Goal: Information Seeking & Learning: Learn about a topic

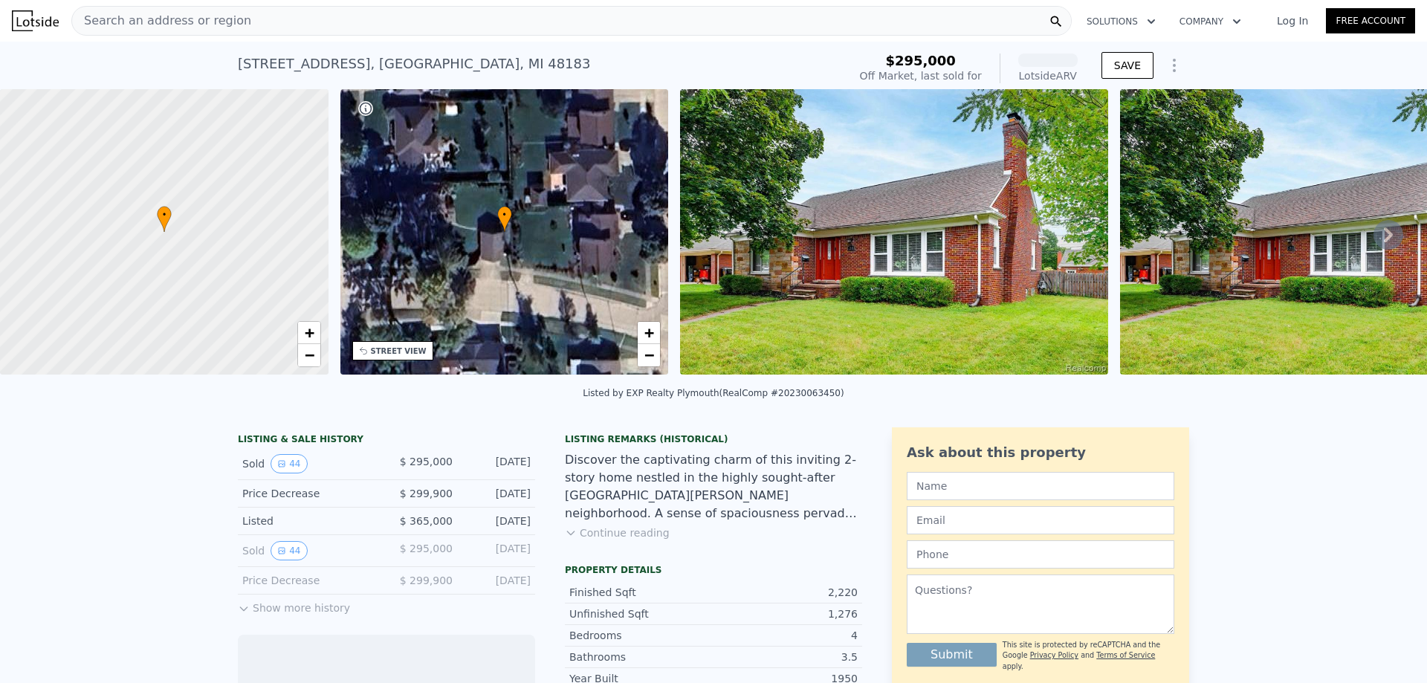
scroll to position [292, 0]
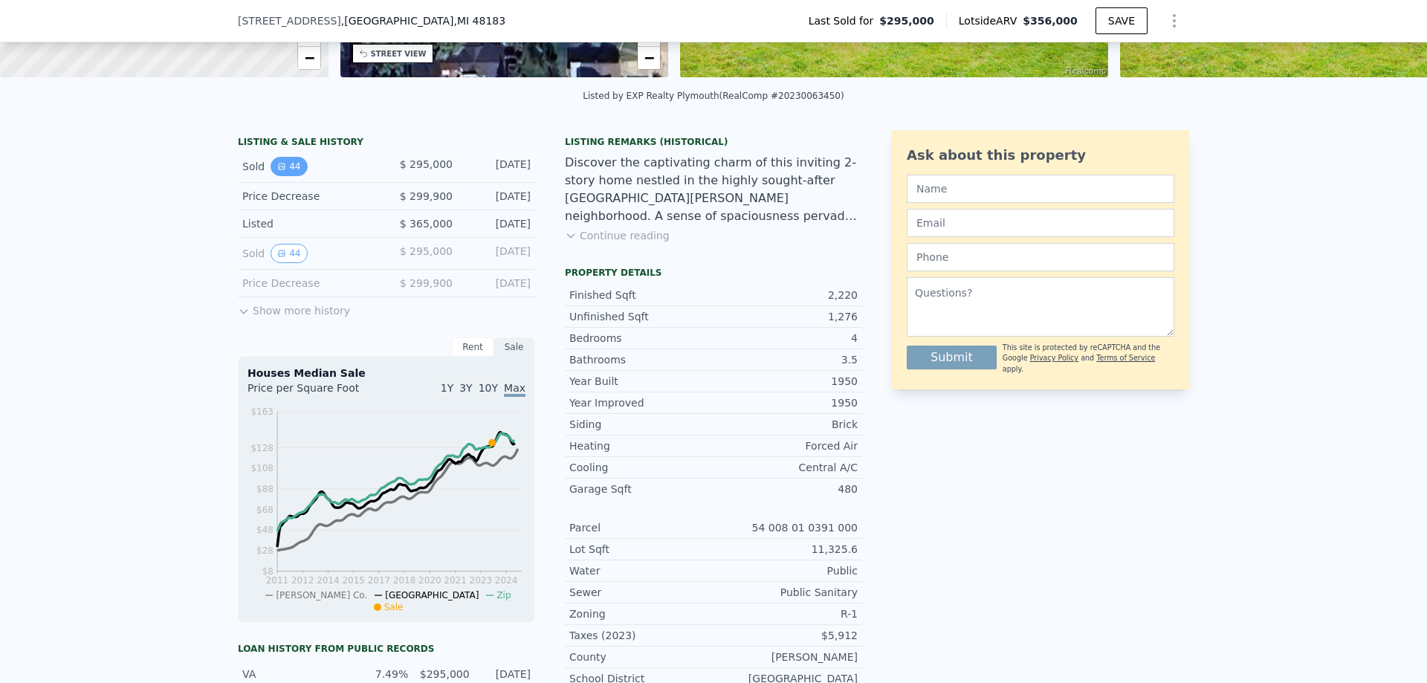
click at [289, 176] on button "44" at bounding box center [288, 166] width 36 height 19
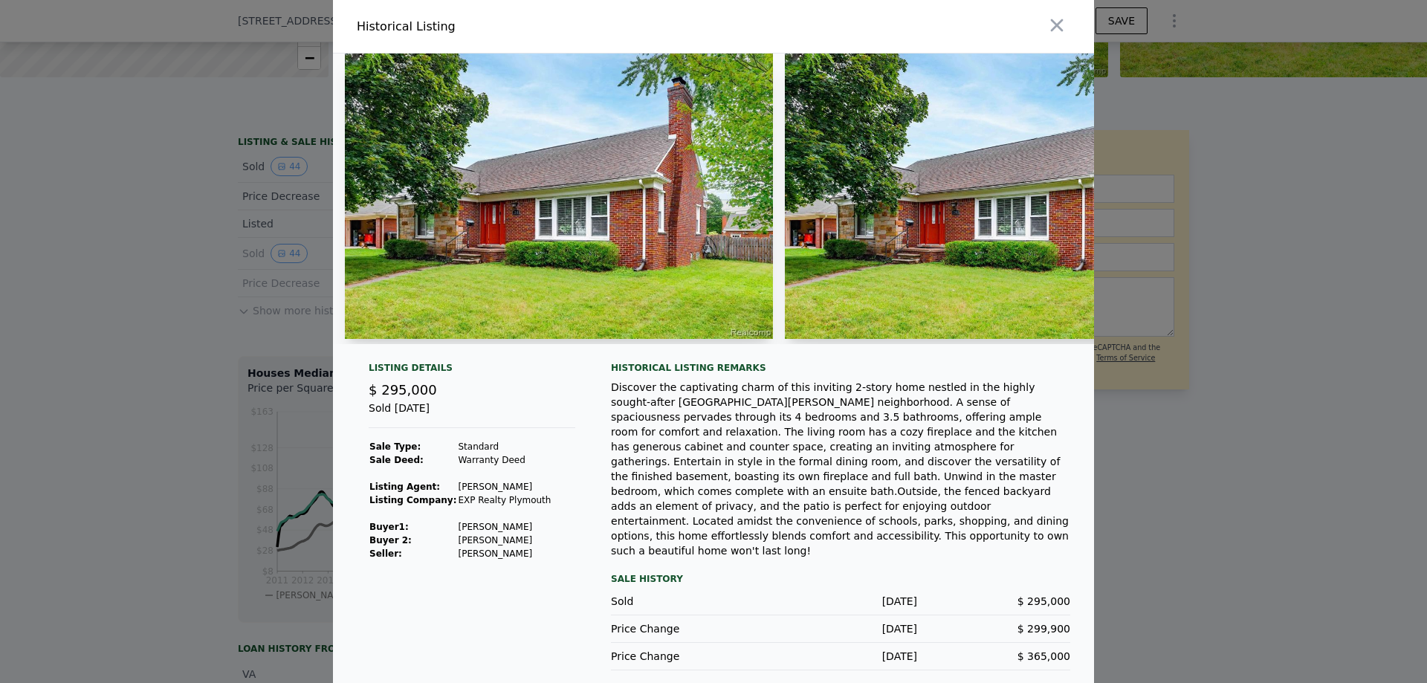
click at [560, 210] on img at bounding box center [559, 196] width 428 height 285
click at [538, 291] on img at bounding box center [559, 196] width 428 height 285
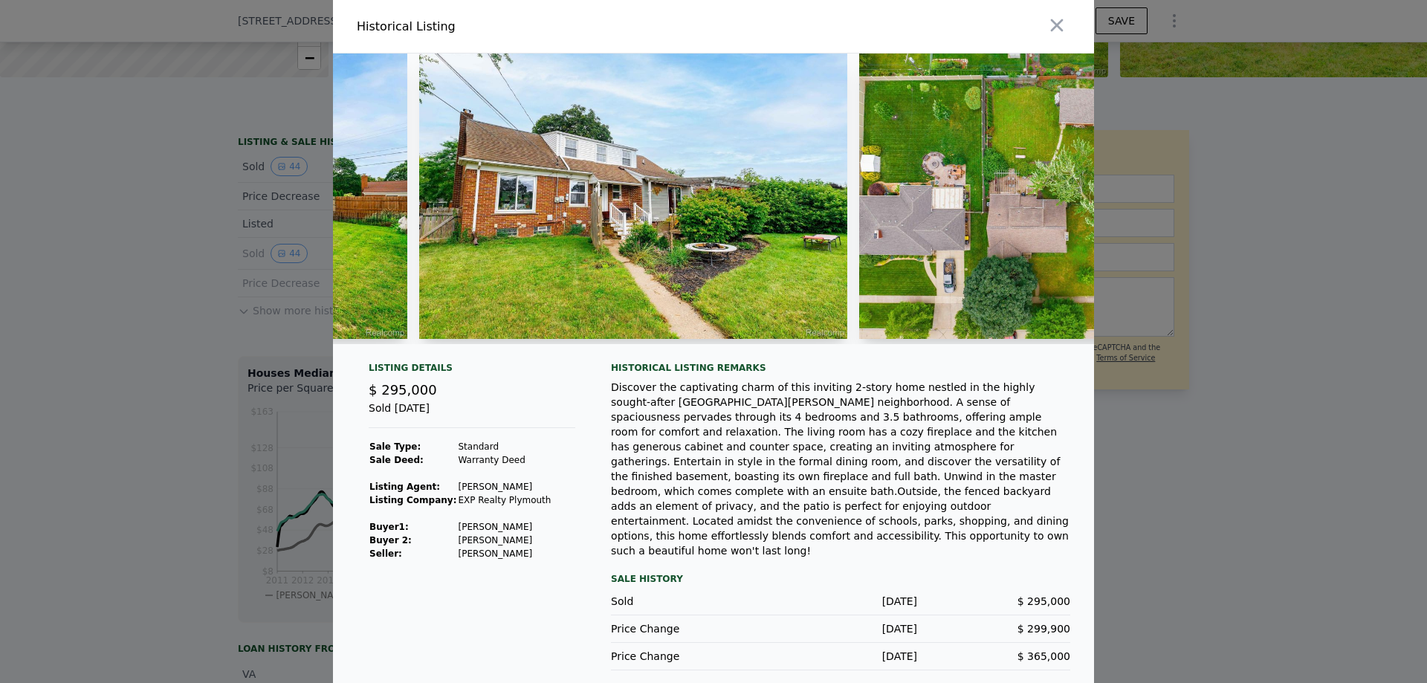
scroll to position [0, 15963]
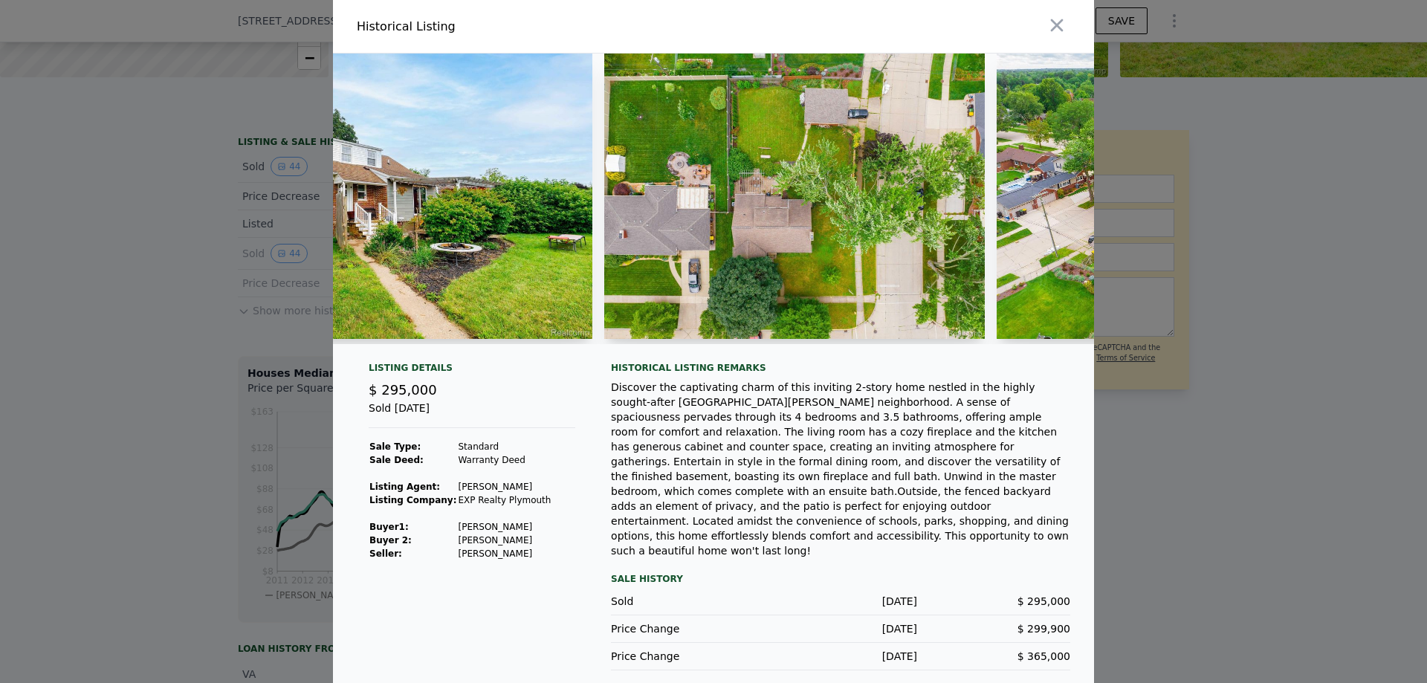
click at [1048, 340] on div at bounding box center [1186, 199] width 381 height 291
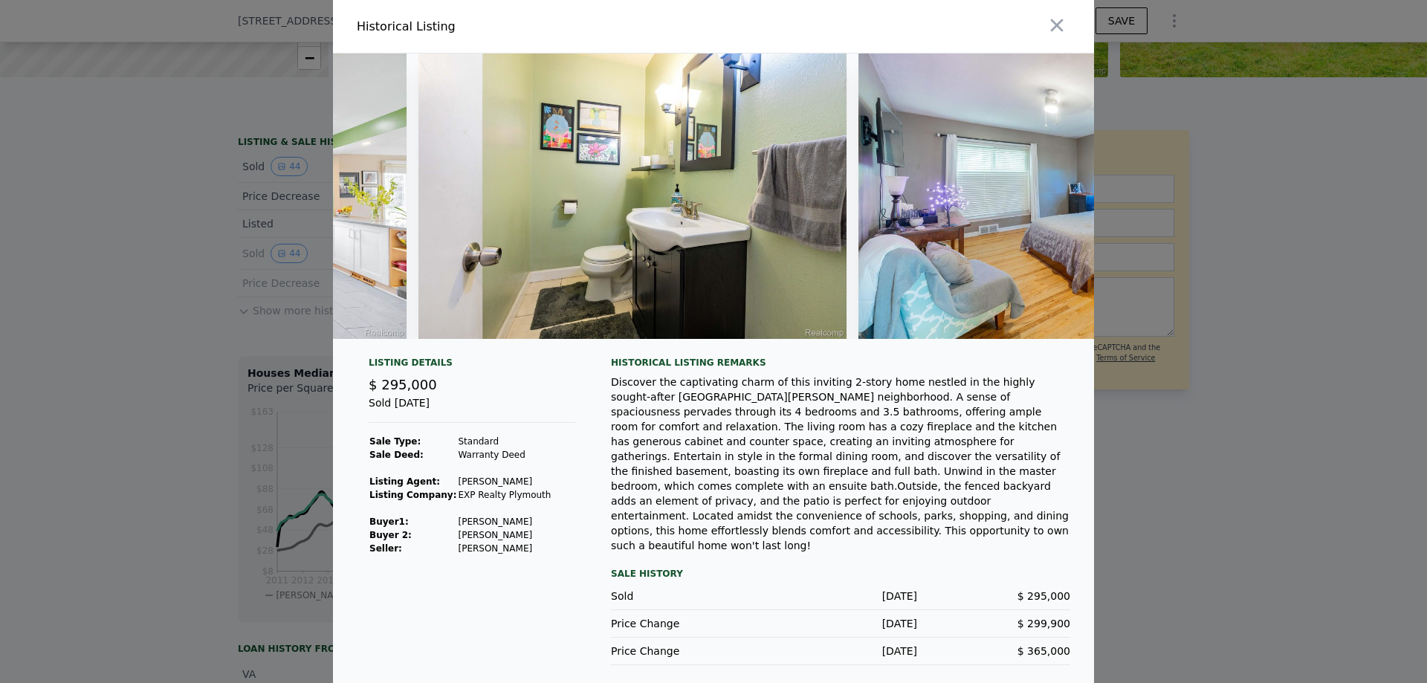
scroll to position [0, 7296]
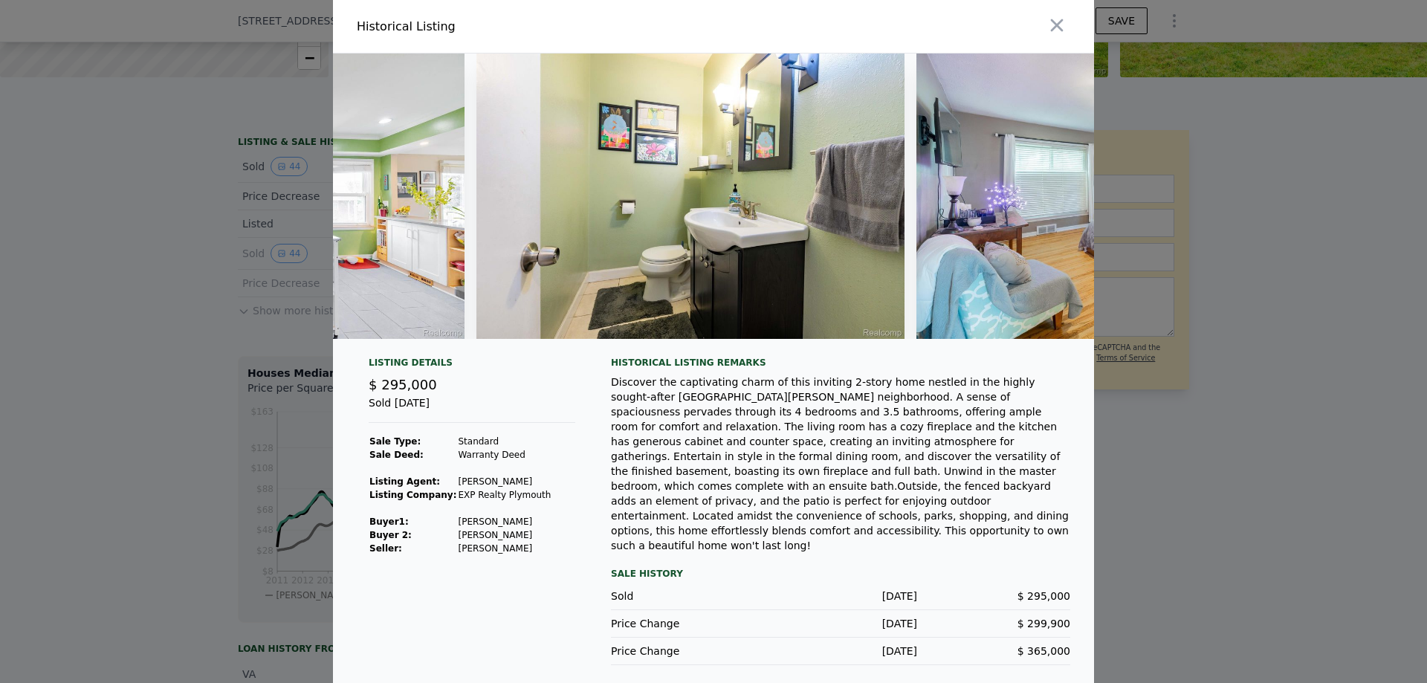
click at [1164, 239] on div at bounding box center [713, 341] width 1427 height 683
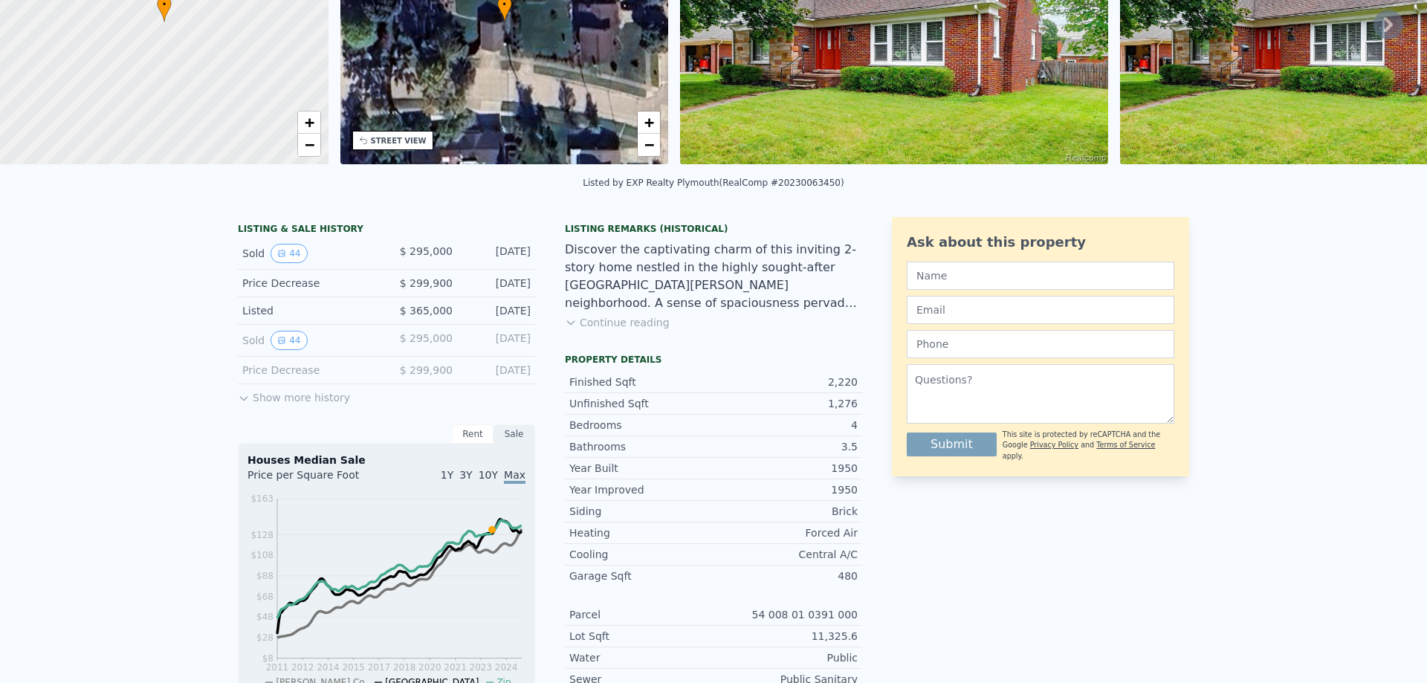
scroll to position [5, 0]
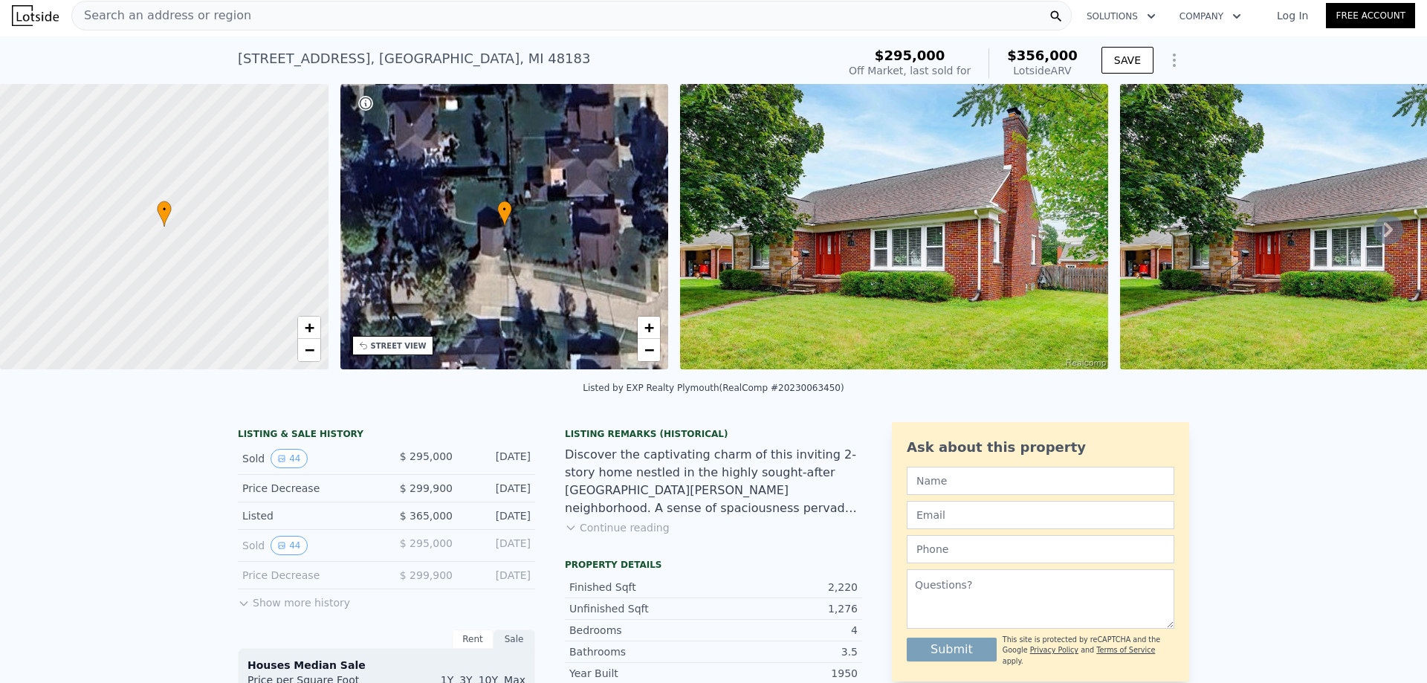
click at [1057, 16] on icon at bounding box center [1055, 16] width 15 height 15
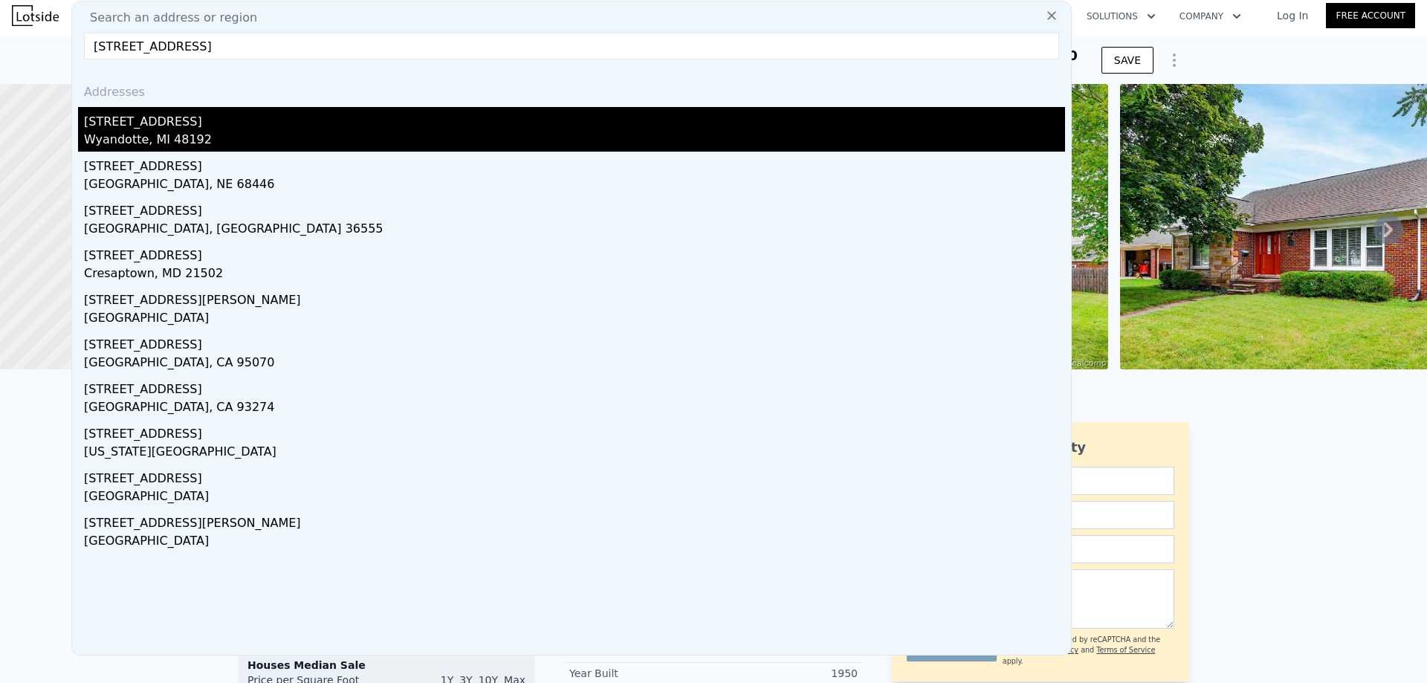
type input "1469 oak st"
click at [265, 125] on div "[STREET_ADDRESS]" at bounding box center [574, 119] width 981 height 24
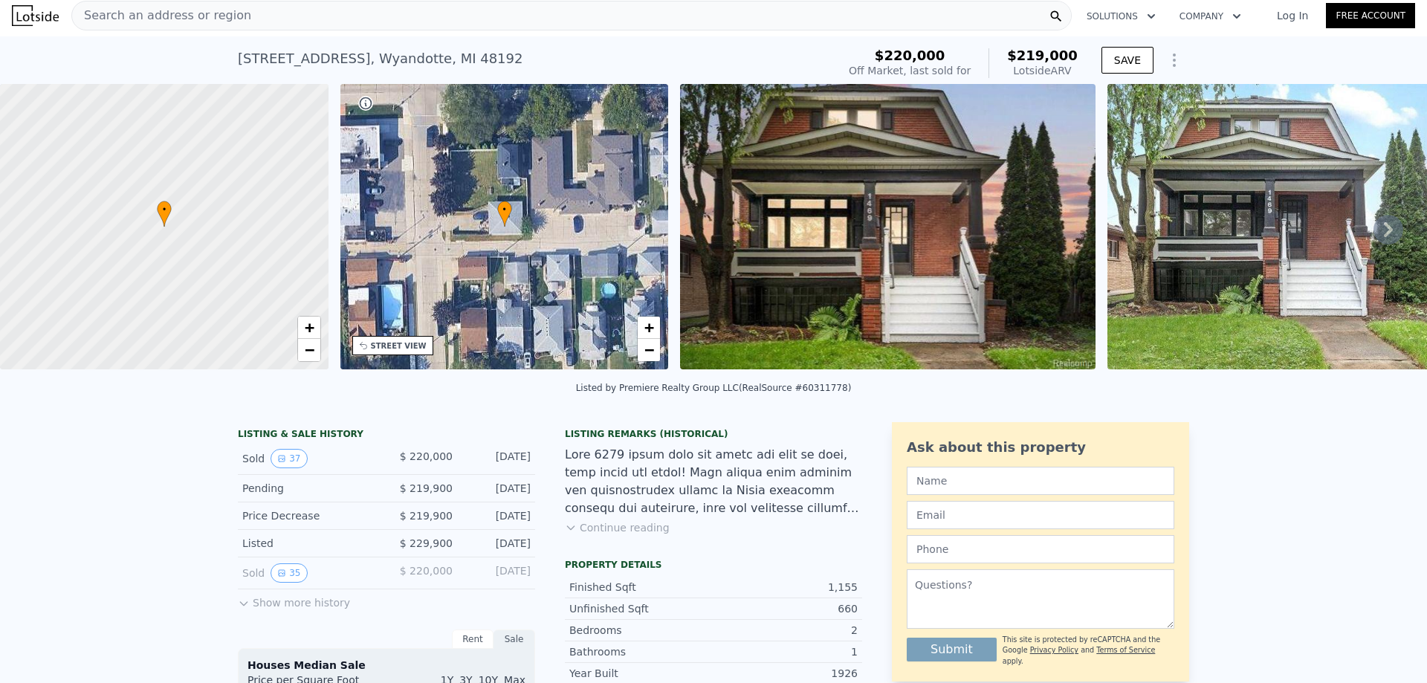
click at [805, 246] on img at bounding box center [887, 226] width 415 height 285
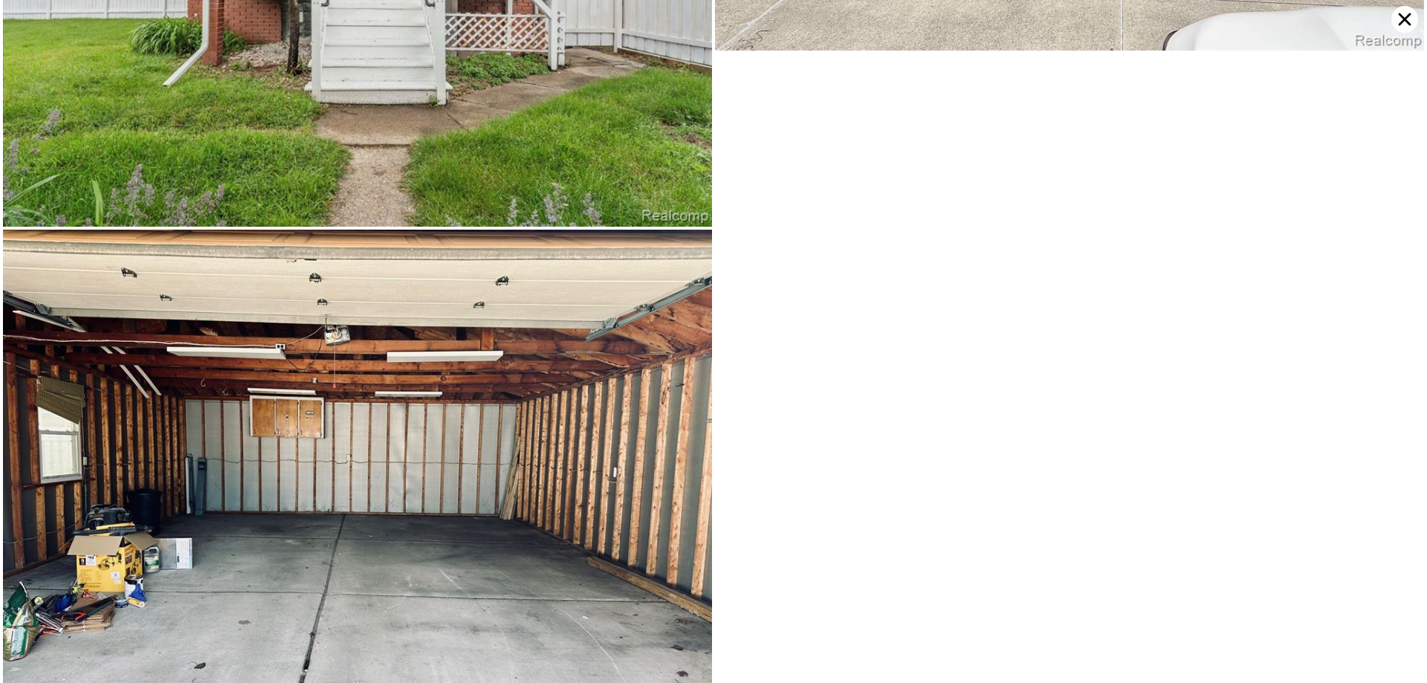
scroll to position [8654, 0]
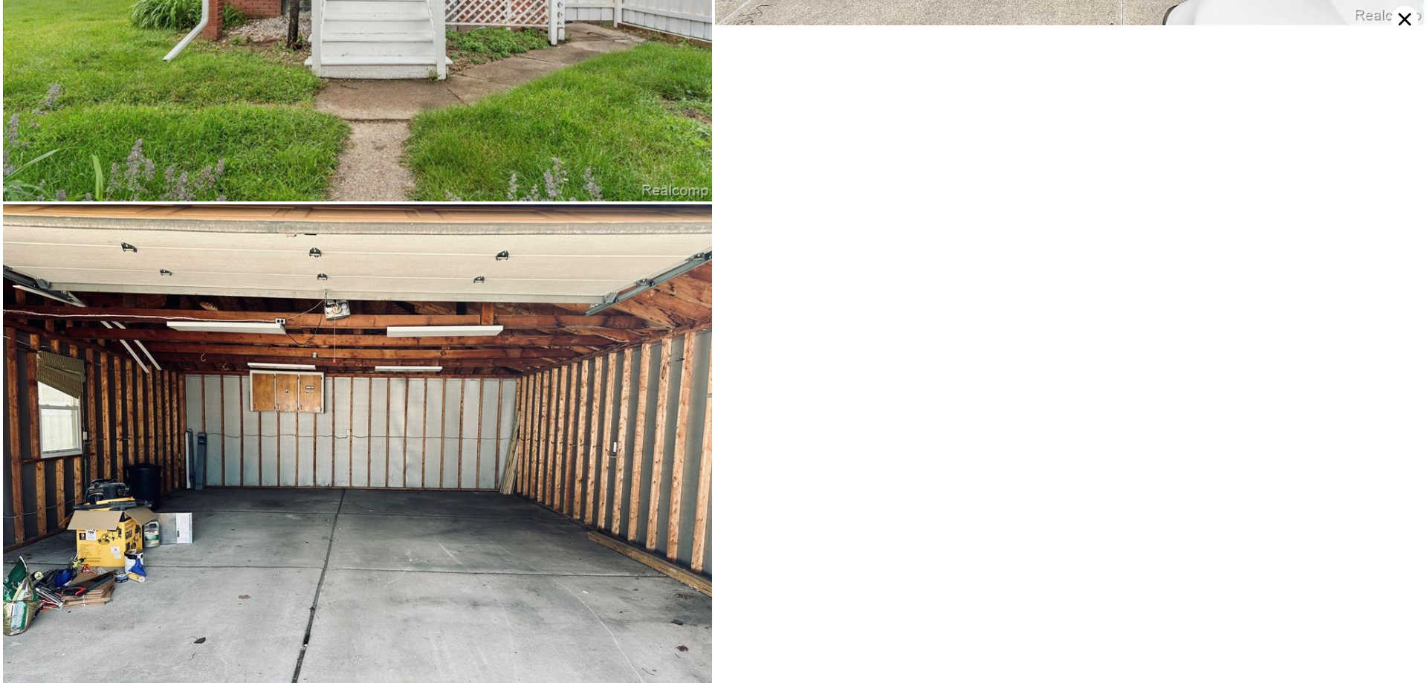
click at [1400, 25] on icon at bounding box center [1404, 19] width 27 height 27
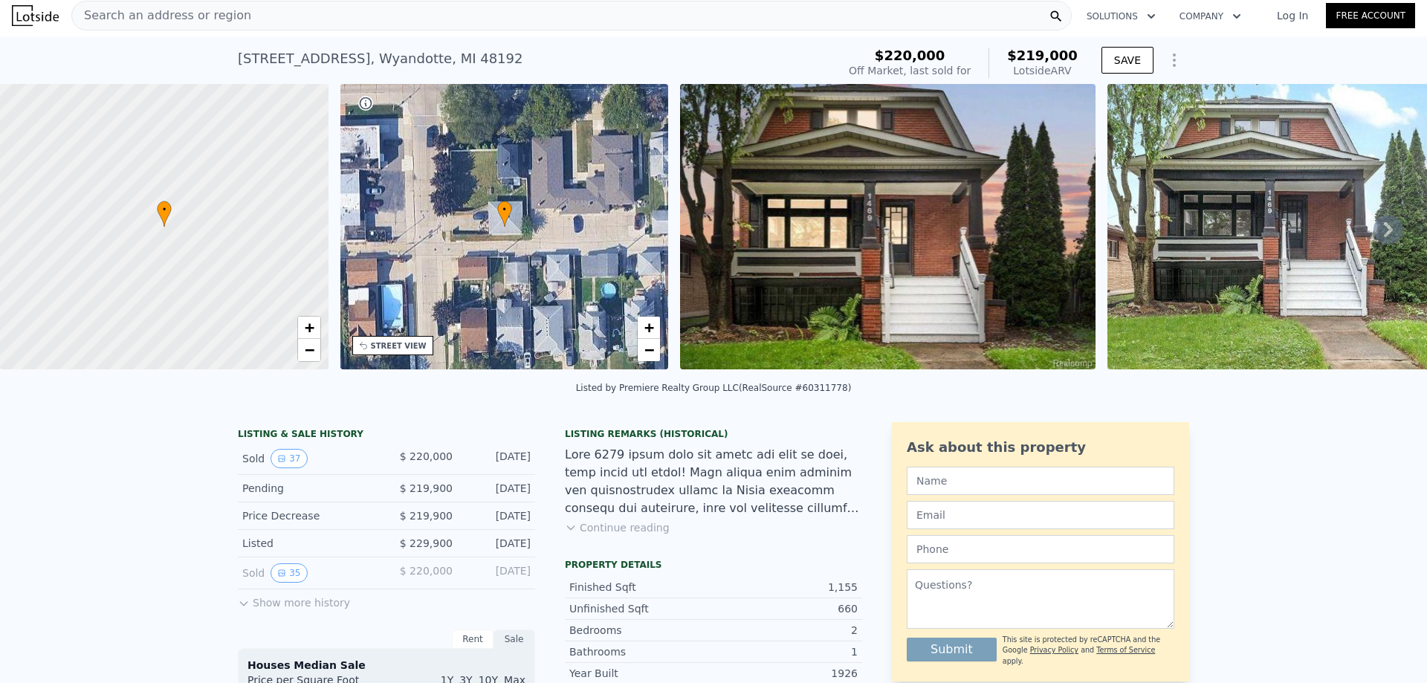
click at [1052, 17] on icon at bounding box center [1055, 16] width 15 height 15
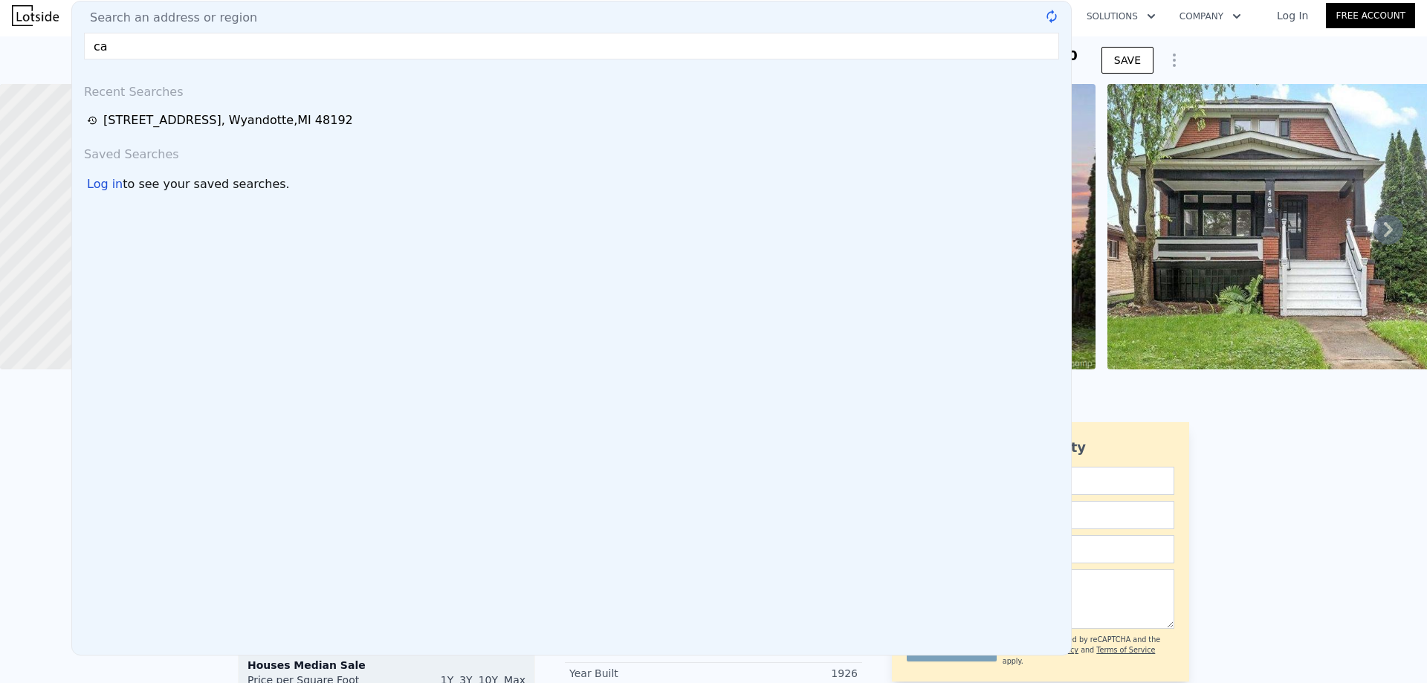
type input "c"
type input "2"
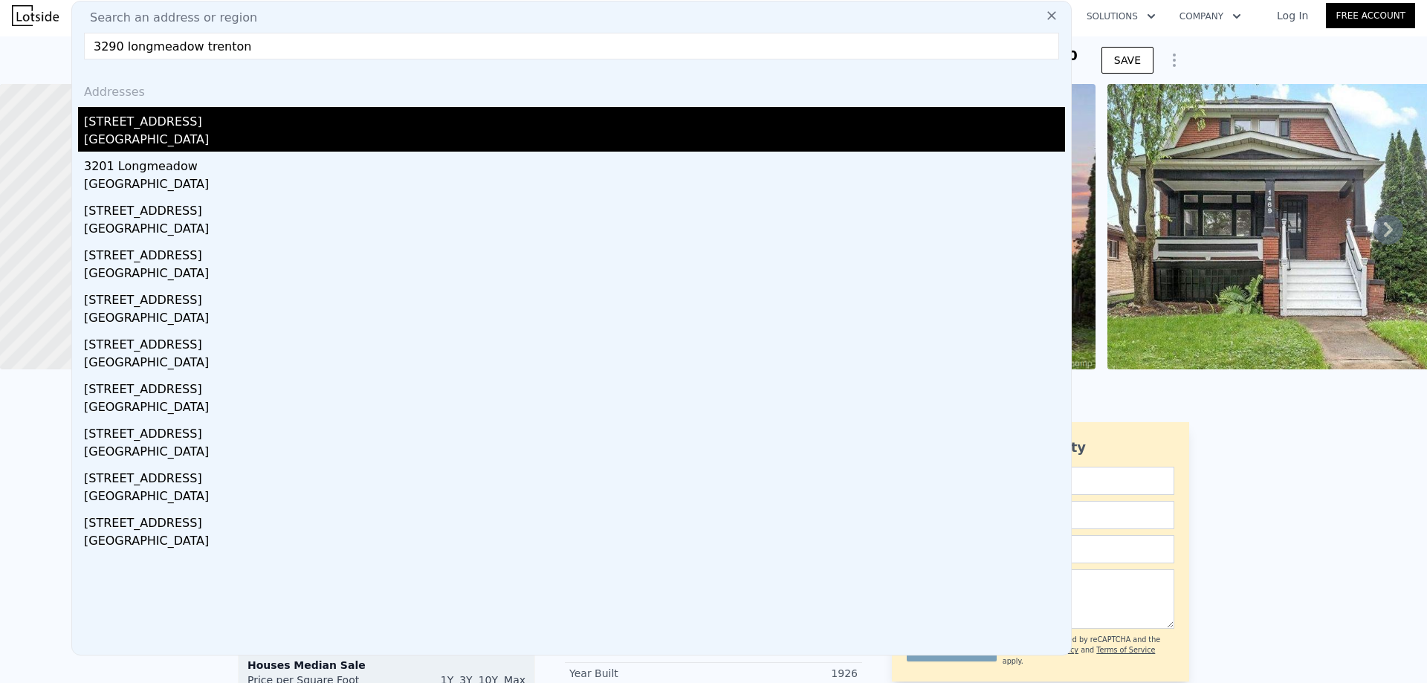
type input "3290 longmeadow trenton"
click at [221, 137] on div "[GEOGRAPHIC_DATA]" at bounding box center [574, 141] width 981 height 21
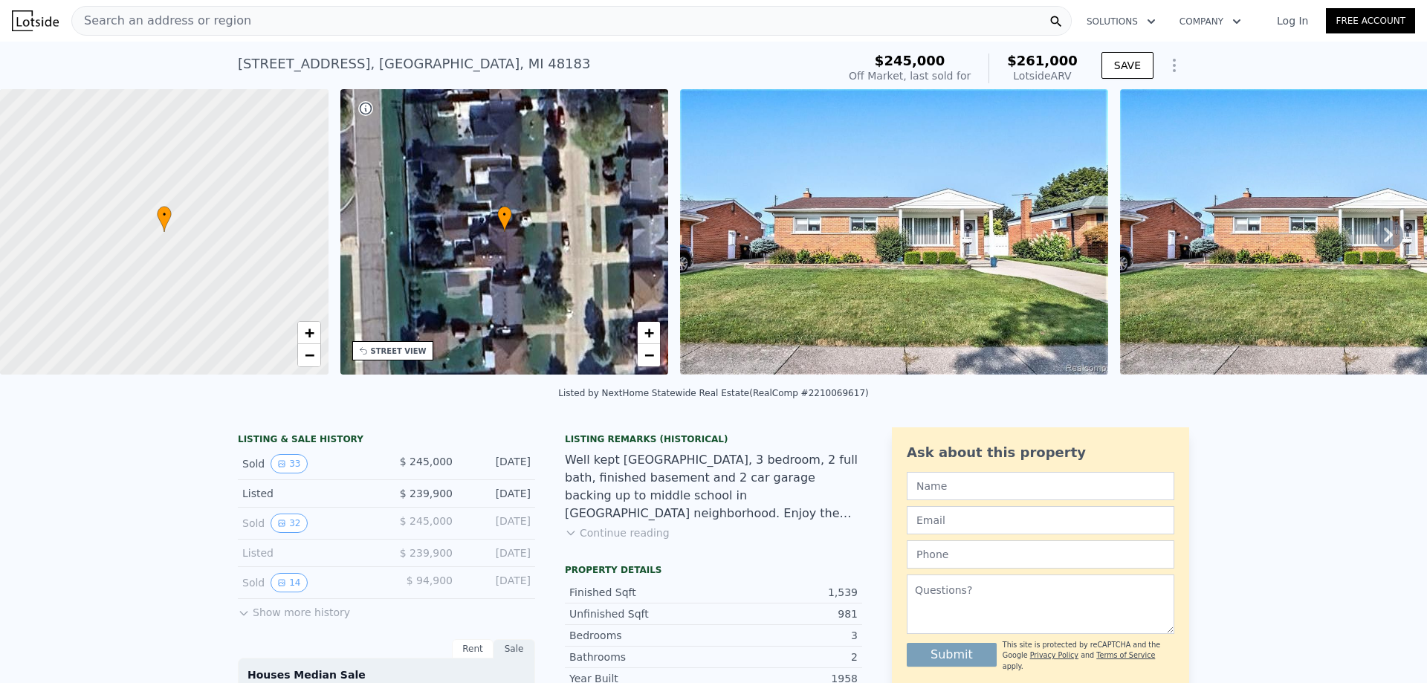
click at [765, 261] on img at bounding box center [894, 231] width 428 height 285
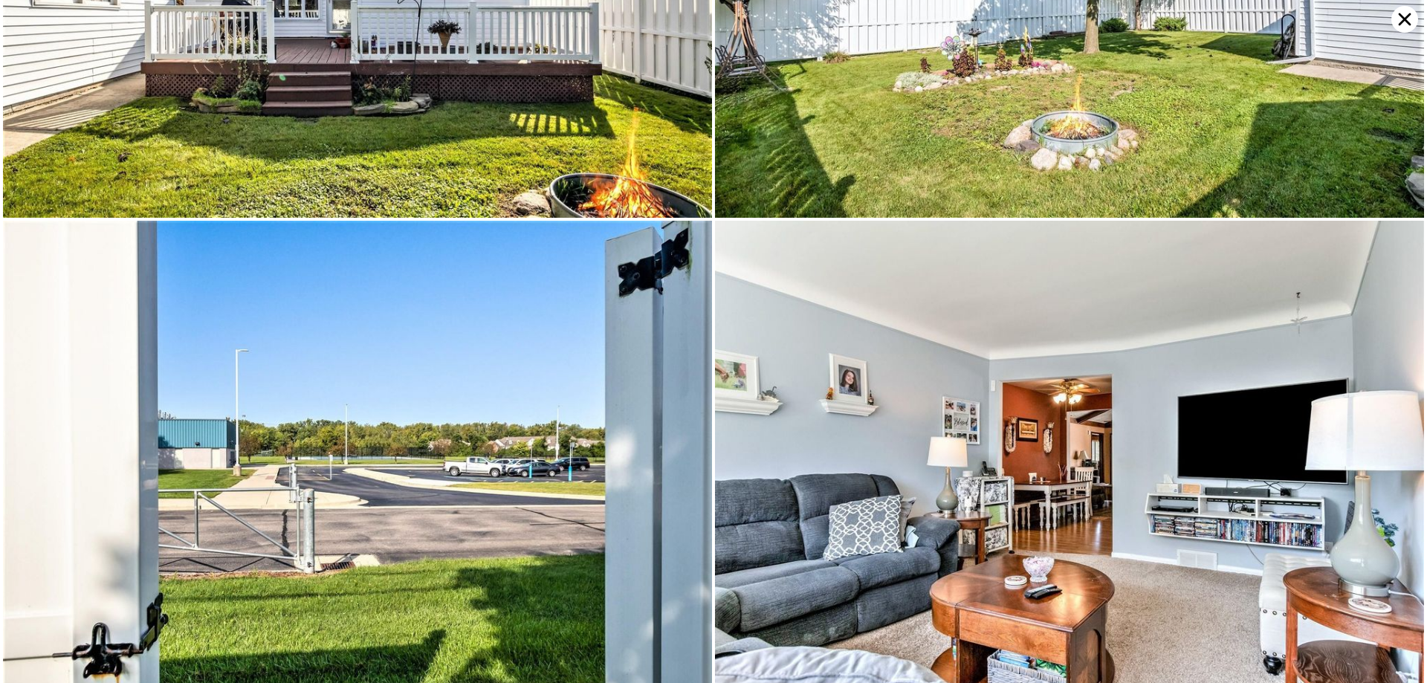
scroll to position [1416, 0]
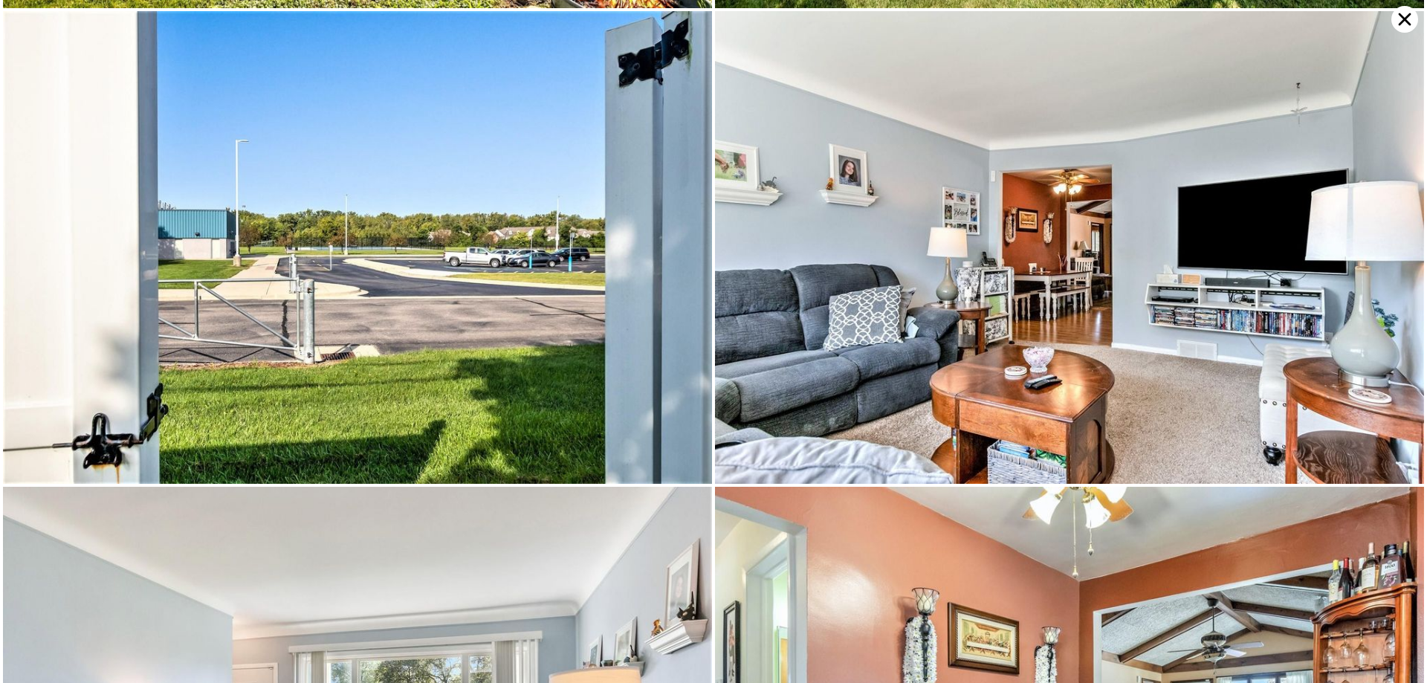
click at [844, 158] on img at bounding box center [1069, 247] width 709 height 473
click at [844, 172] on img at bounding box center [1069, 247] width 709 height 473
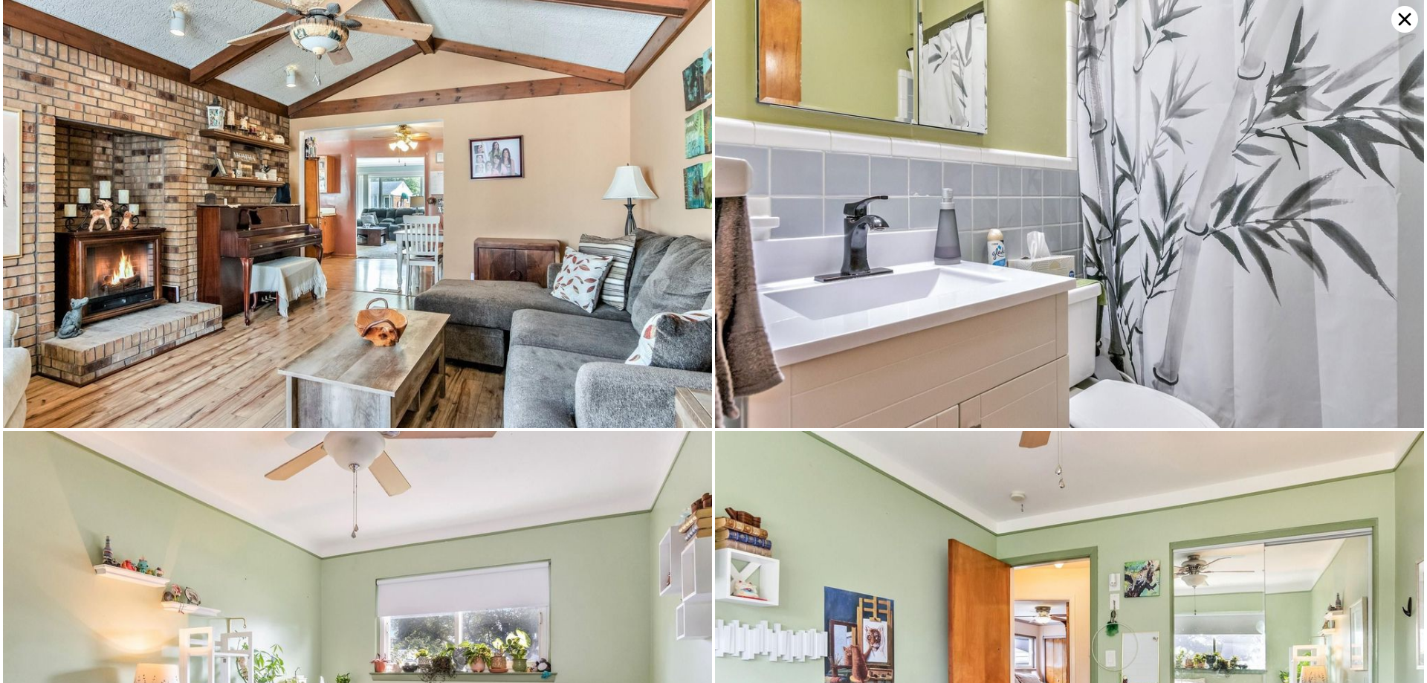
scroll to position [3776, 0]
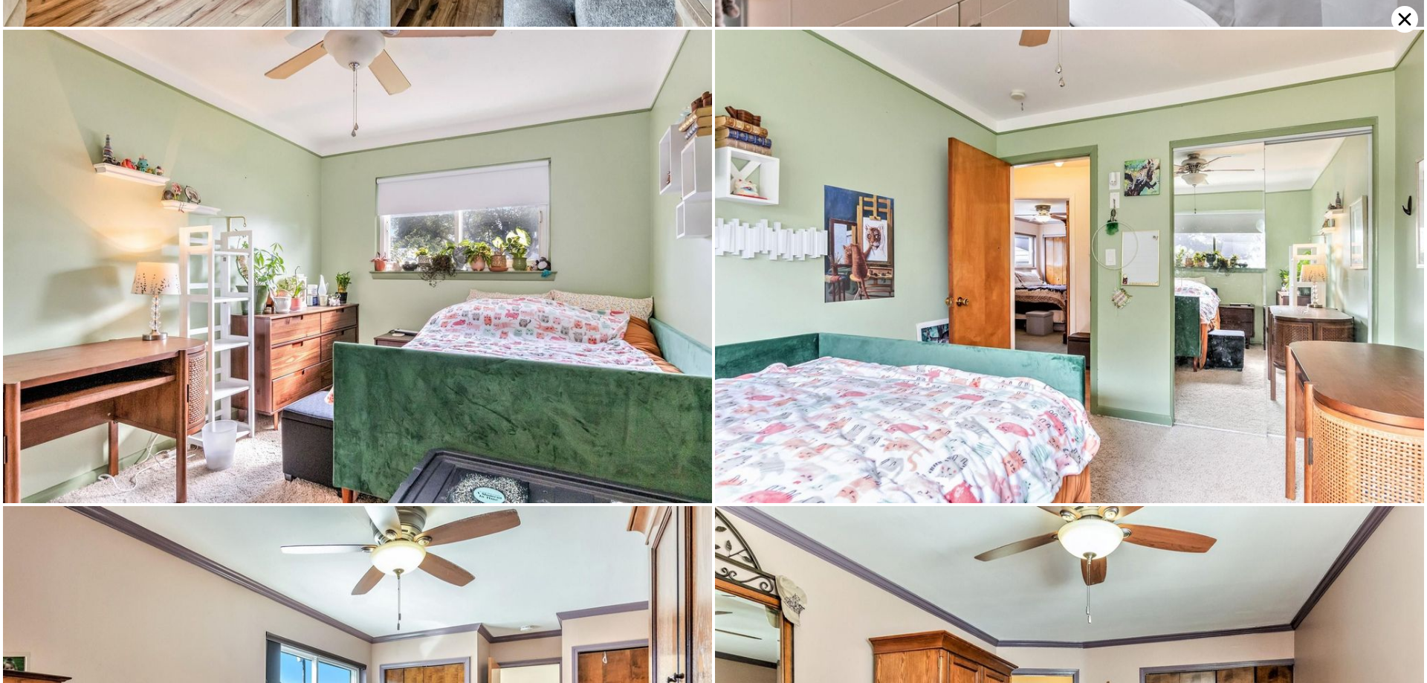
click at [472, 231] on img at bounding box center [357, 266] width 709 height 473
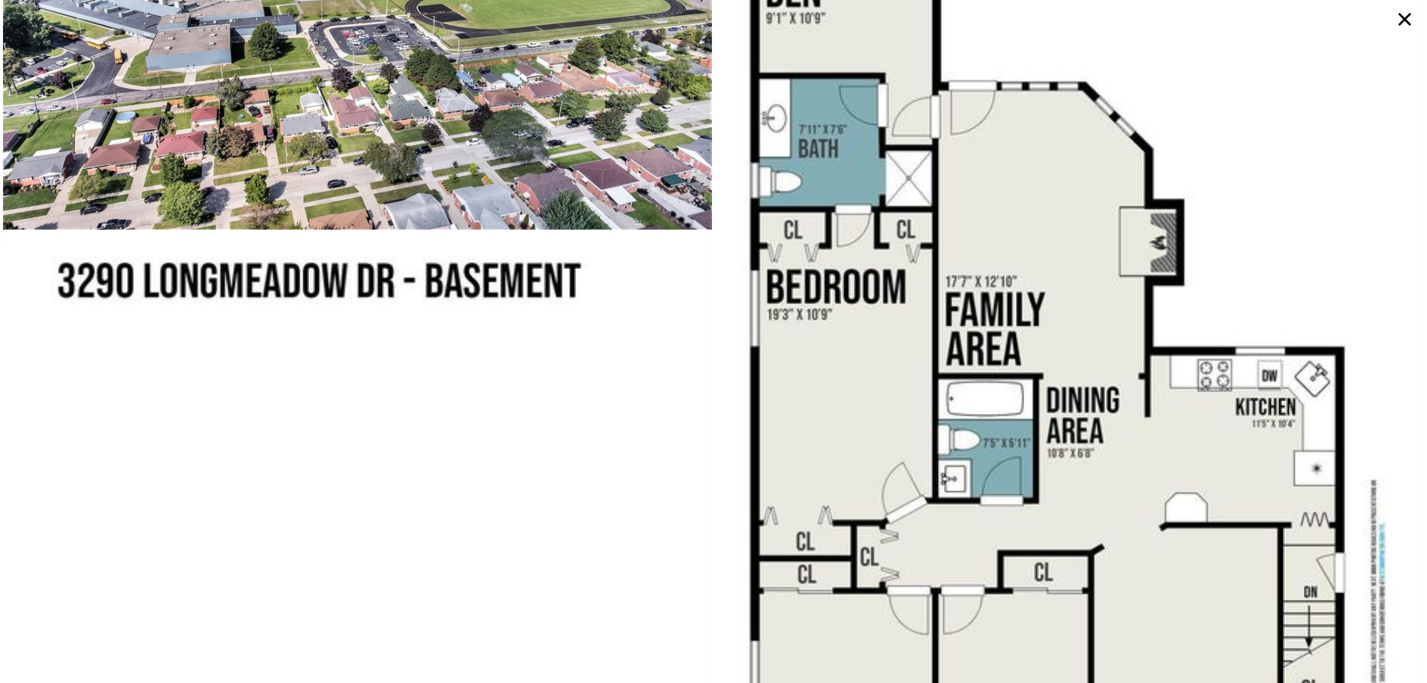
scroll to position [7402, 0]
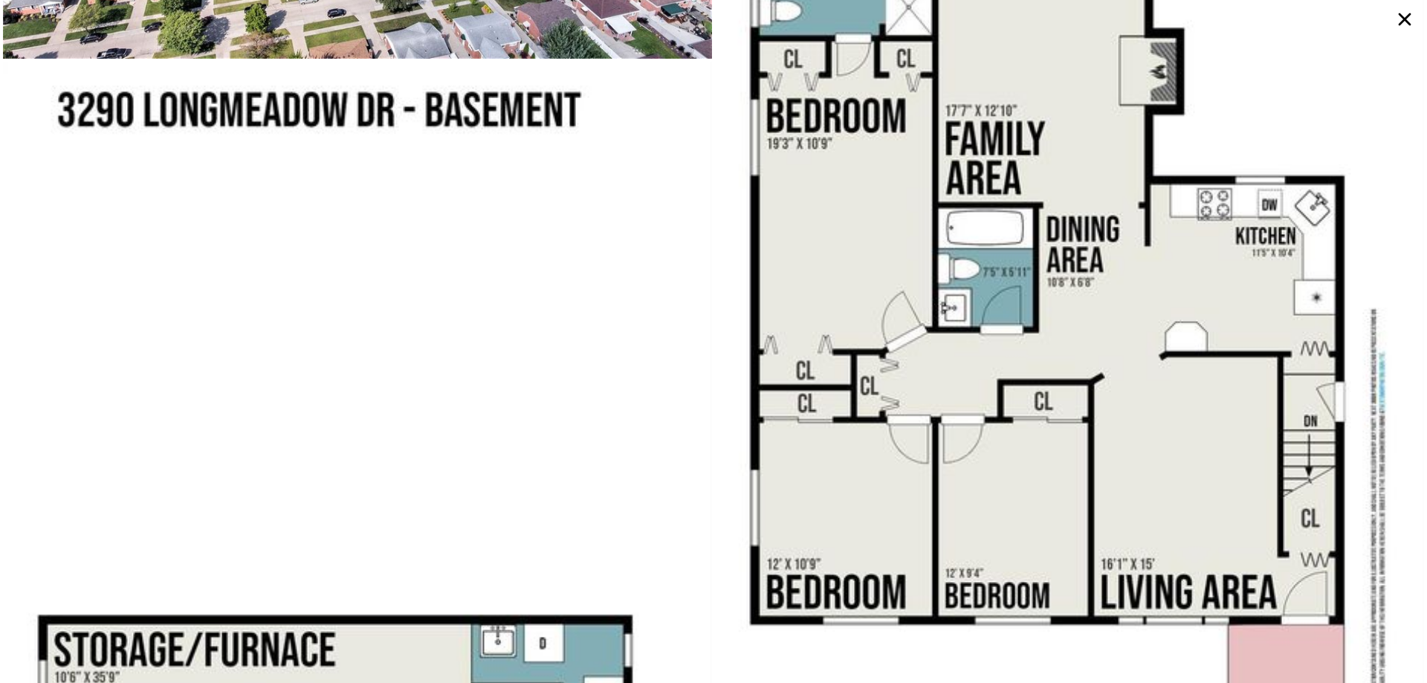
click at [1399, 13] on icon at bounding box center [1404, 19] width 13 height 13
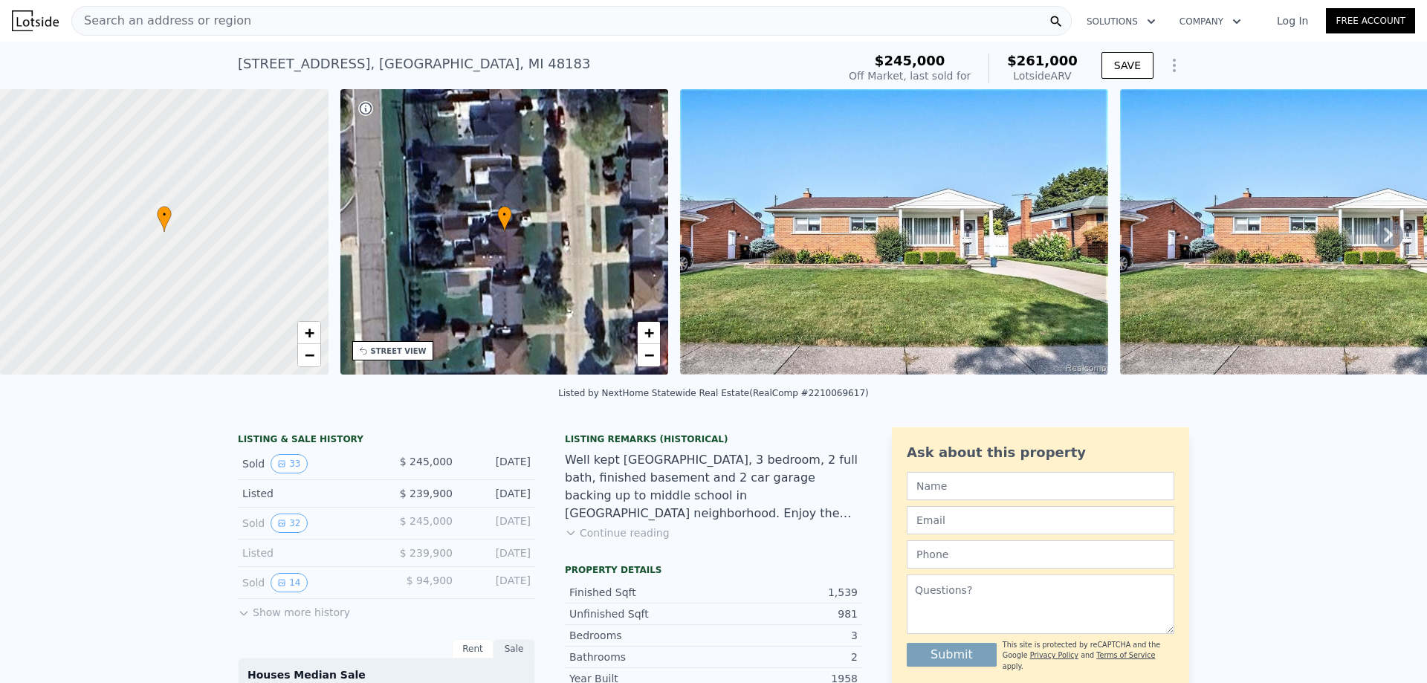
click at [138, 19] on span "Search an address or region" at bounding box center [161, 21] width 179 height 18
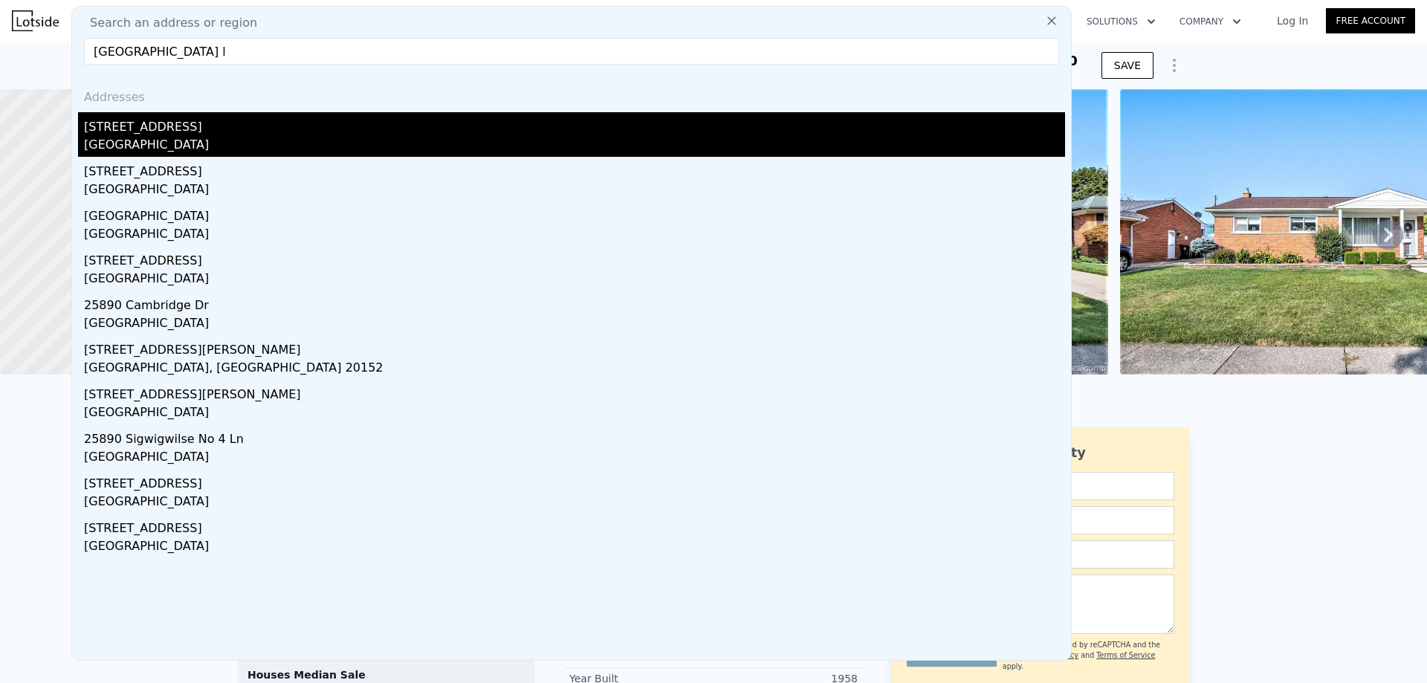
type input "25890 timber creek l"
click at [196, 129] on div "[STREET_ADDRESS]" at bounding box center [574, 124] width 981 height 24
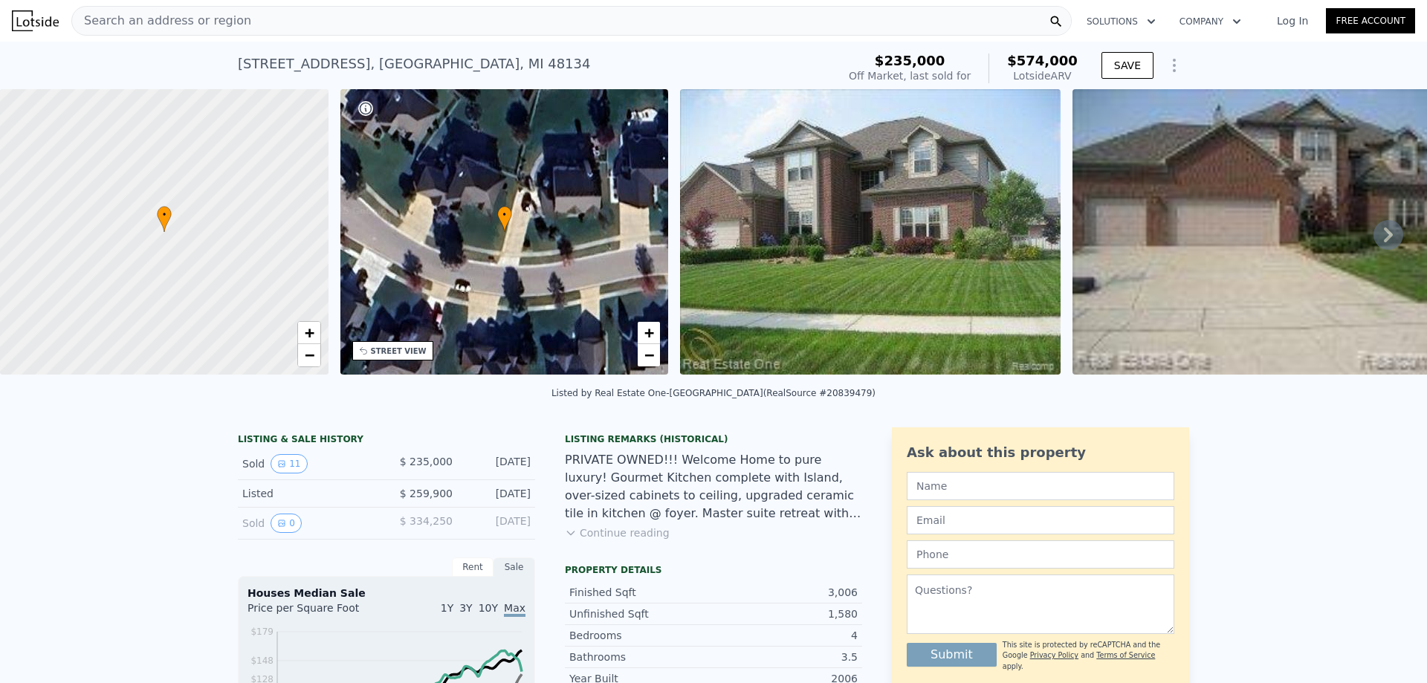
click at [872, 246] on img at bounding box center [870, 231] width 380 height 285
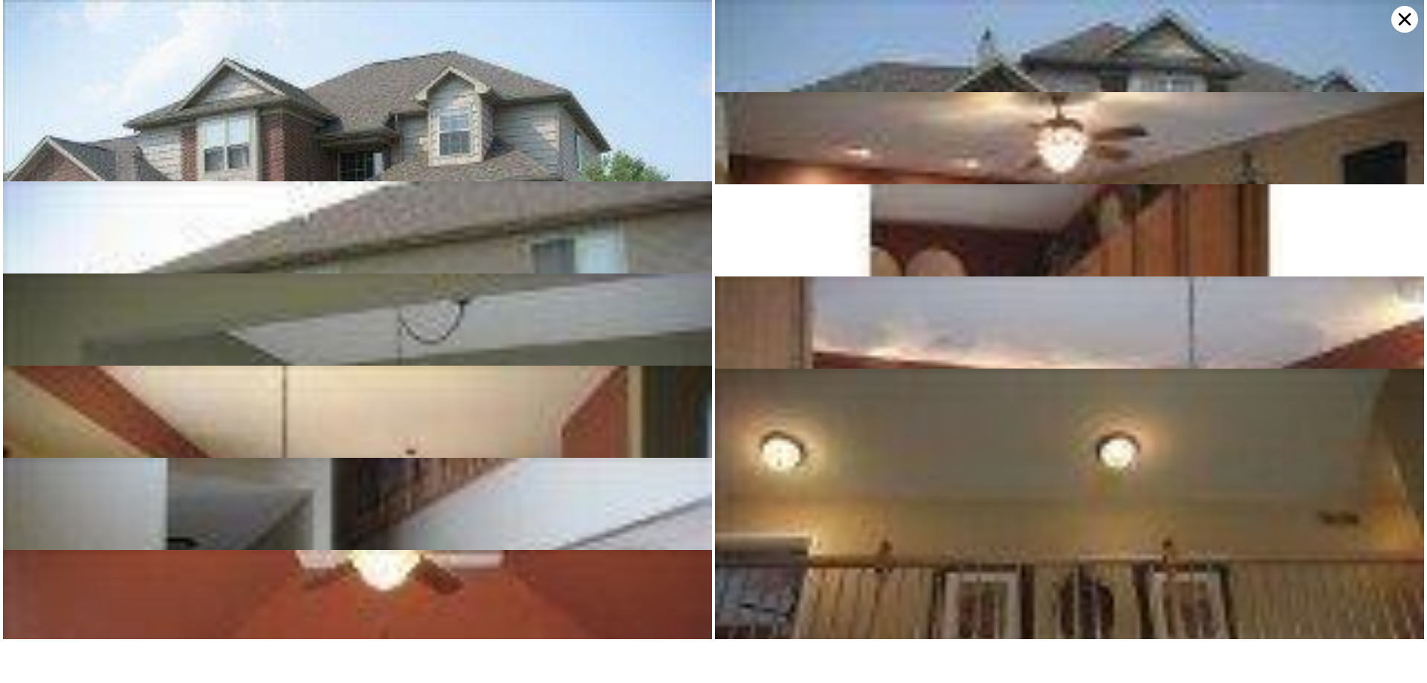
click at [1413, 12] on icon at bounding box center [1404, 19] width 27 height 27
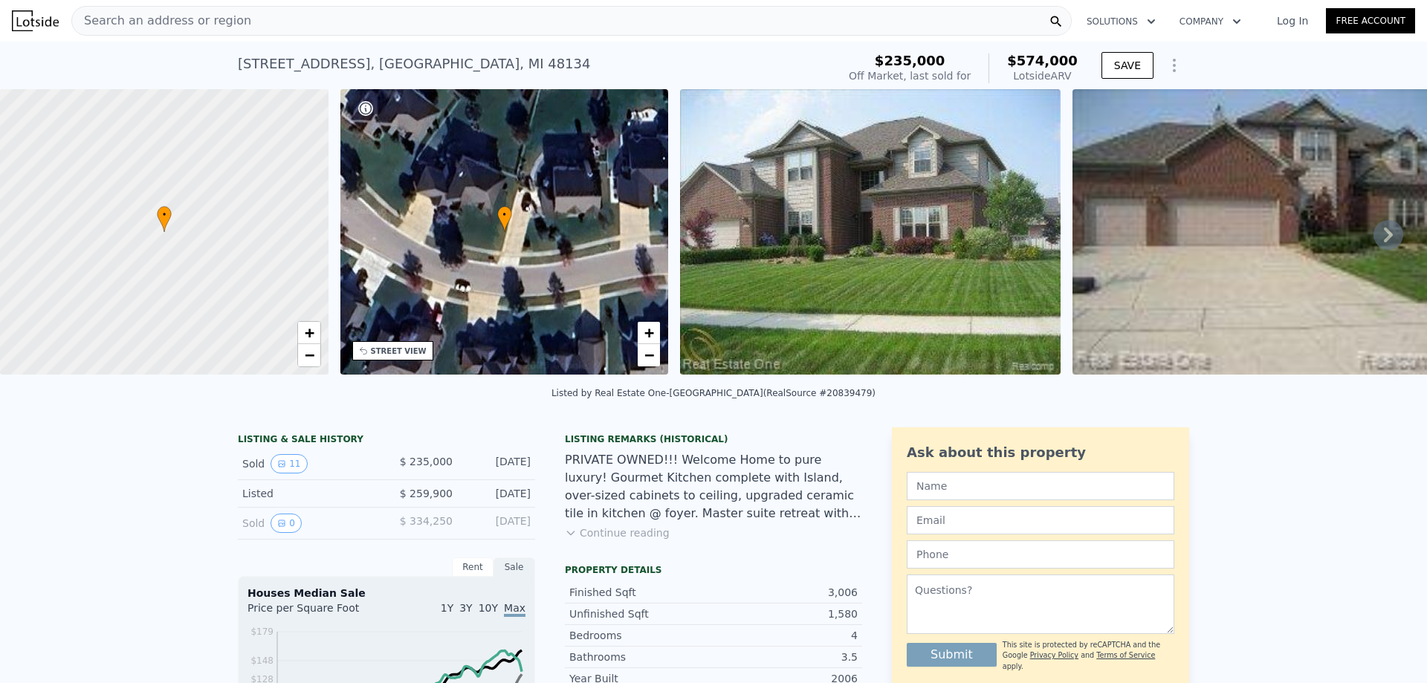
click at [1373, 233] on icon at bounding box center [1388, 235] width 30 height 30
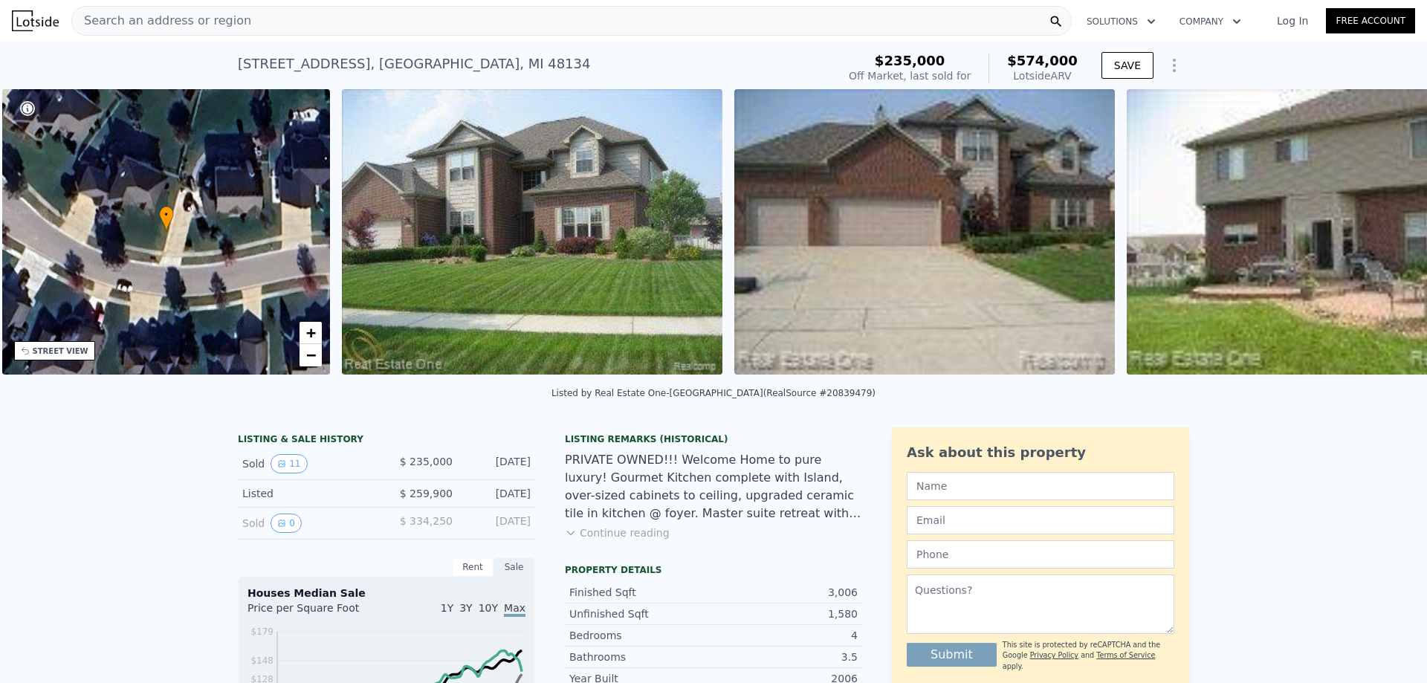
scroll to position [0, 346]
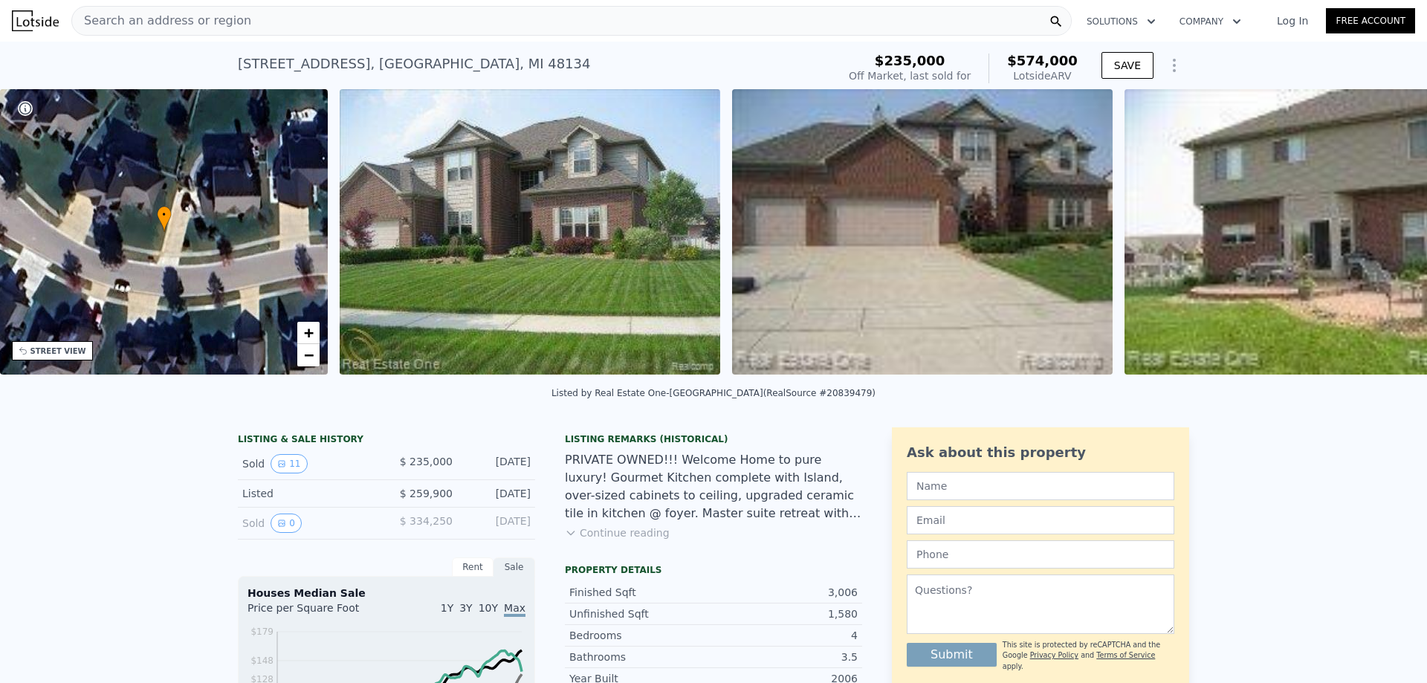
click at [1373, 233] on img at bounding box center [1314, 231] width 380 height 285
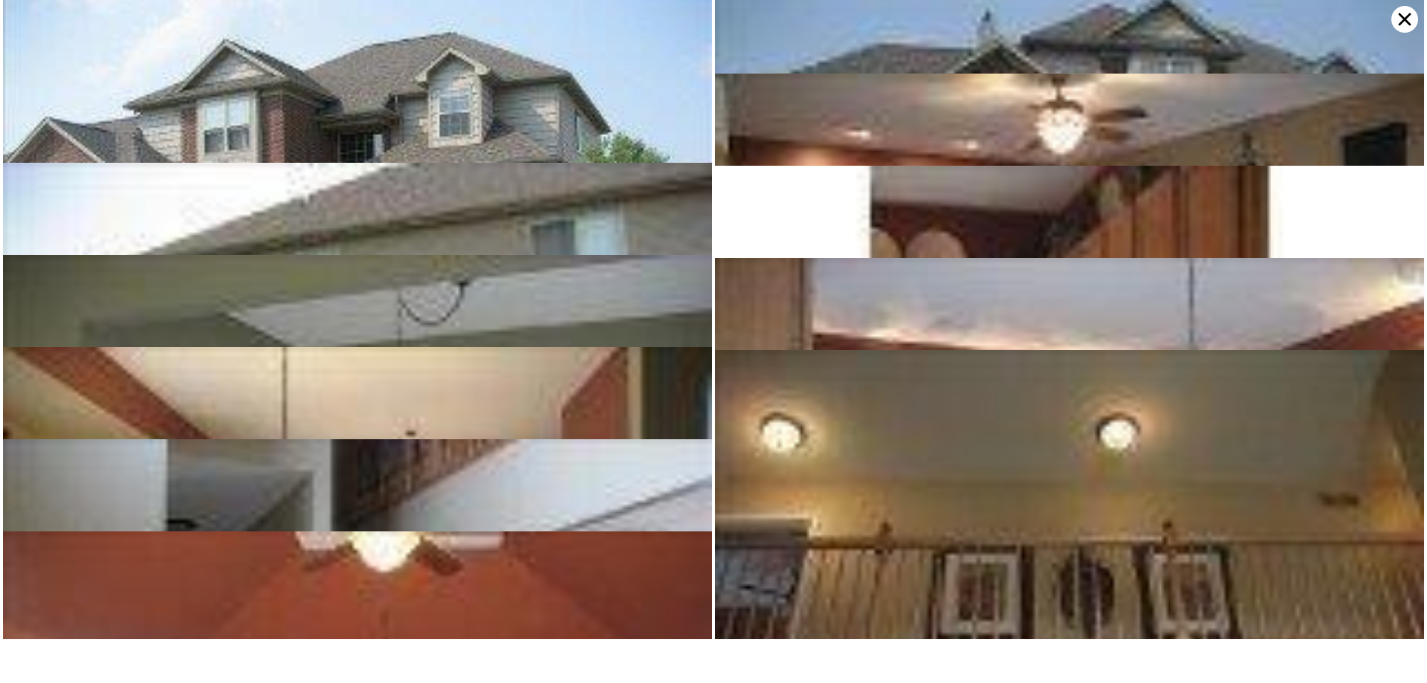
scroll to position [0, 0]
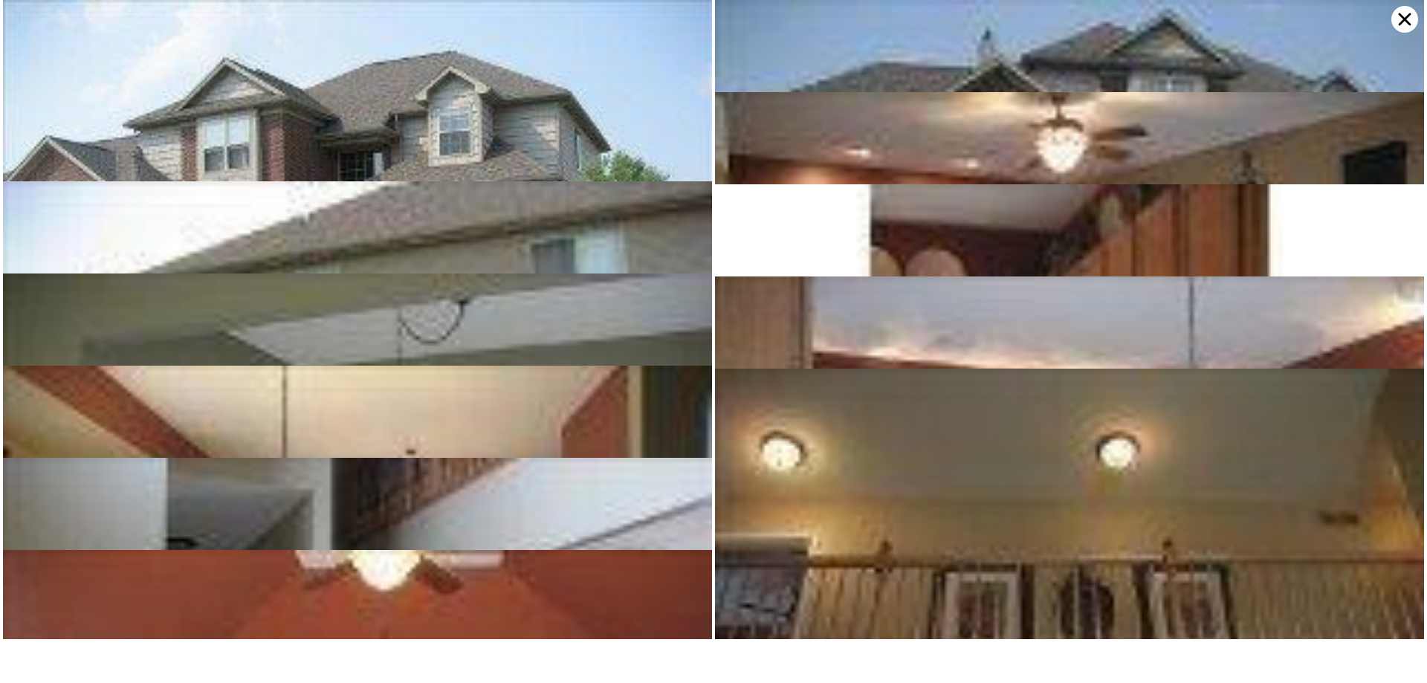
click at [1413, 15] on icon at bounding box center [1404, 19] width 27 height 27
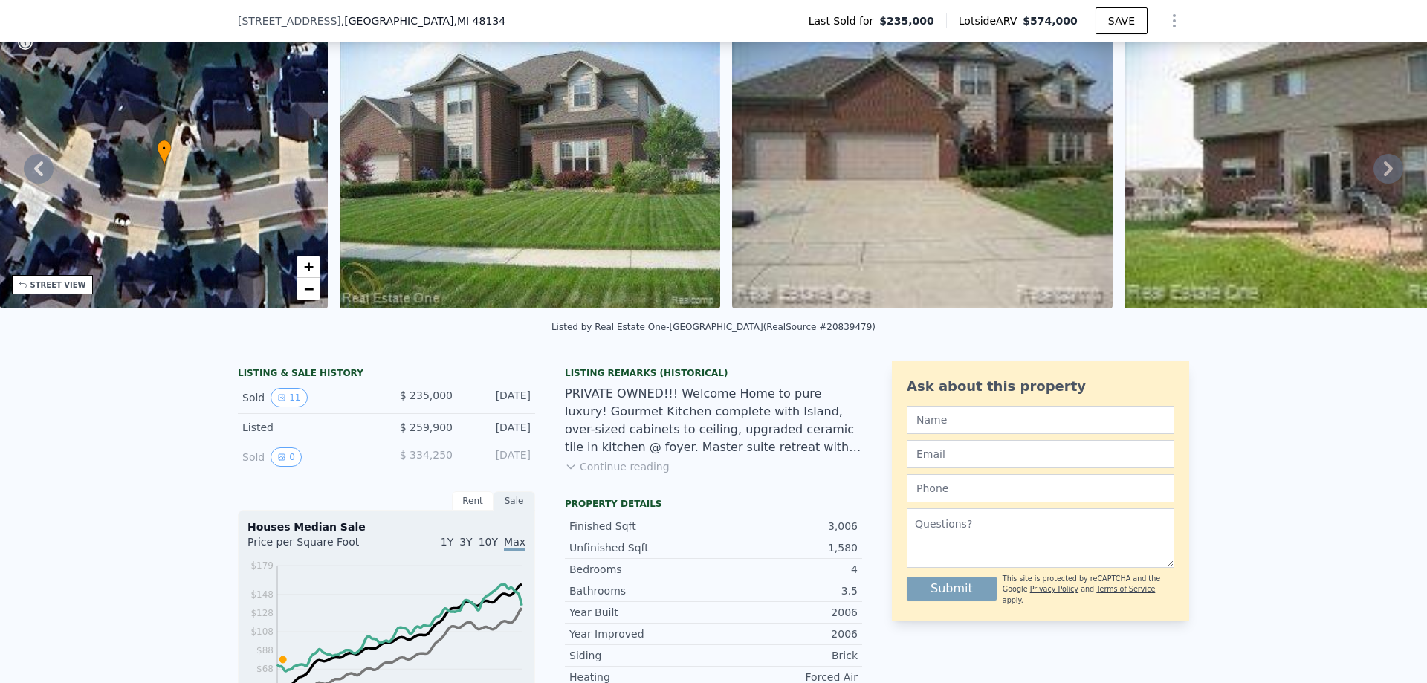
scroll to position [69, 0]
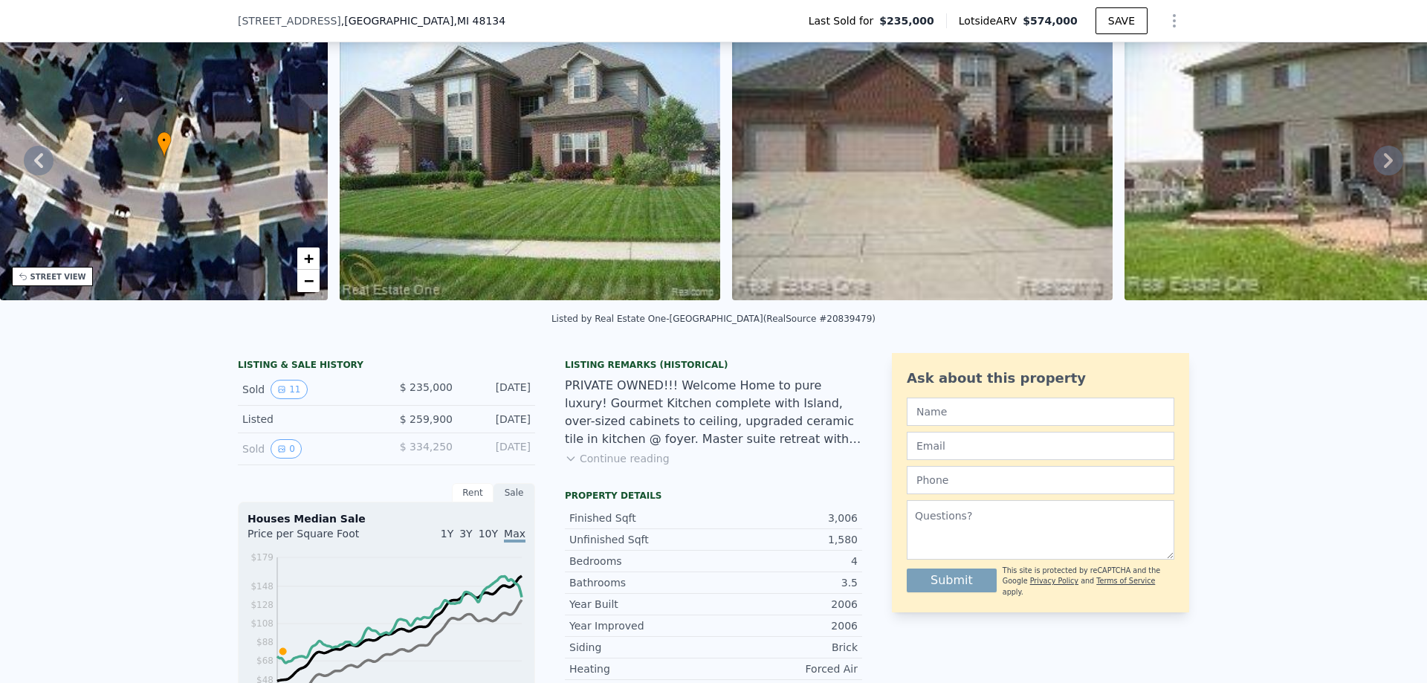
click at [1384, 160] on icon at bounding box center [1388, 160] width 9 height 15
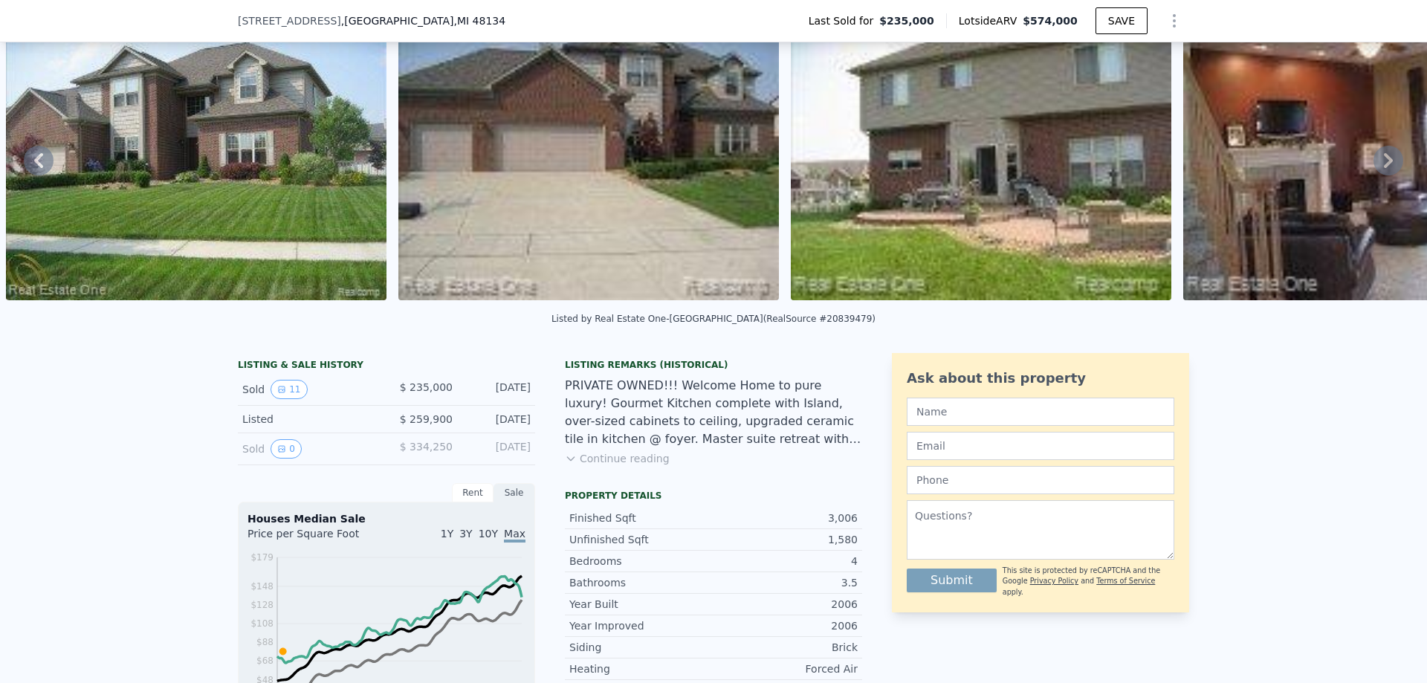
scroll to position [0, 0]
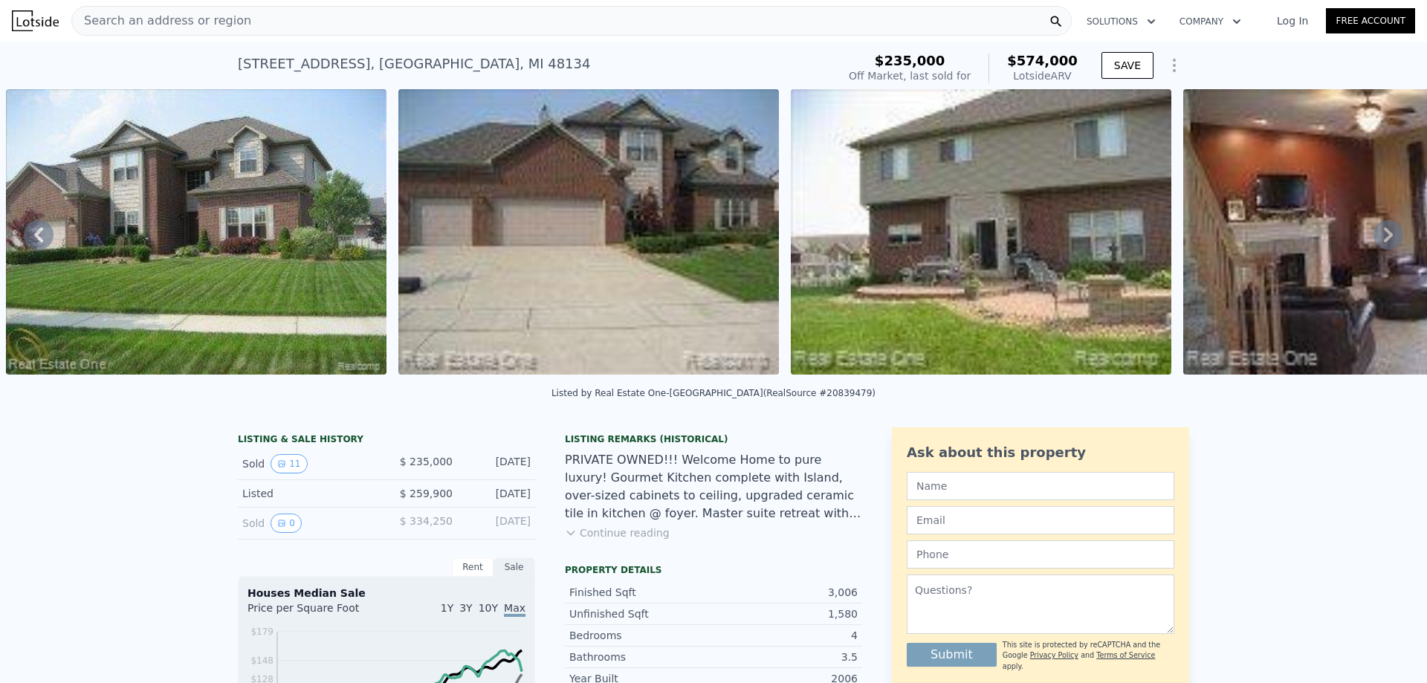
click at [1373, 237] on icon at bounding box center [1388, 235] width 30 height 30
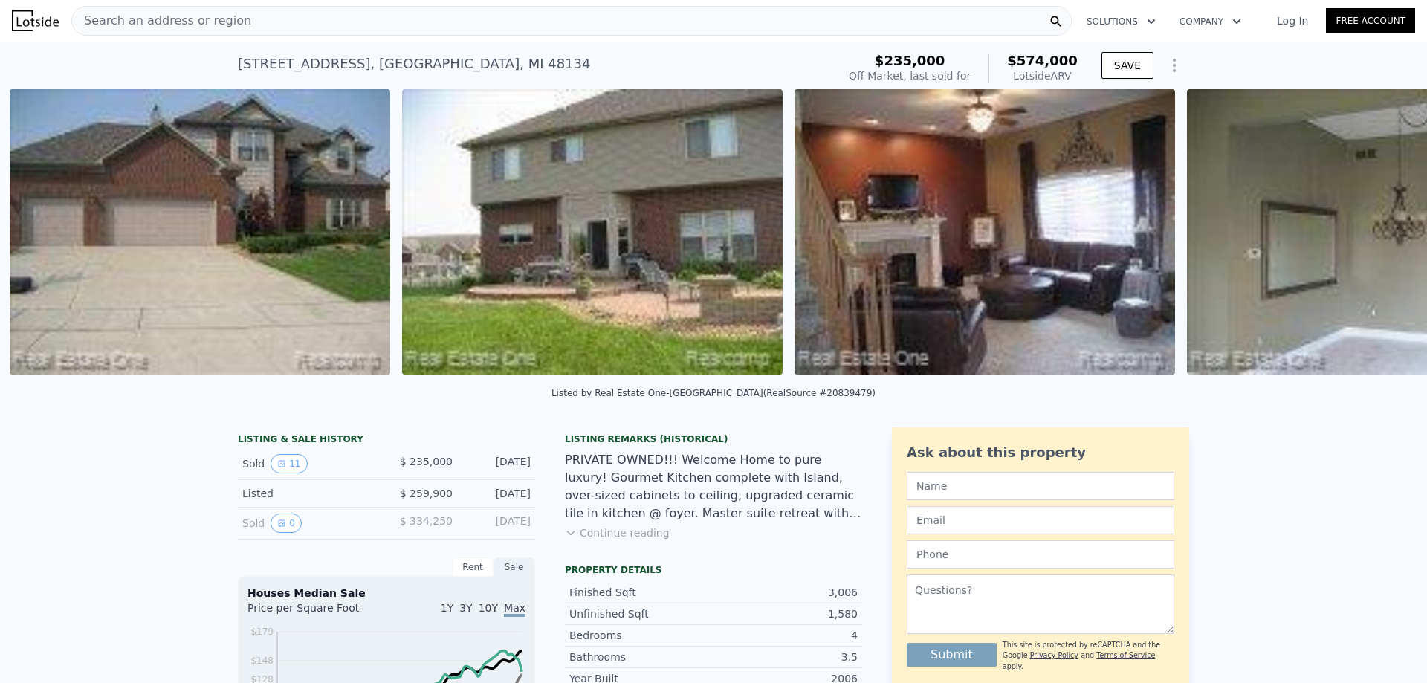
scroll to position [0, 1072]
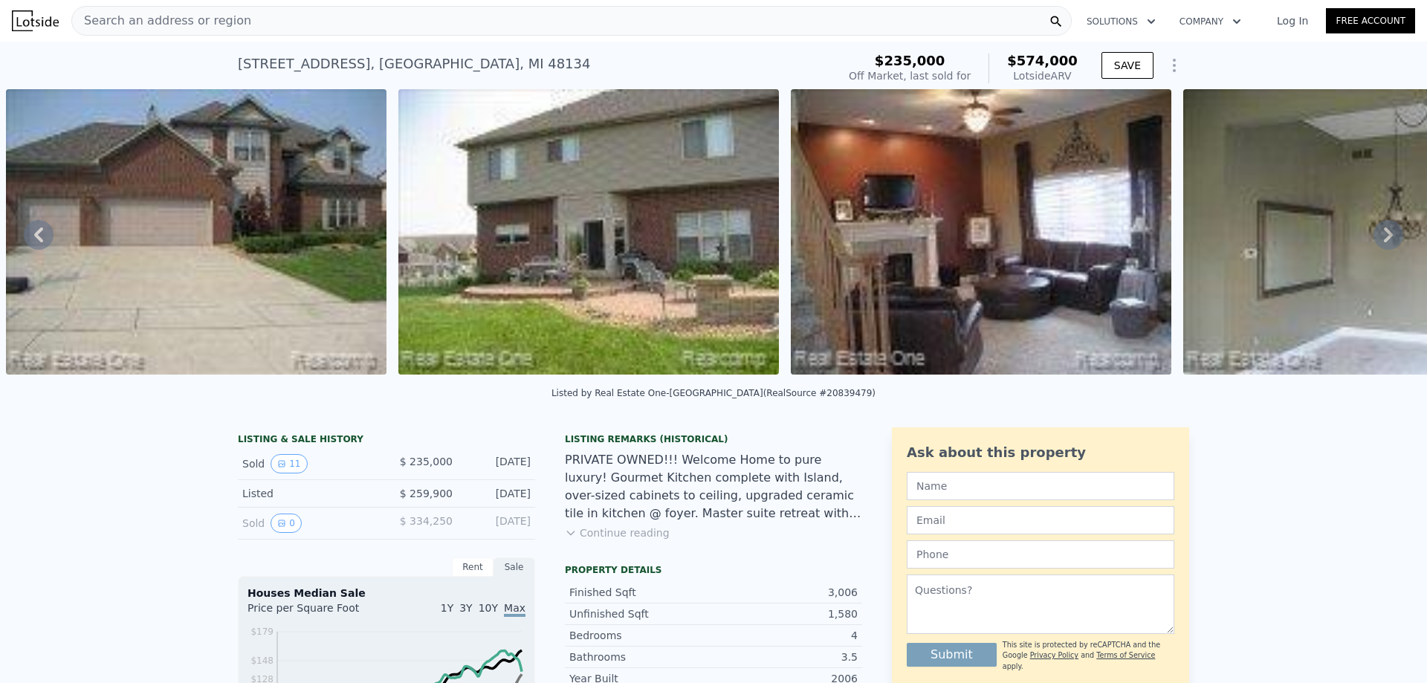
click at [1373, 238] on icon at bounding box center [1388, 235] width 30 height 30
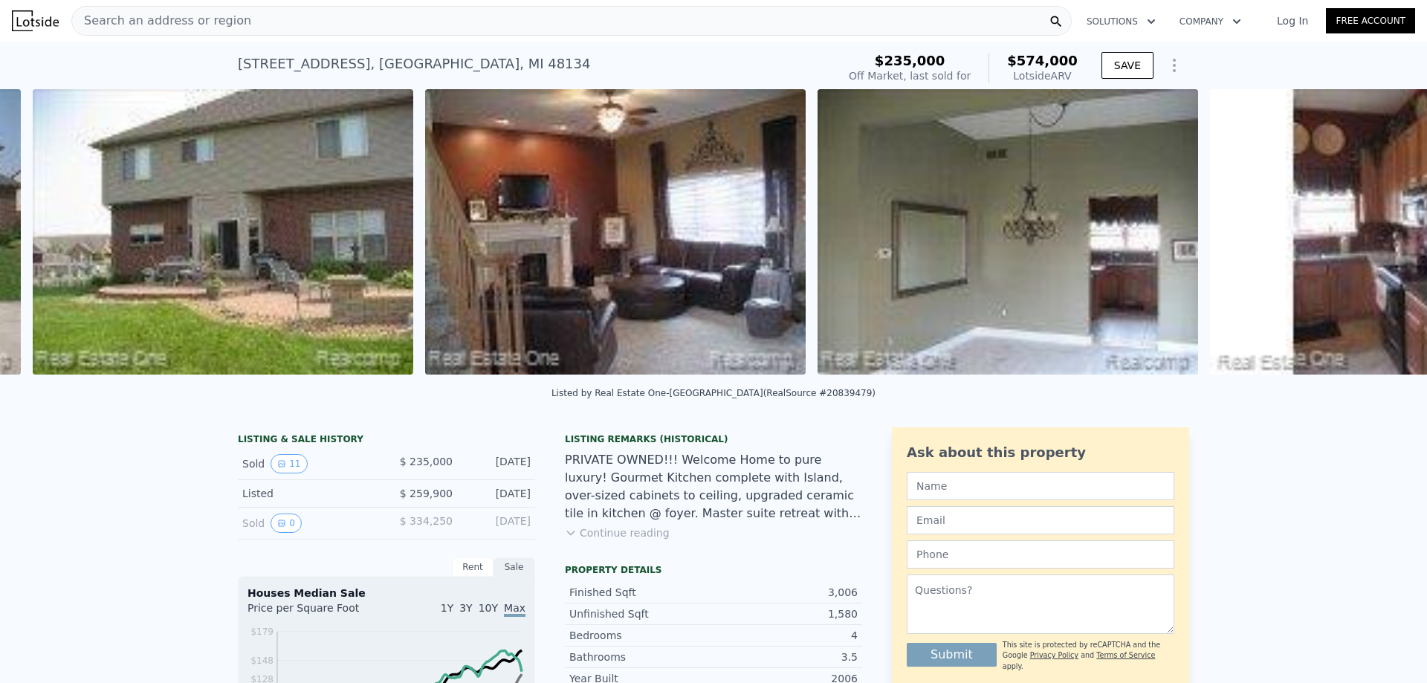
scroll to position [0, 1465]
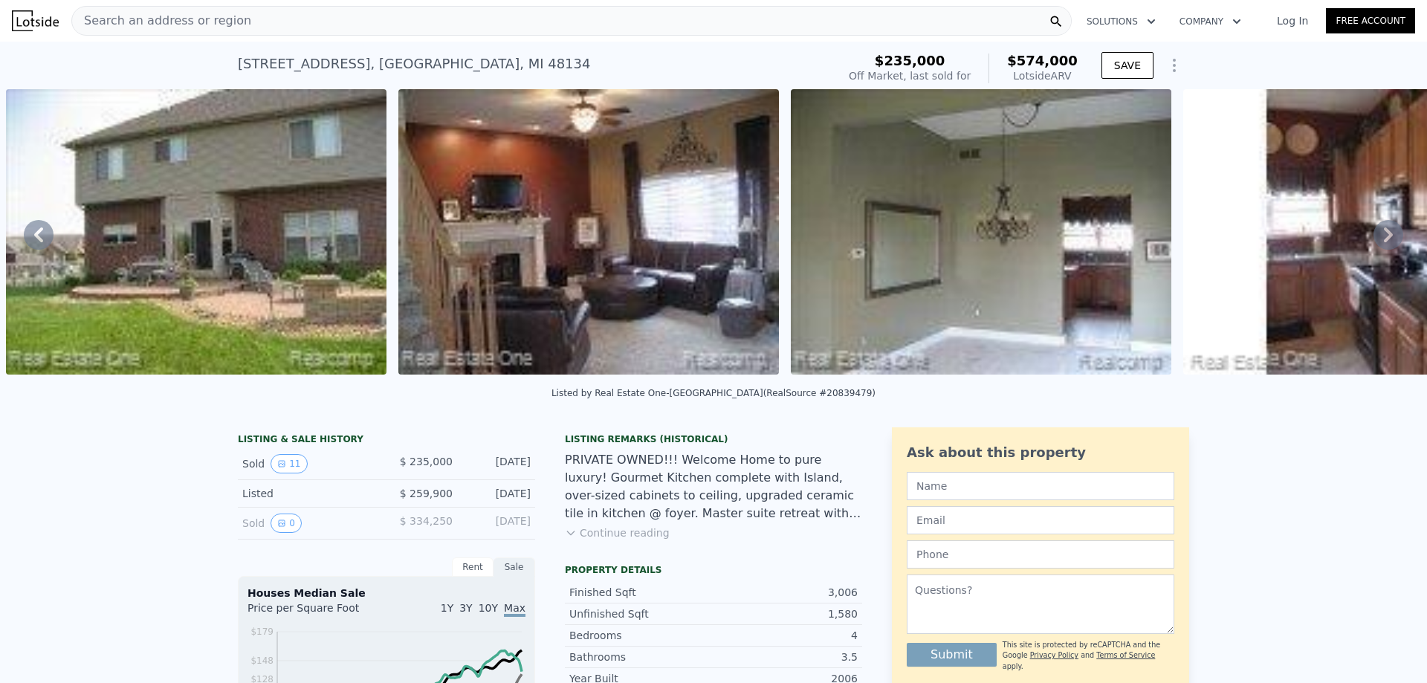
click at [36, 232] on icon at bounding box center [39, 235] width 30 height 30
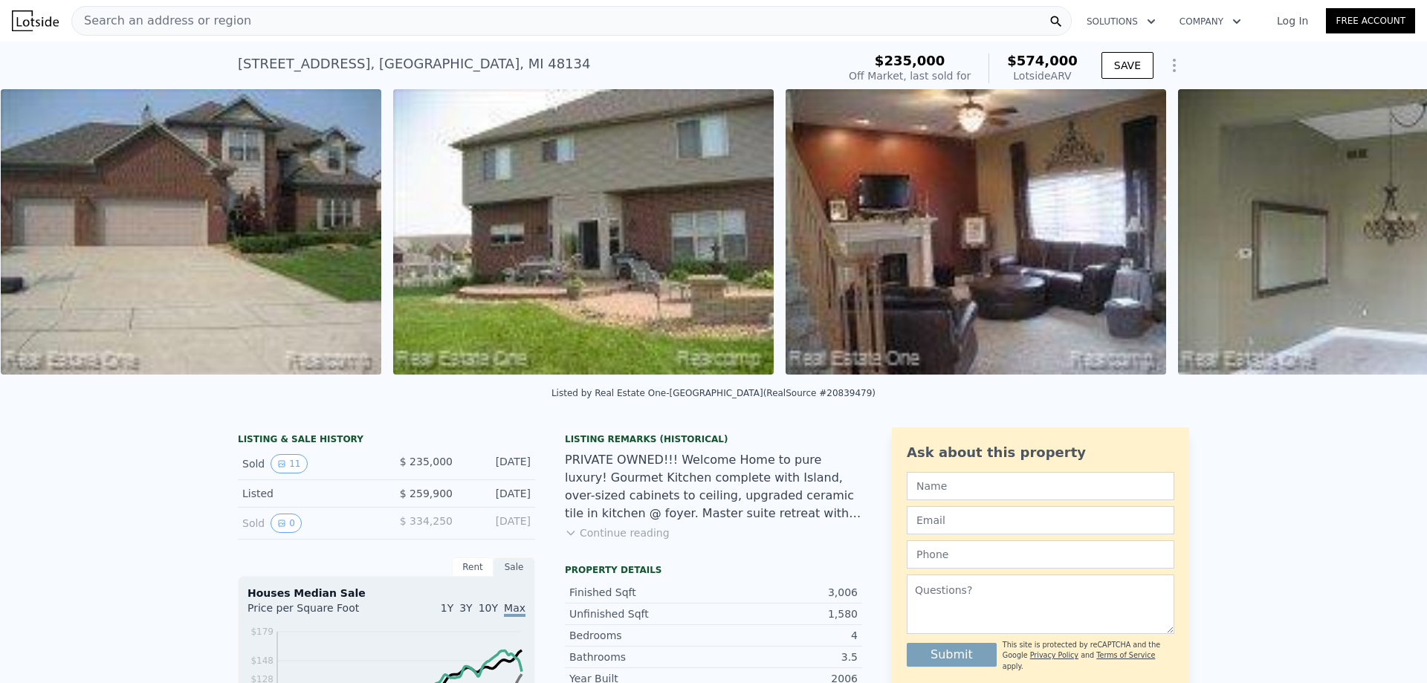
scroll to position [0, 1072]
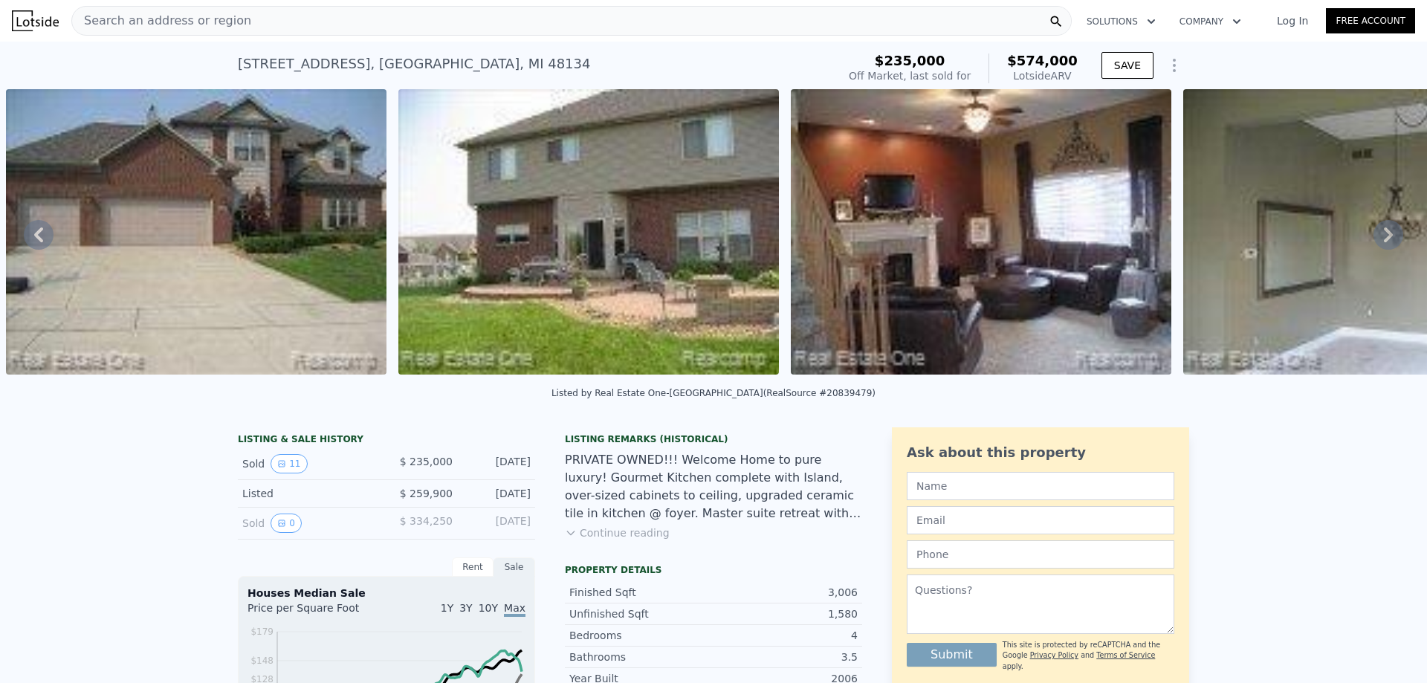
click at [1375, 240] on icon at bounding box center [1388, 235] width 30 height 30
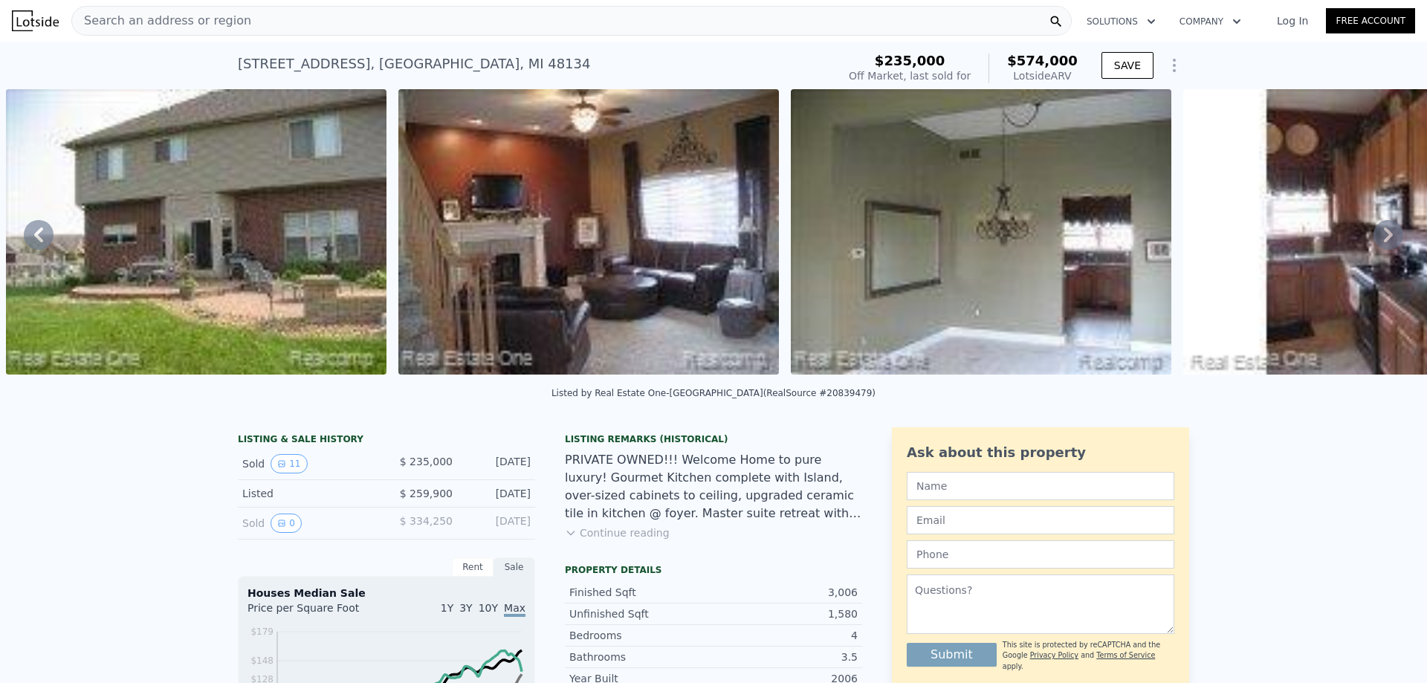
click at [1374, 236] on icon at bounding box center [1388, 235] width 30 height 30
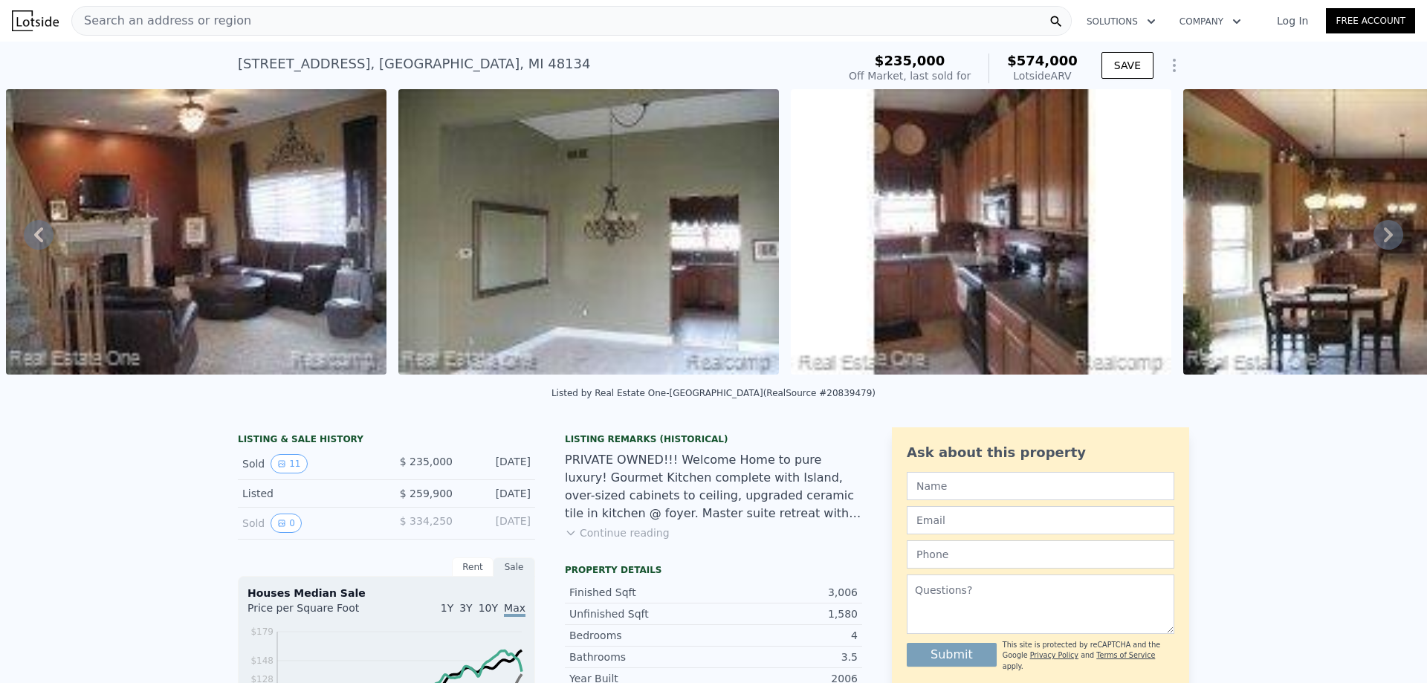
click at [33, 237] on icon at bounding box center [39, 235] width 30 height 30
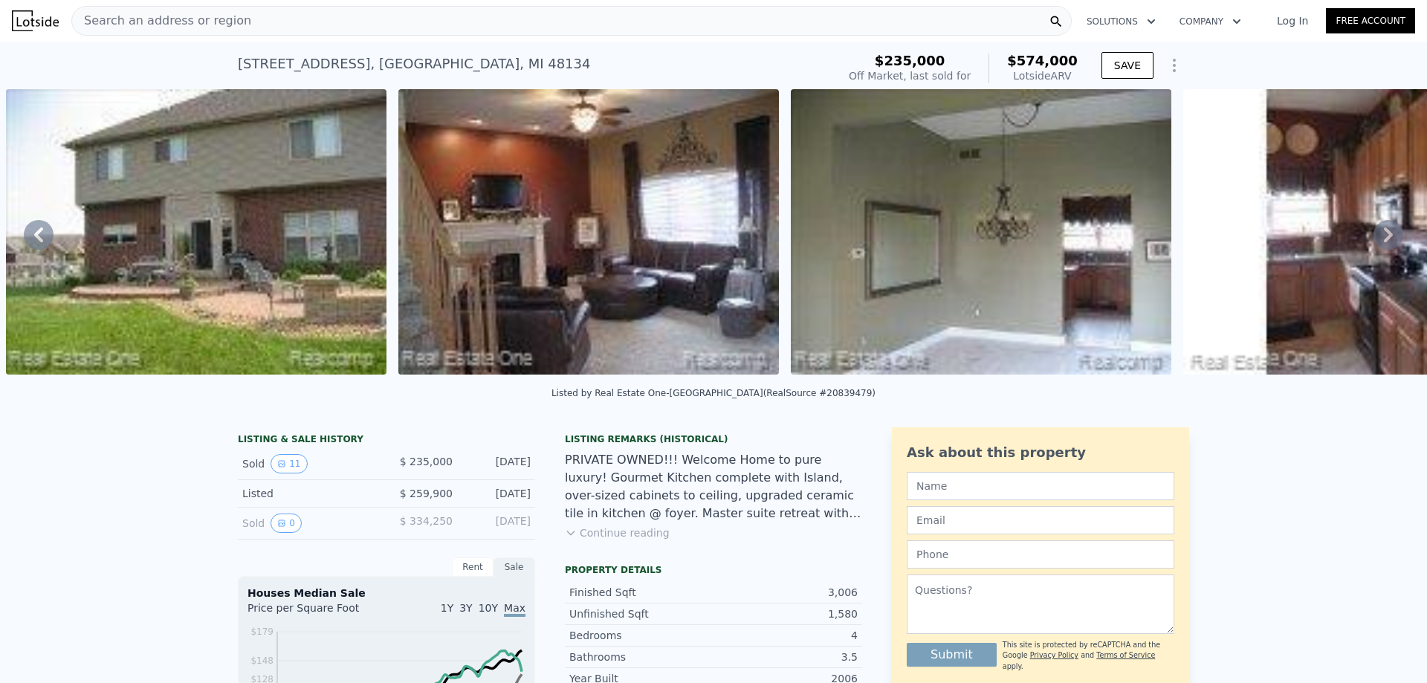
click at [39, 236] on icon at bounding box center [38, 234] width 9 height 15
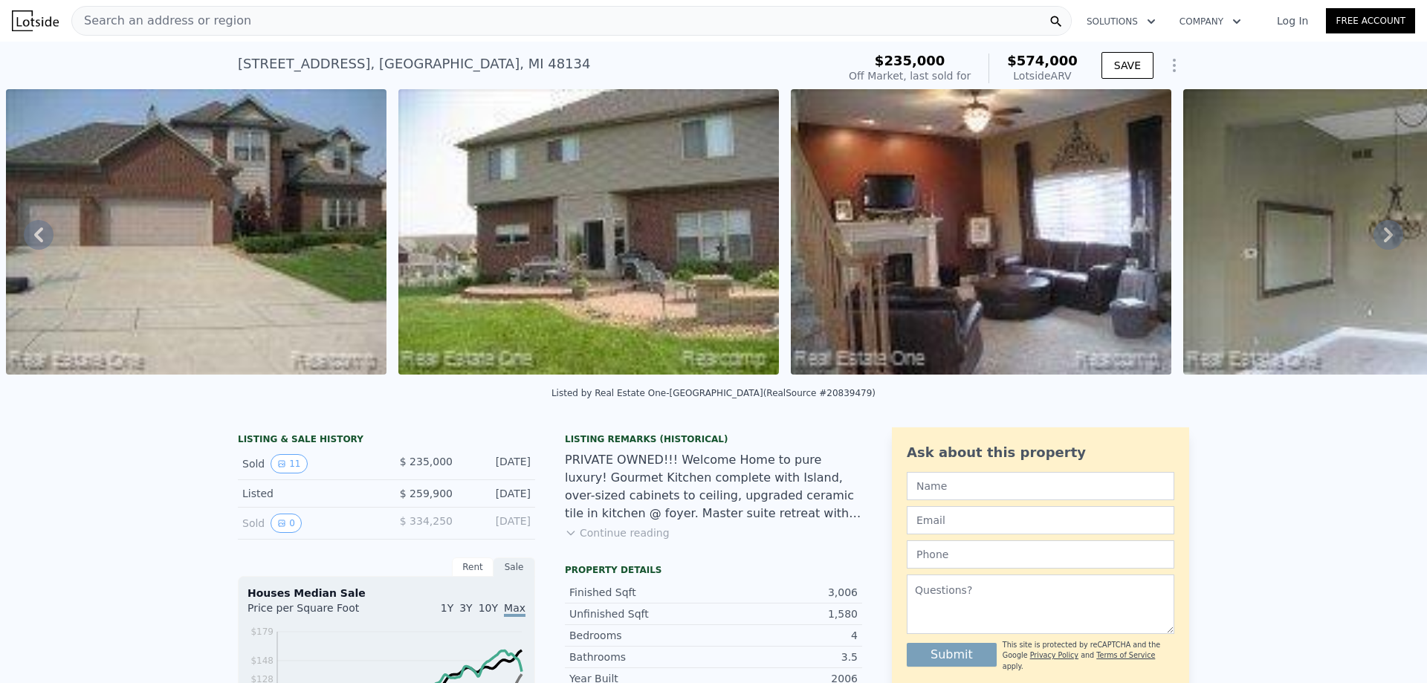
click at [198, 227] on img at bounding box center [196, 231] width 380 height 285
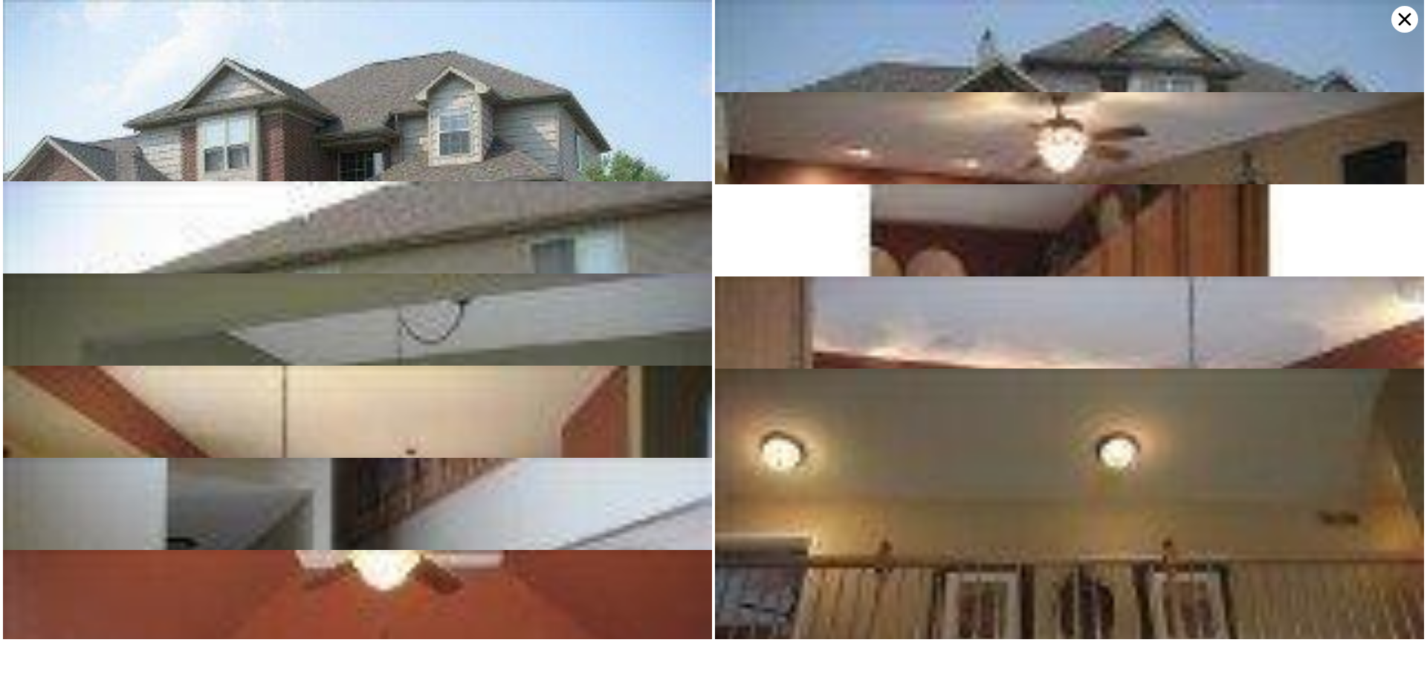
click at [1406, 20] on icon at bounding box center [1404, 19] width 13 height 13
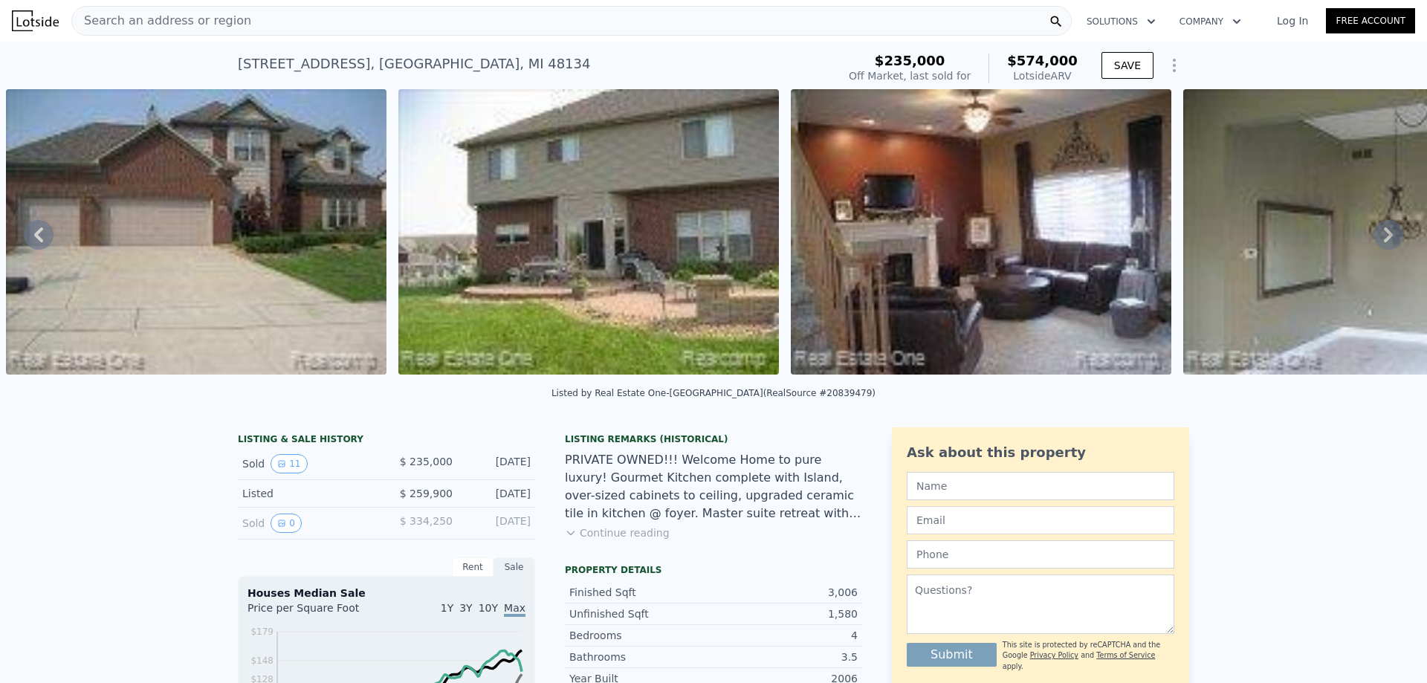
click at [36, 234] on icon at bounding box center [39, 235] width 30 height 30
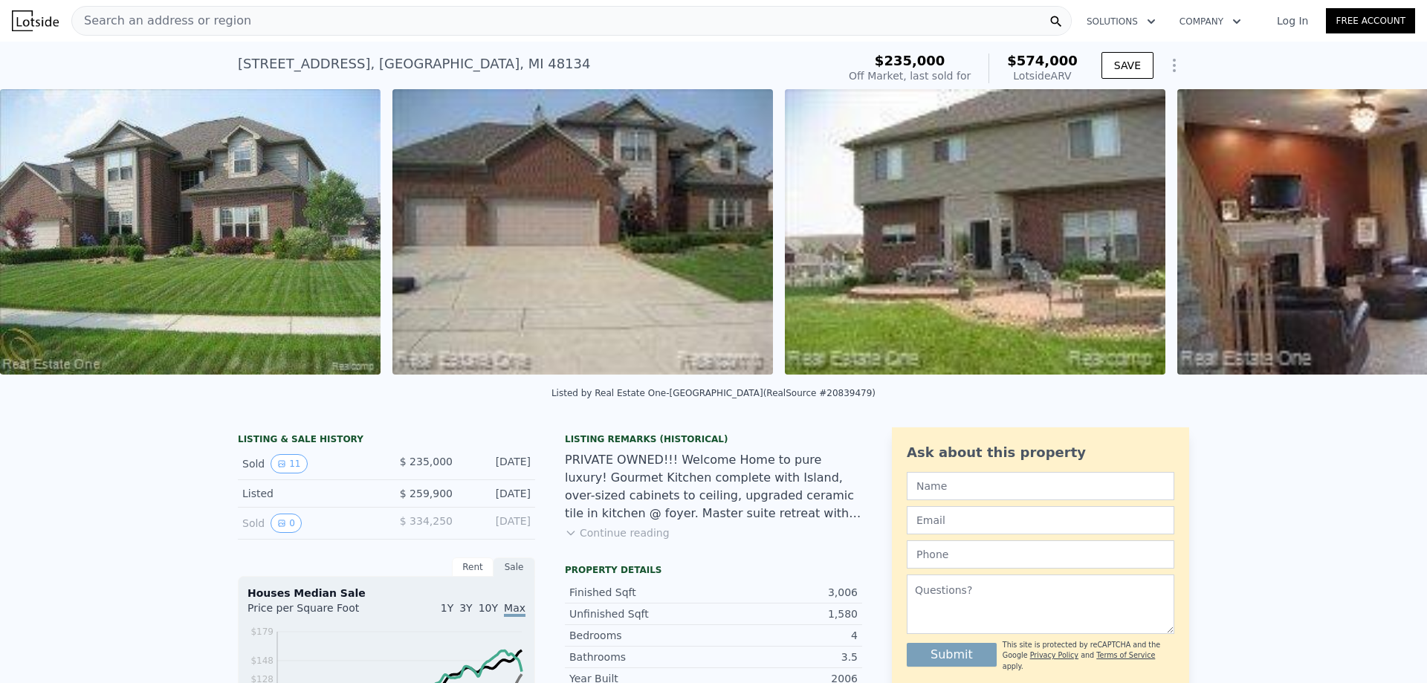
scroll to position [0, 680]
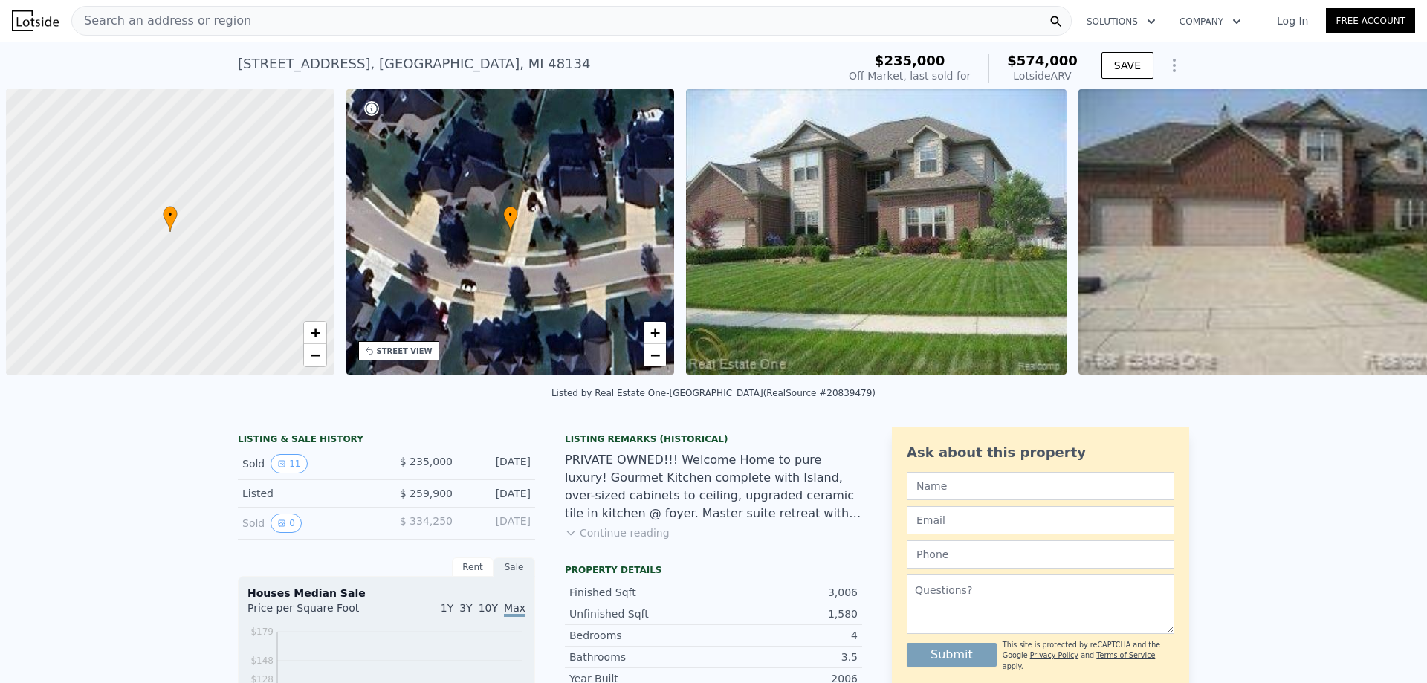
scroll to position [0, 6]
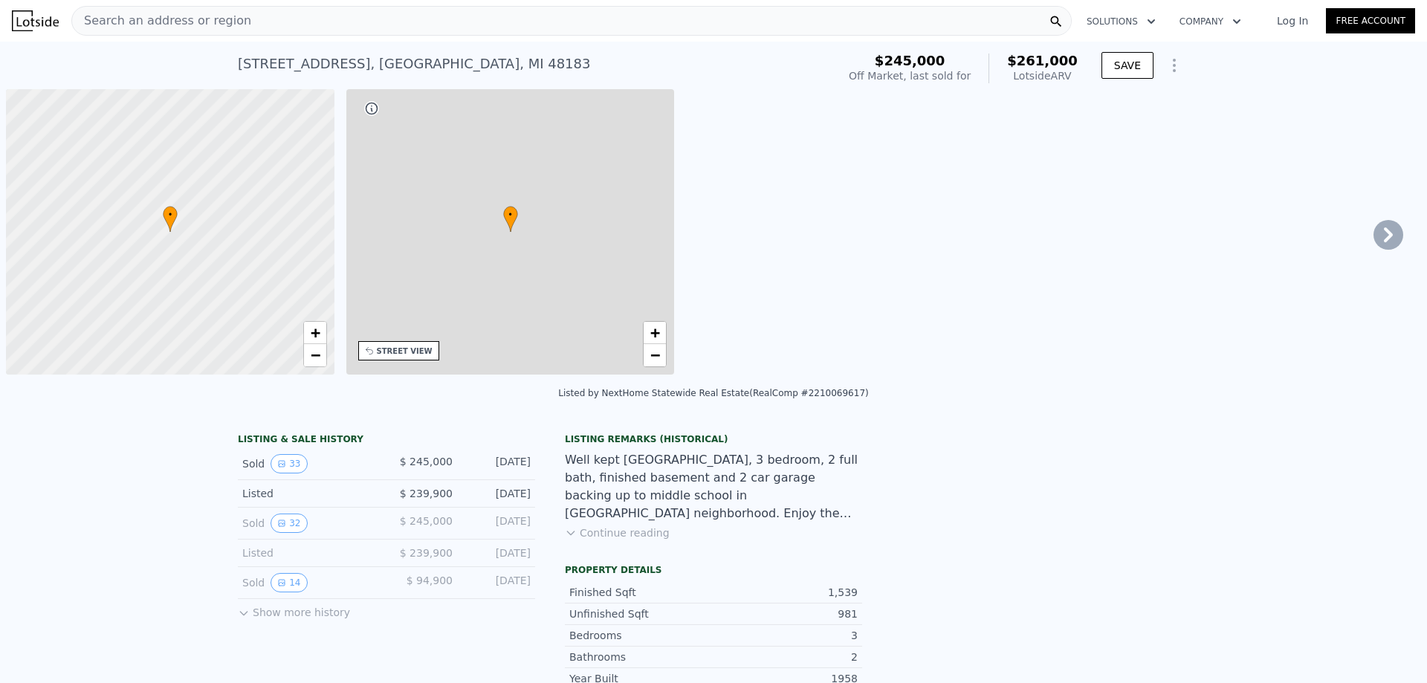
scroll to position [0, 6]
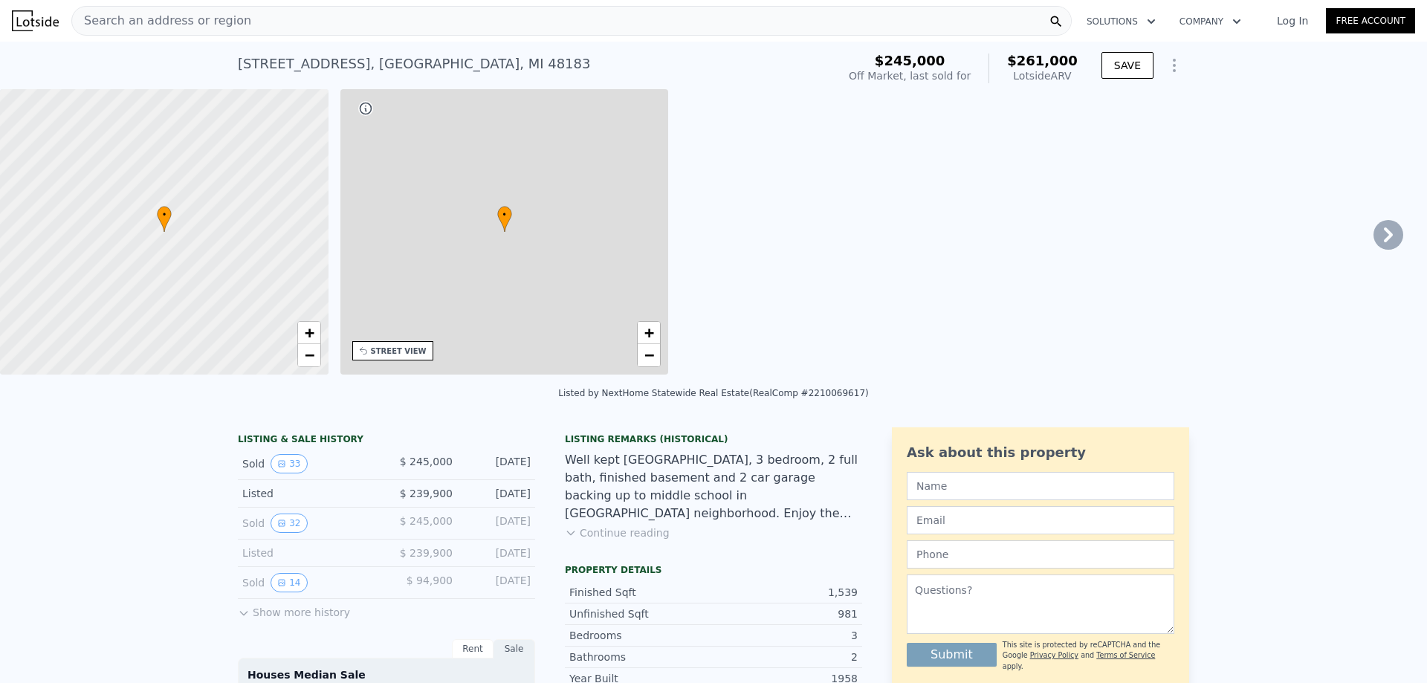
type input "3"
type input "2"
type input "1384"
type input "2108"
type input "6098.400000000001"
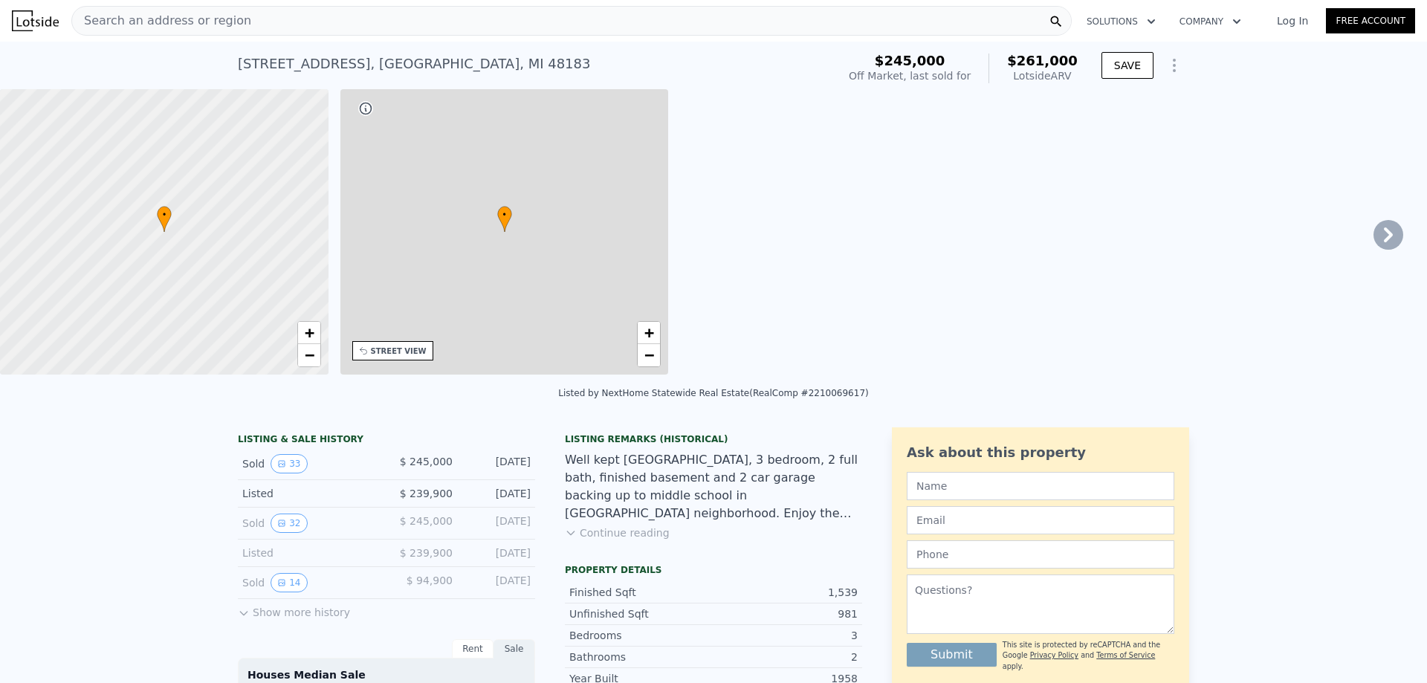
type input "11325.6"
type input "$ 261,000"
type input "4"
type input "-$ 15,989"
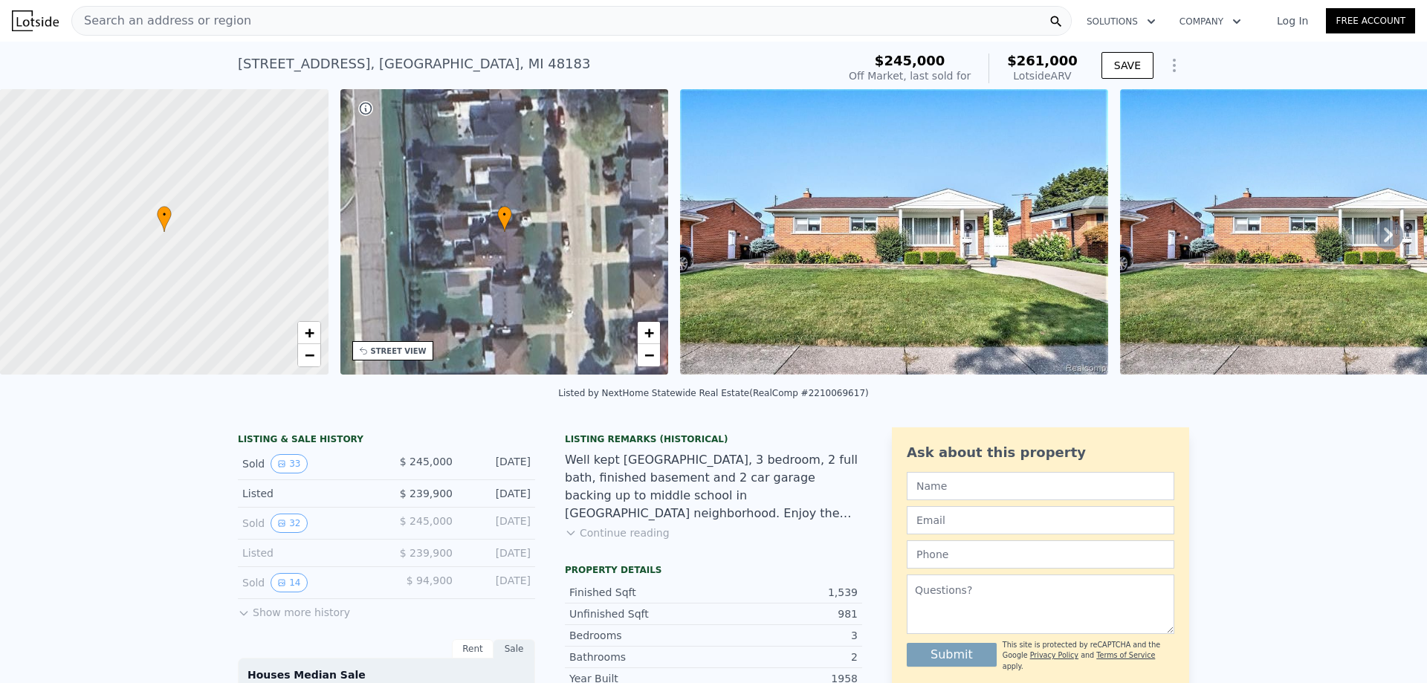
click at [198, 22] on span "Search an address or region" at bounding box center [161, 21] width 179 height 18
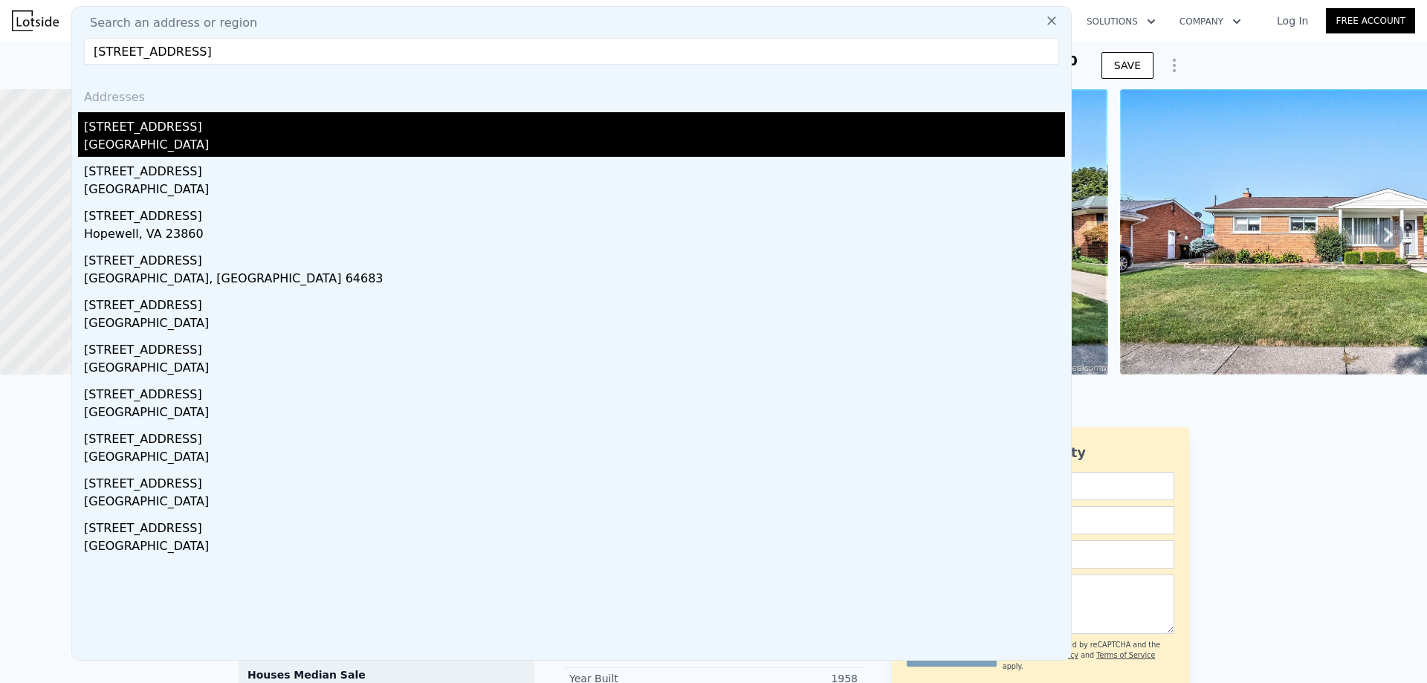
type input "[STREET_ADDRESS]"
click at [300, 142] on div "[GEOGRAPHIC_DATA]" at bounding box center [574, 146] width 981 height 21
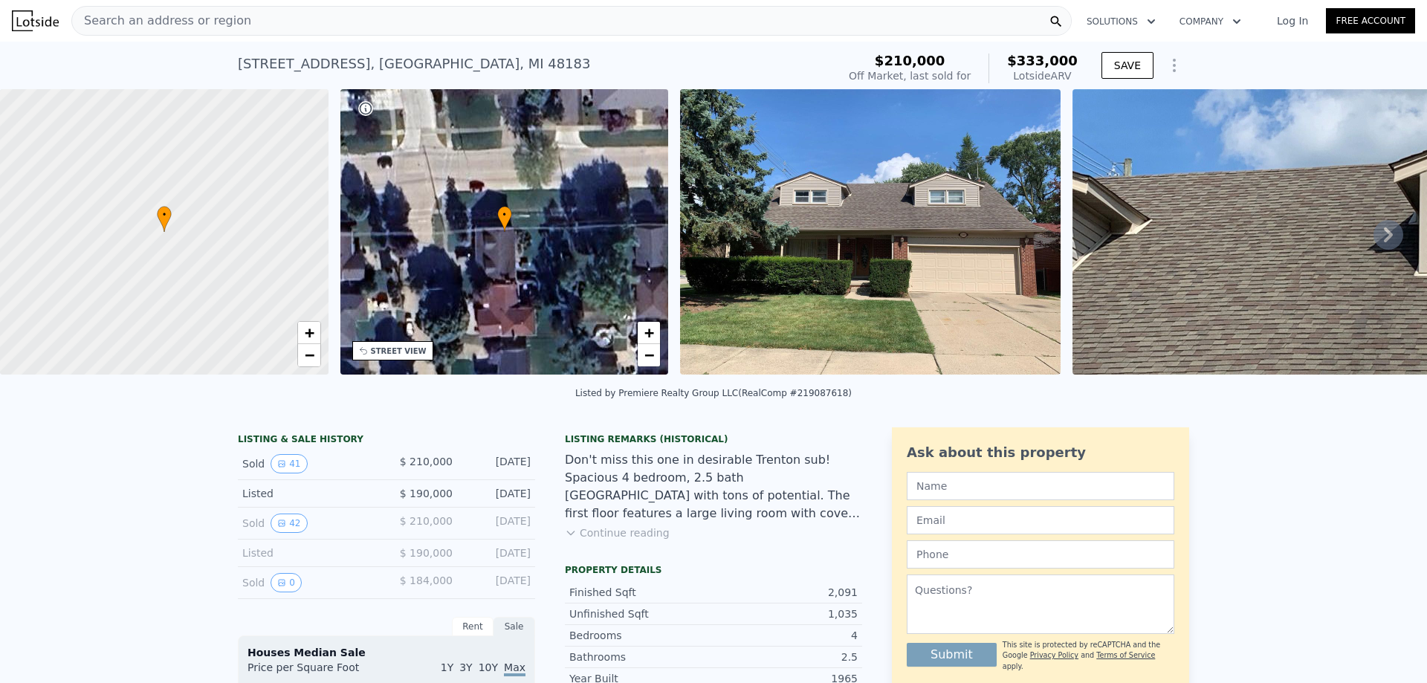
click at [800, 249] on img at bounding box center [870, 231] width 380 height 285
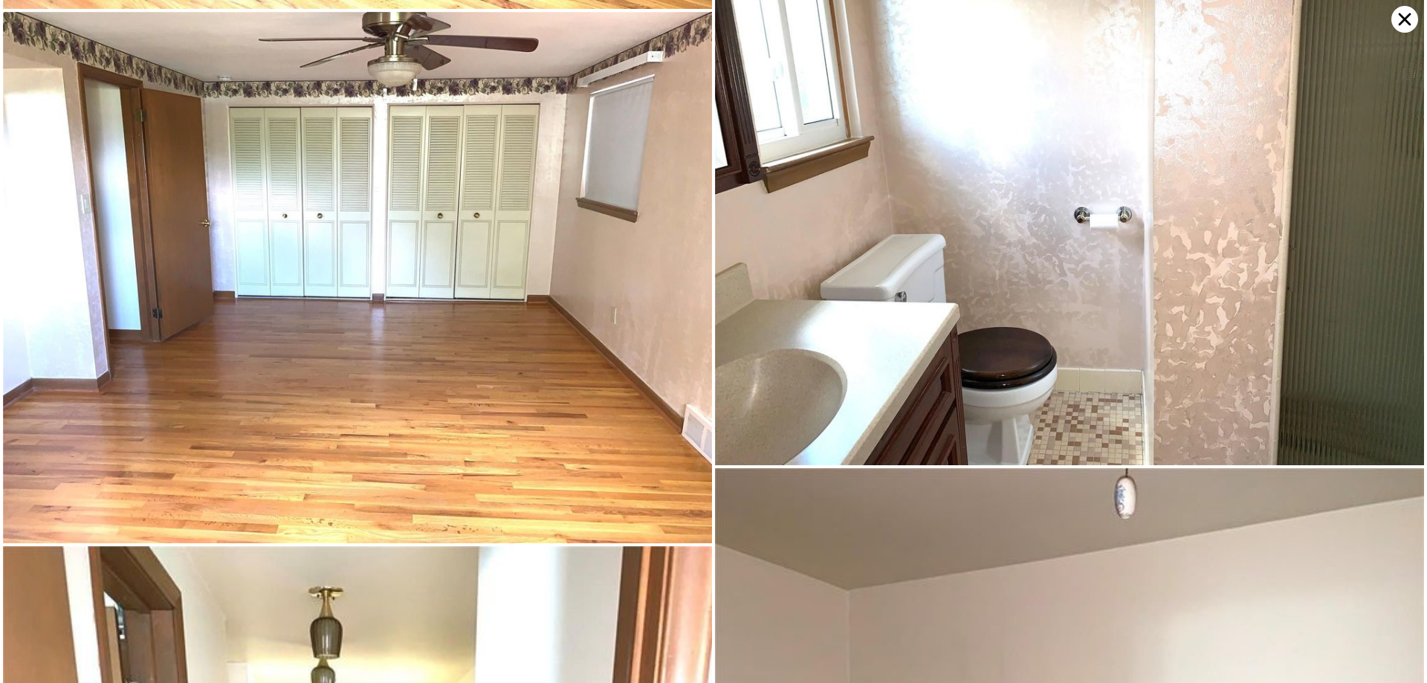
scroll to position [5434, 0]
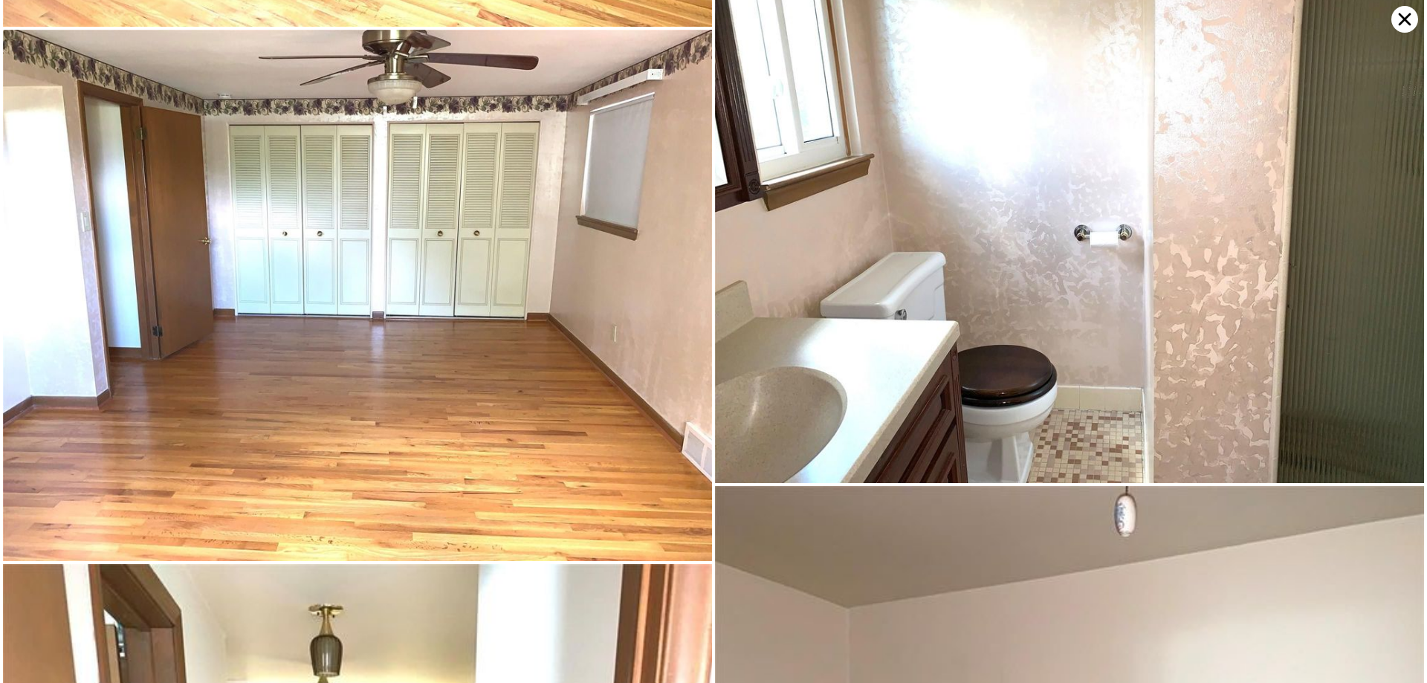
click at [1393, 21] on icon at bounding box center [1404, 19] width 27 height 27
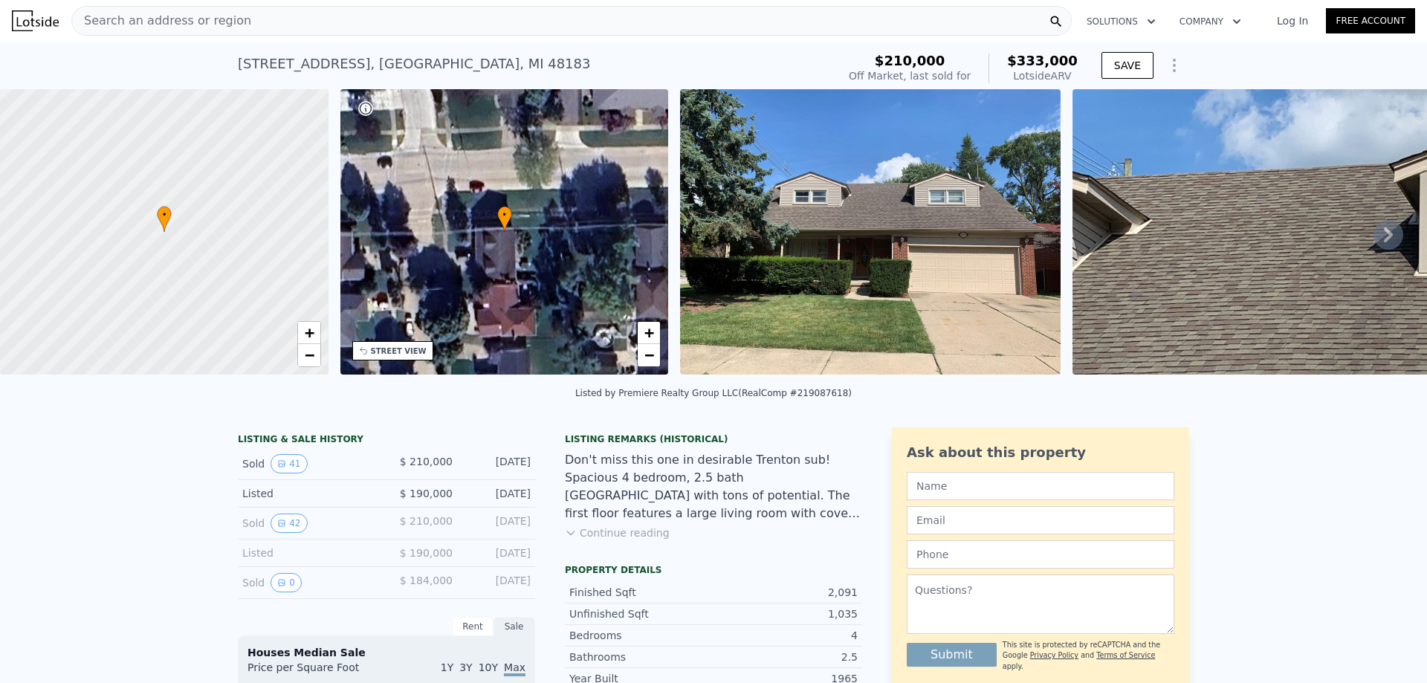
click at [164, 8] on div "Search an address or region" at bounding box center [161, 21] width 179 height 28
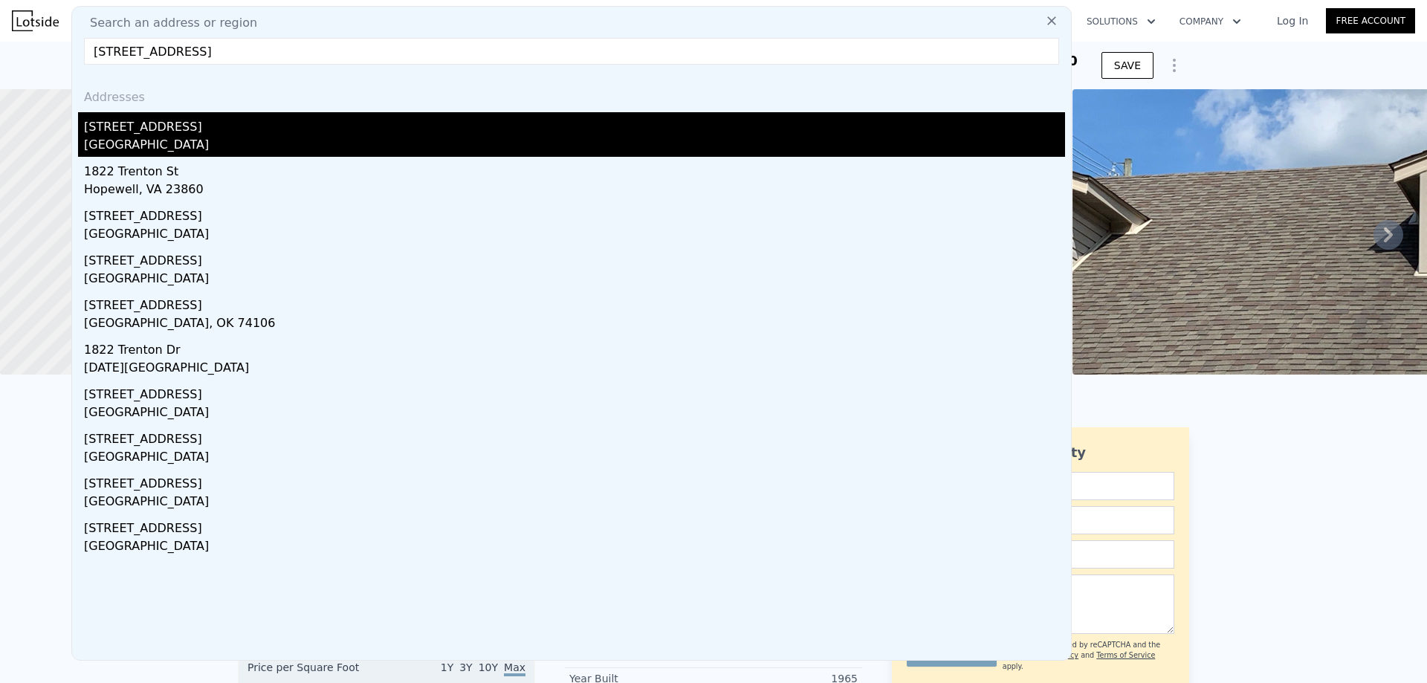
type input "[STREET_ADDRESS]"
click at [223, 112] on div "[STREET_ADDRESS]" at bounding box center [574, 124] width 981 height 24
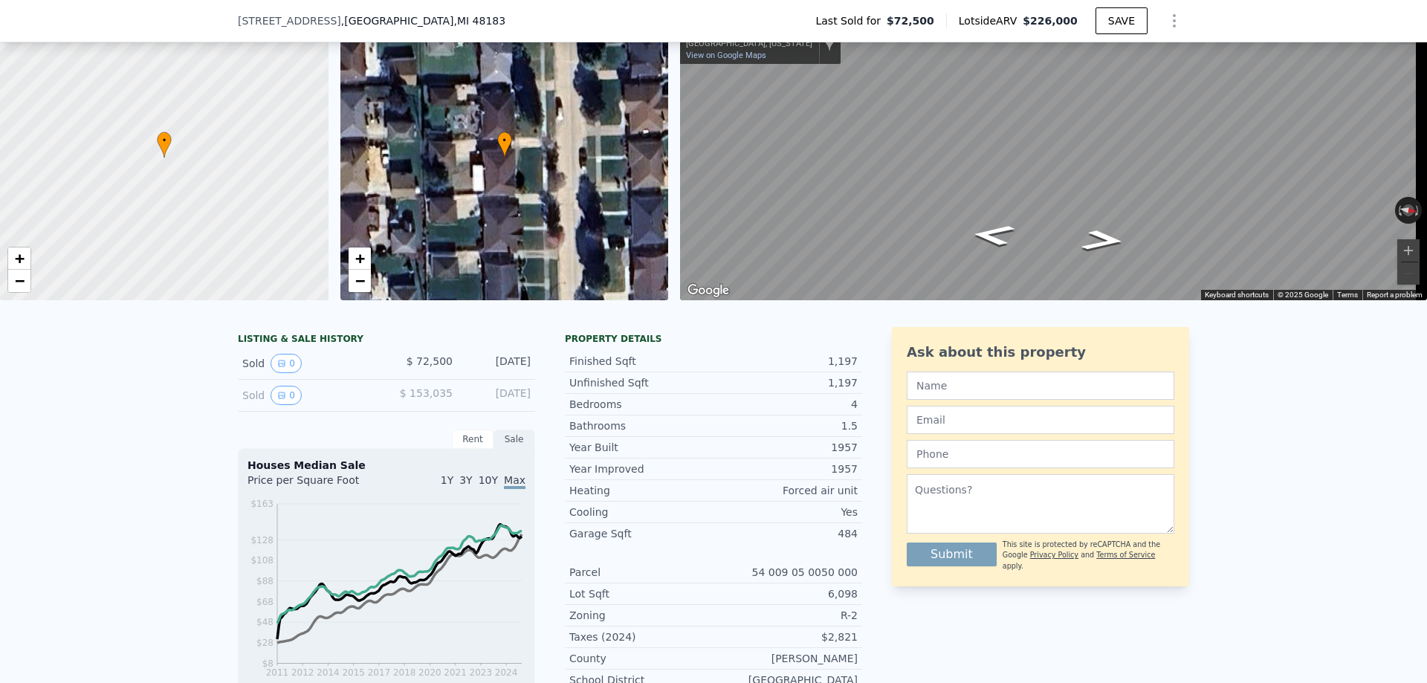
scroll to position [5, 0]
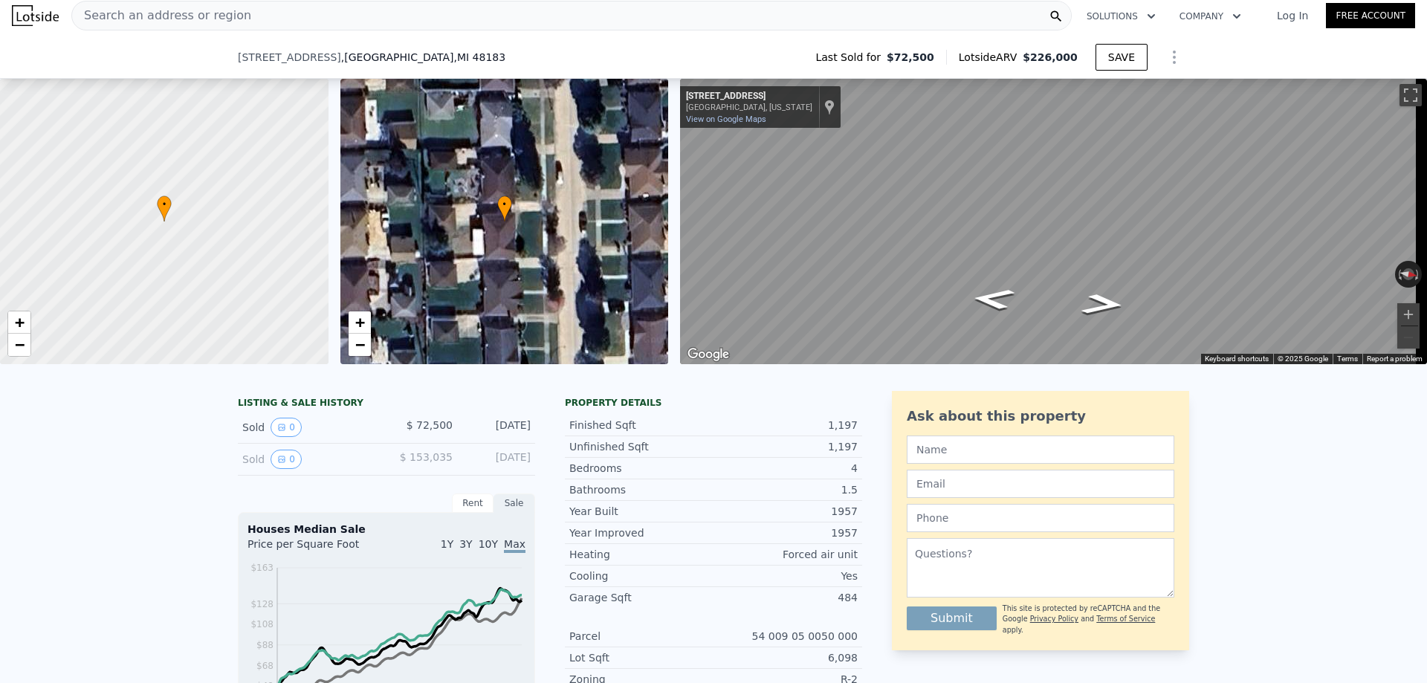
click at [185, 19] on span "Search an address or region" at bounding box center [161, 16] width 179 height 18
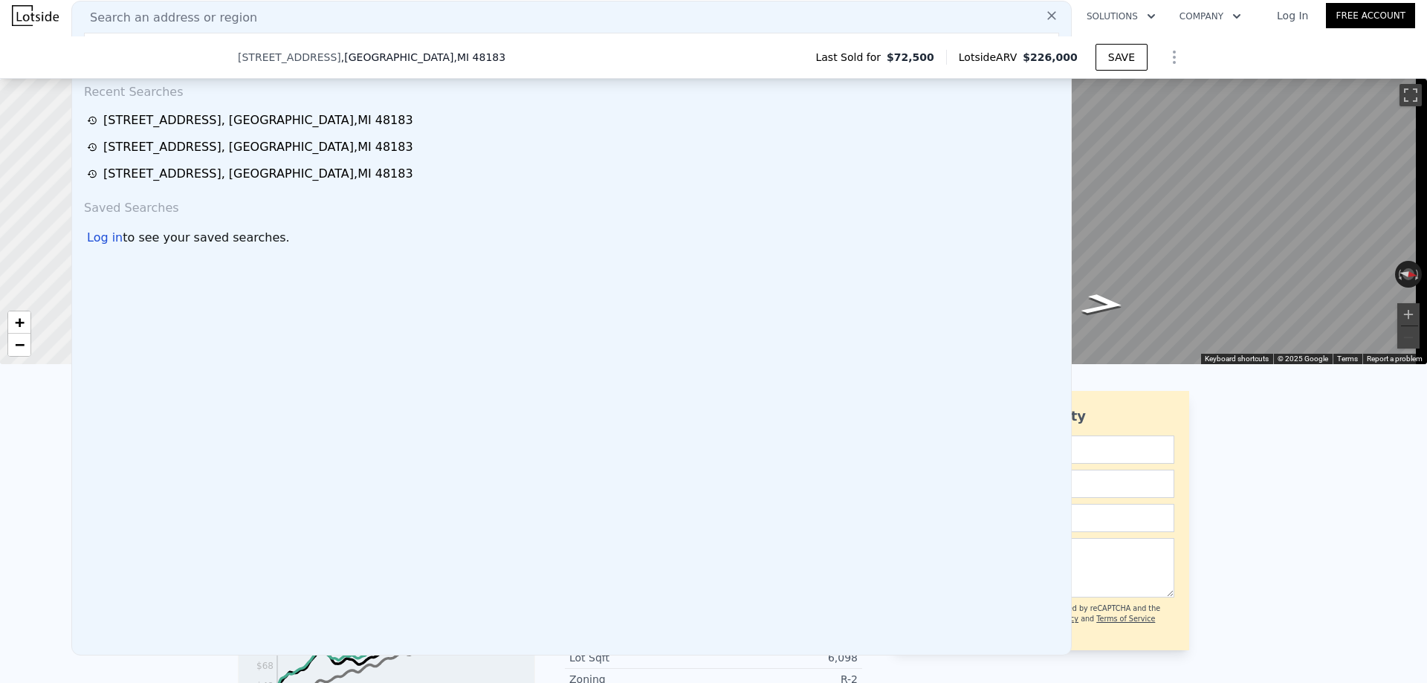
click at [166, 91] on div "Recent Searches" at bounding box center [571, 89] width 987 height 36
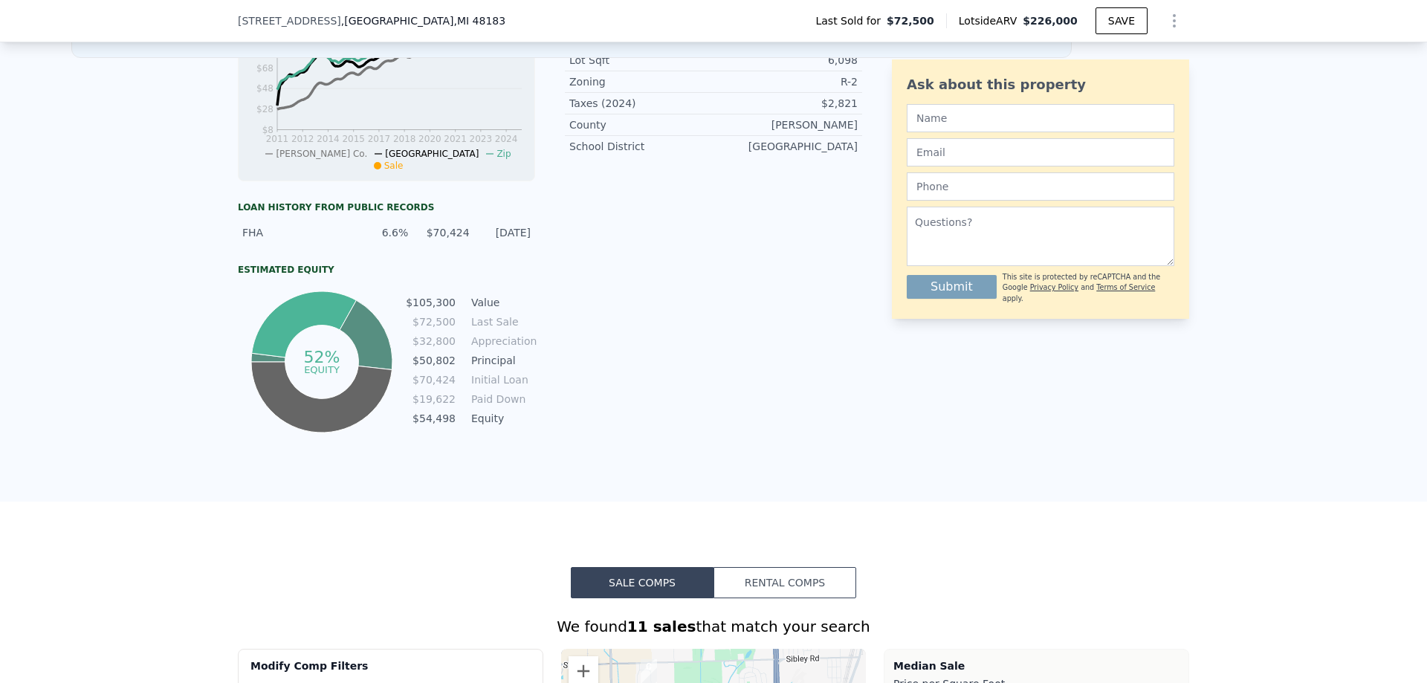
drag, startPoint x: 253, startPoint y: 125, endPoint x: 302, endPoint y: 71, distance: 73.1
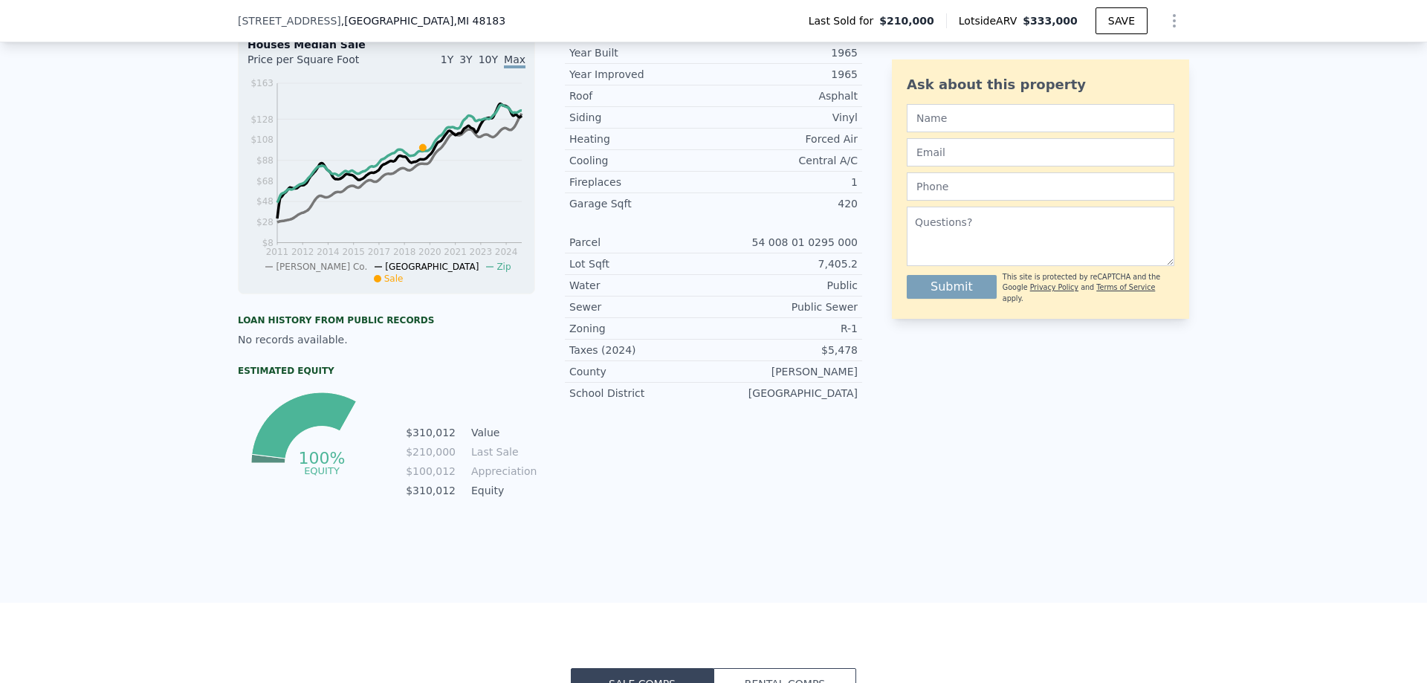
type input "3"
type input "1.5"
type input "1800"
type input "2926"
type input "6098.400000000001"
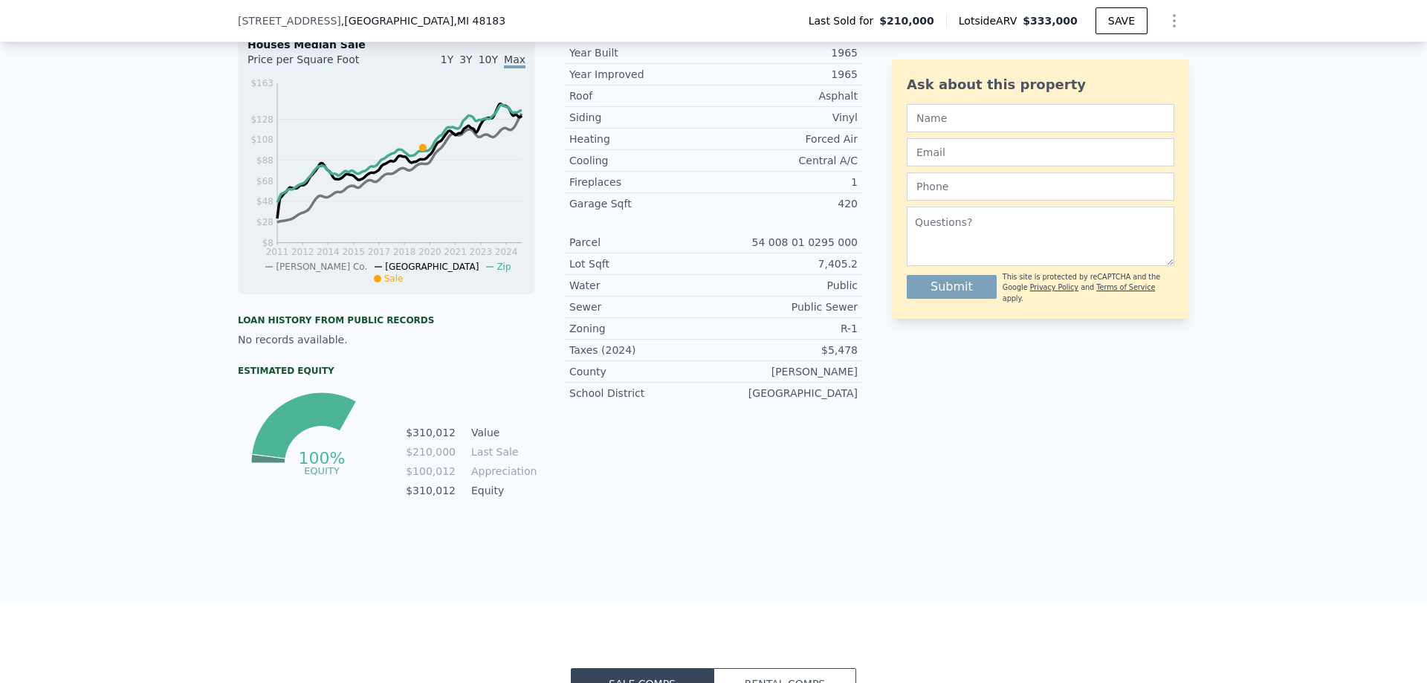
type input "12196.800000000001"
type input "$ 333,000"
type input "$ 88,583"
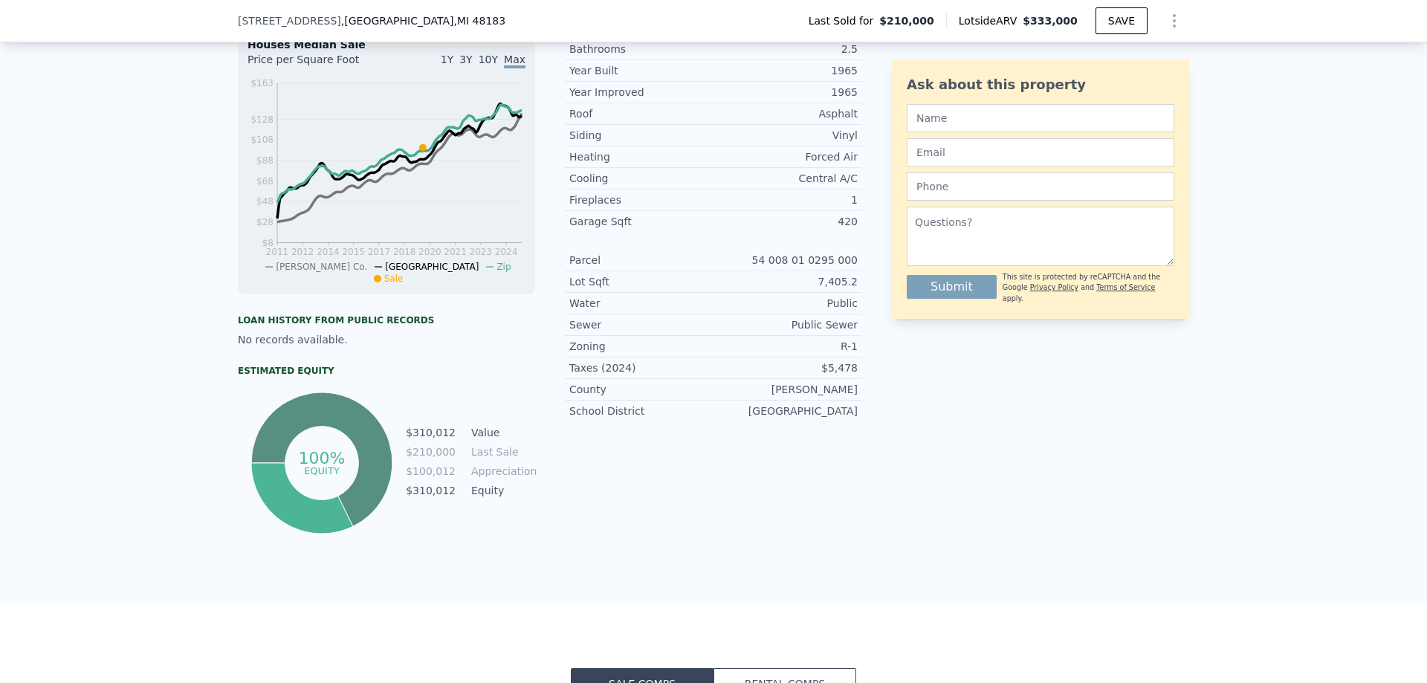
click at [311, 22] on span "[STREET_ADDRESS]" at bounding box center [289, 20] width 103 height 15
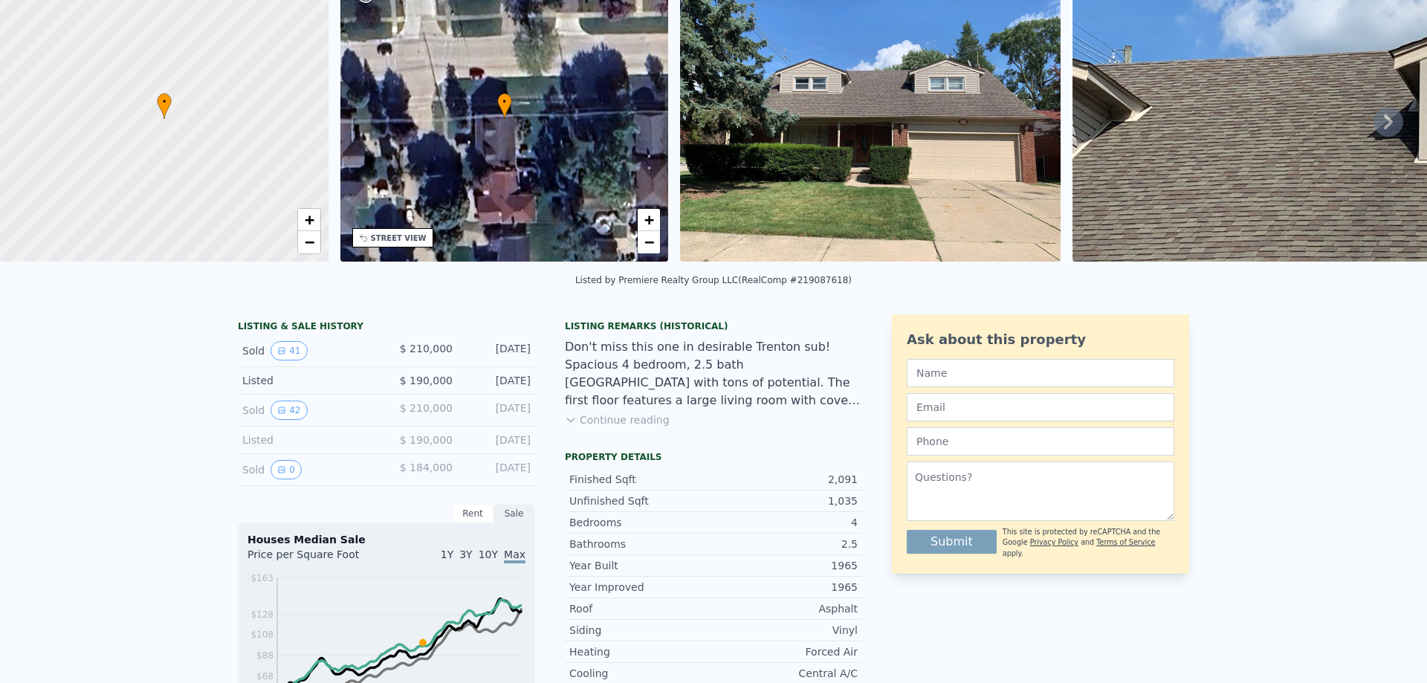
scroll to position [5, 0]
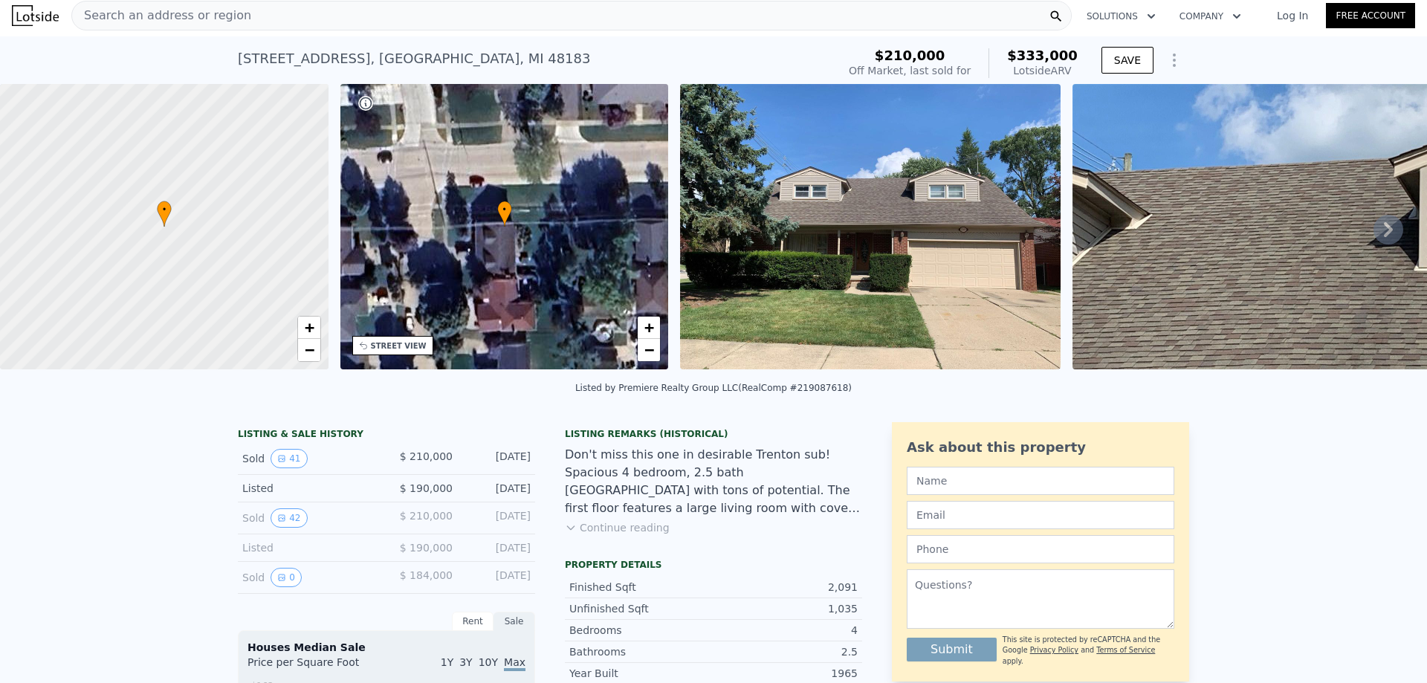
click at [178, 19] on span "Search an address or region" at bounding box center [161, 16] width 179 height 18
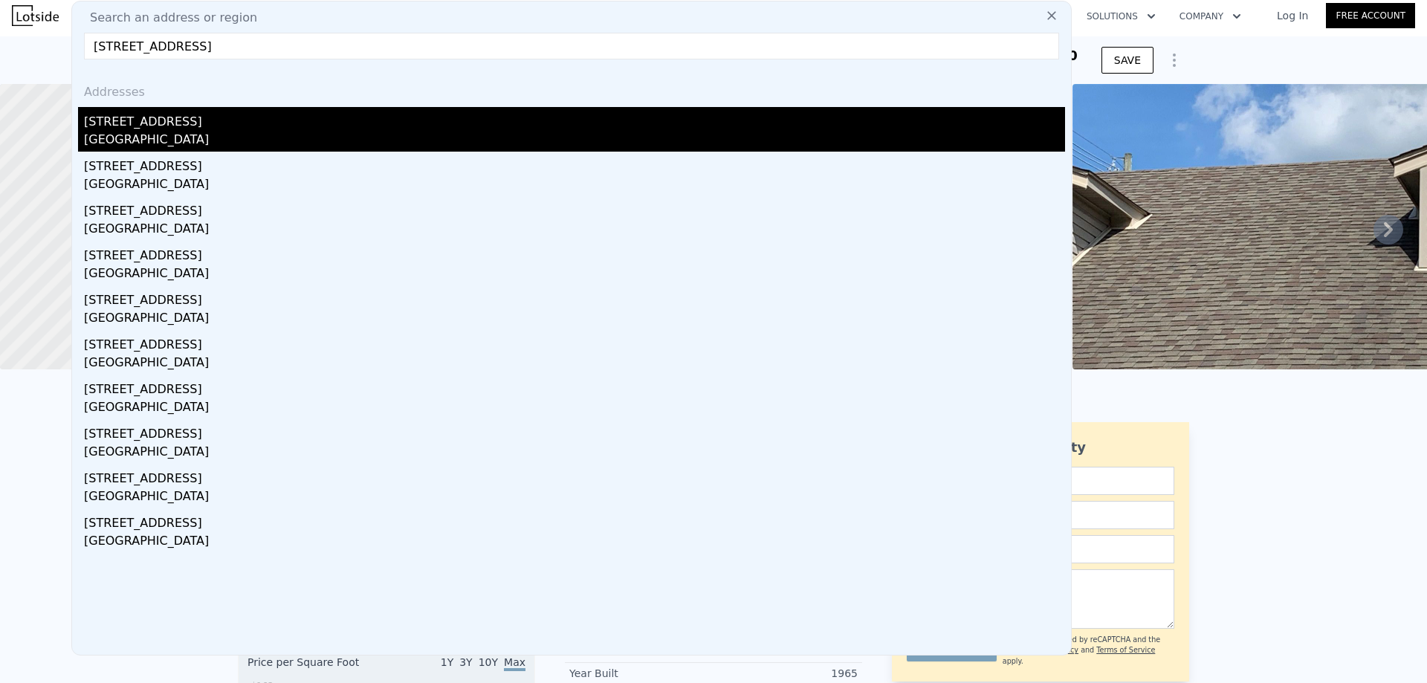
type input "[STREET_ADDRESS]"
click at [250, 126] on div "[STREET_ADDRESS]" at bounding box center [574, 119] width 981 height 24
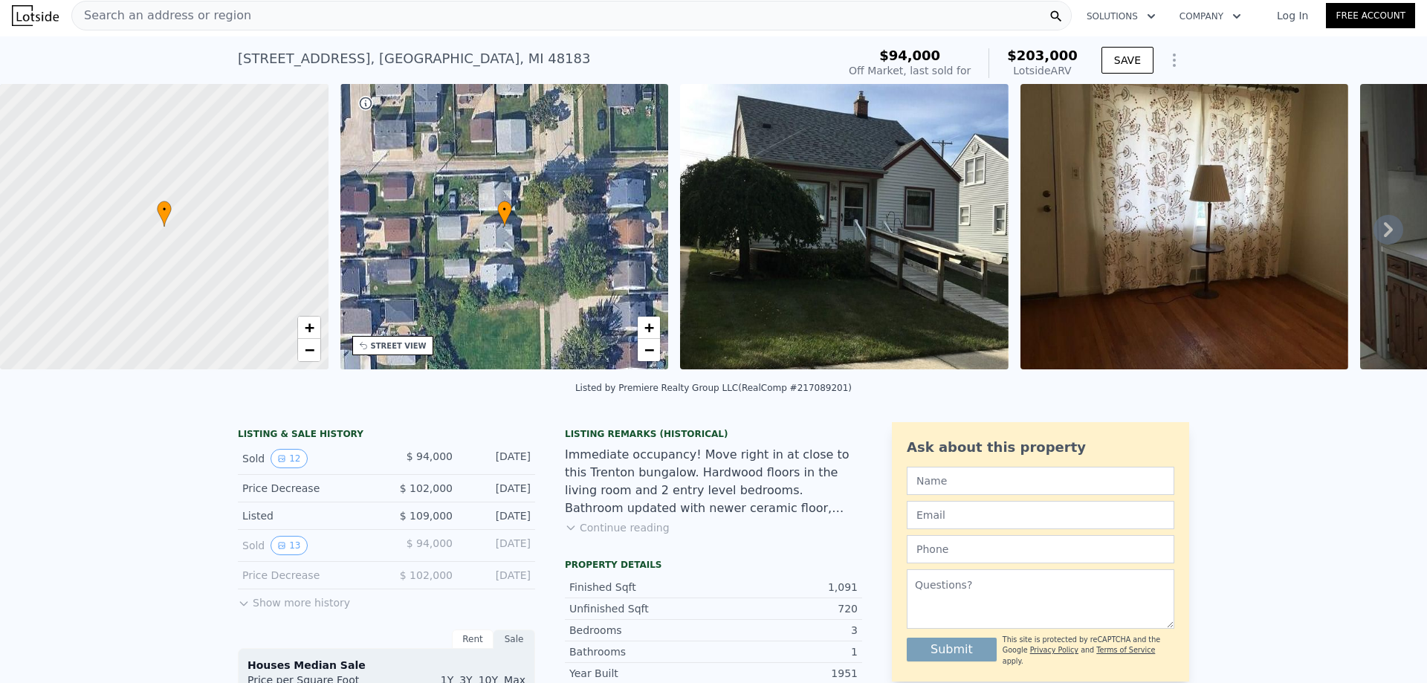
click at [848, 318] on img at bounding box center [844, 226] width 328 height 285
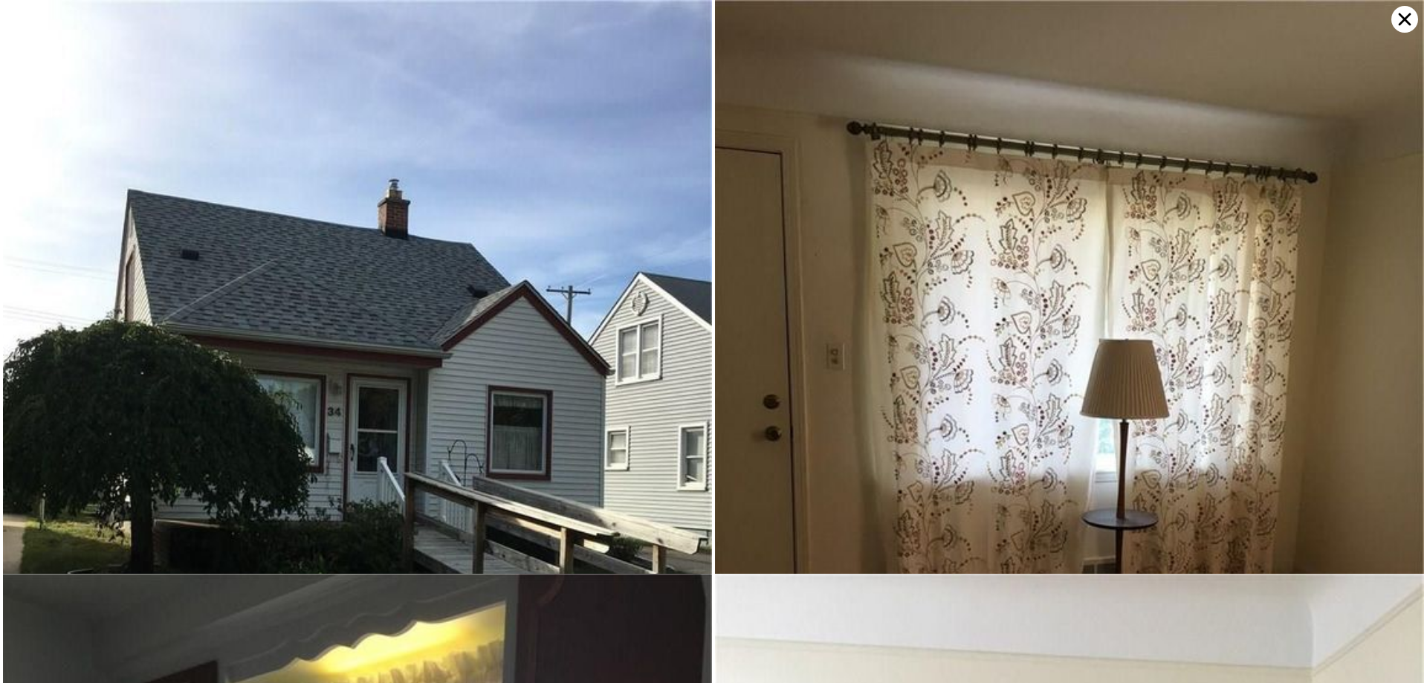
click at [575, 268] on img at bounding box center [357, 472] width 709 height 945
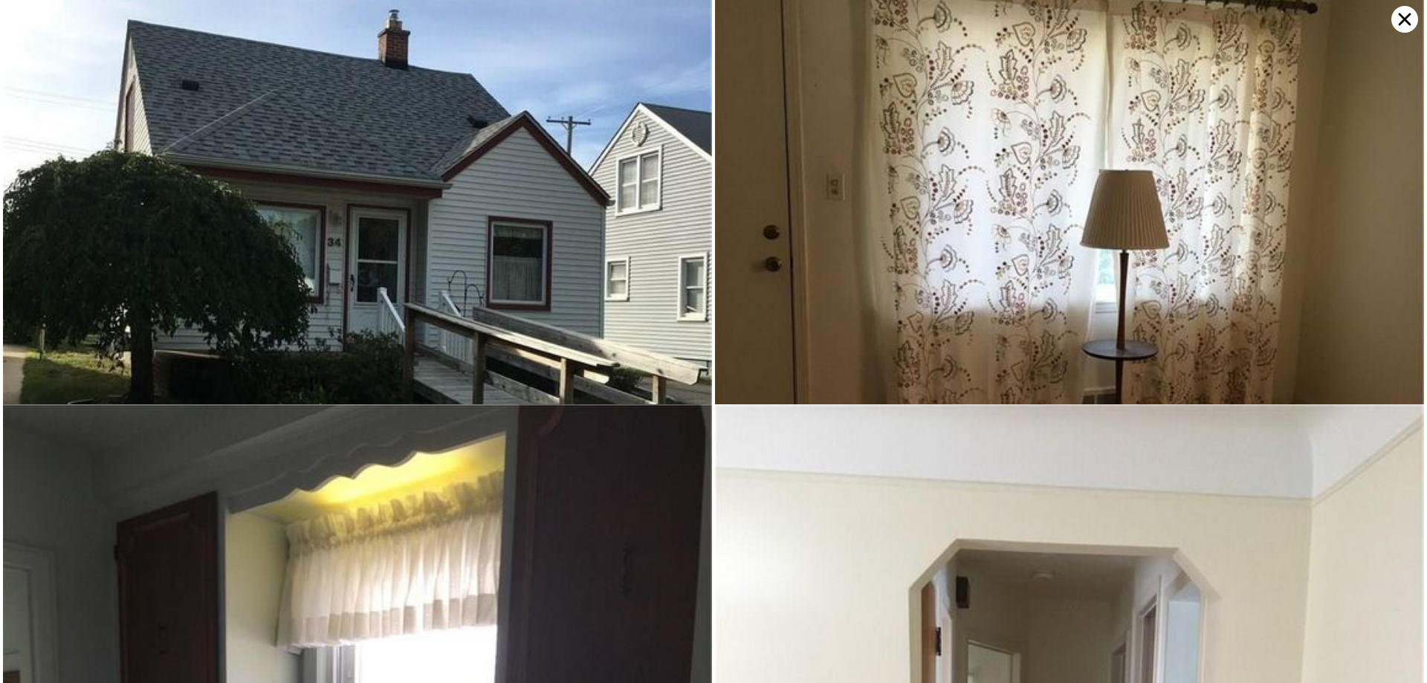
scroll to position [574, 0]
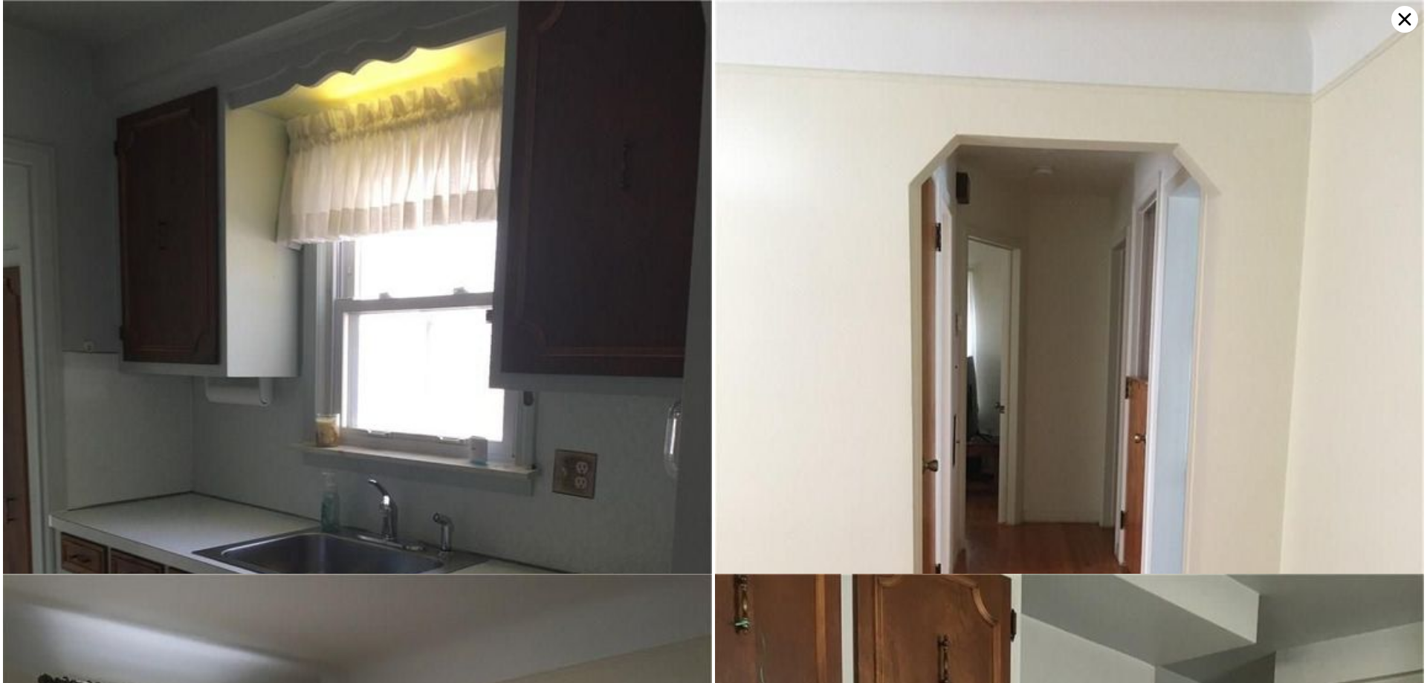
click at [1401, 16] on icon at bounding box center [1404, 19] width 27 height 27
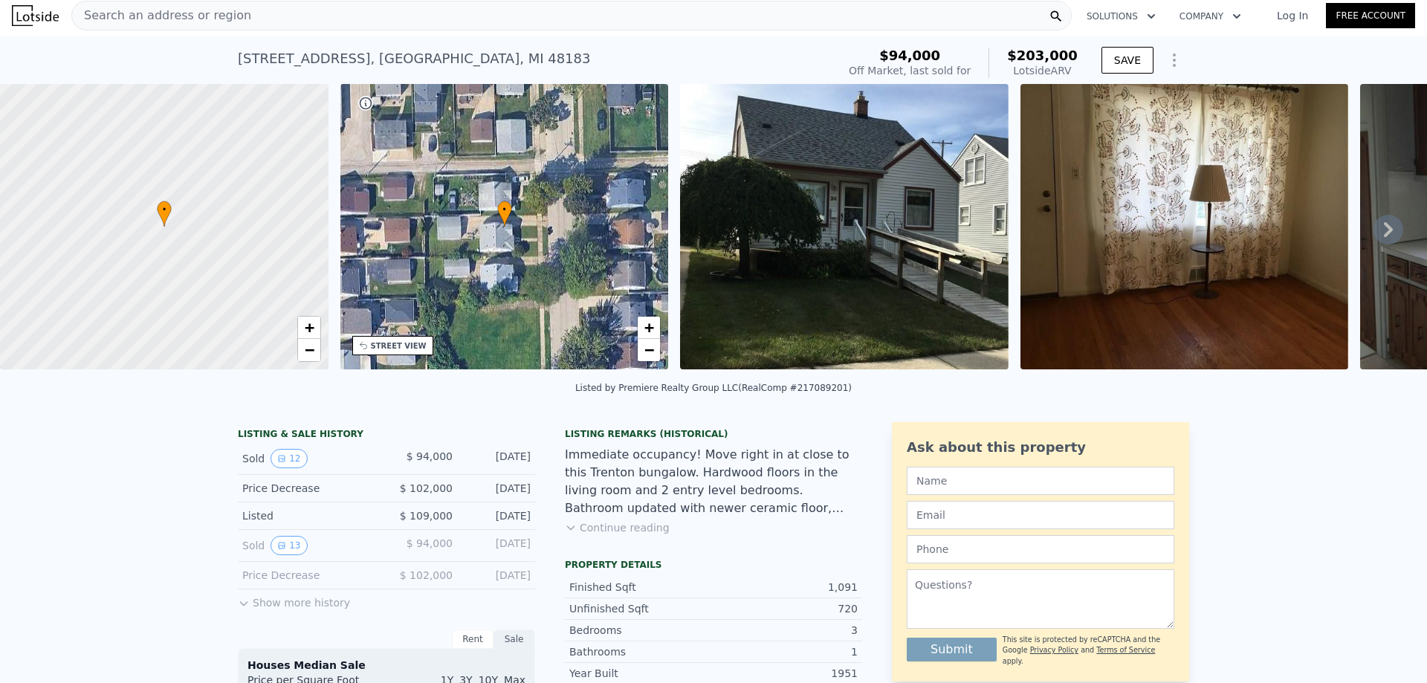
click at [732, 283] on img at bounding box center [844, 226] width 328 height 285
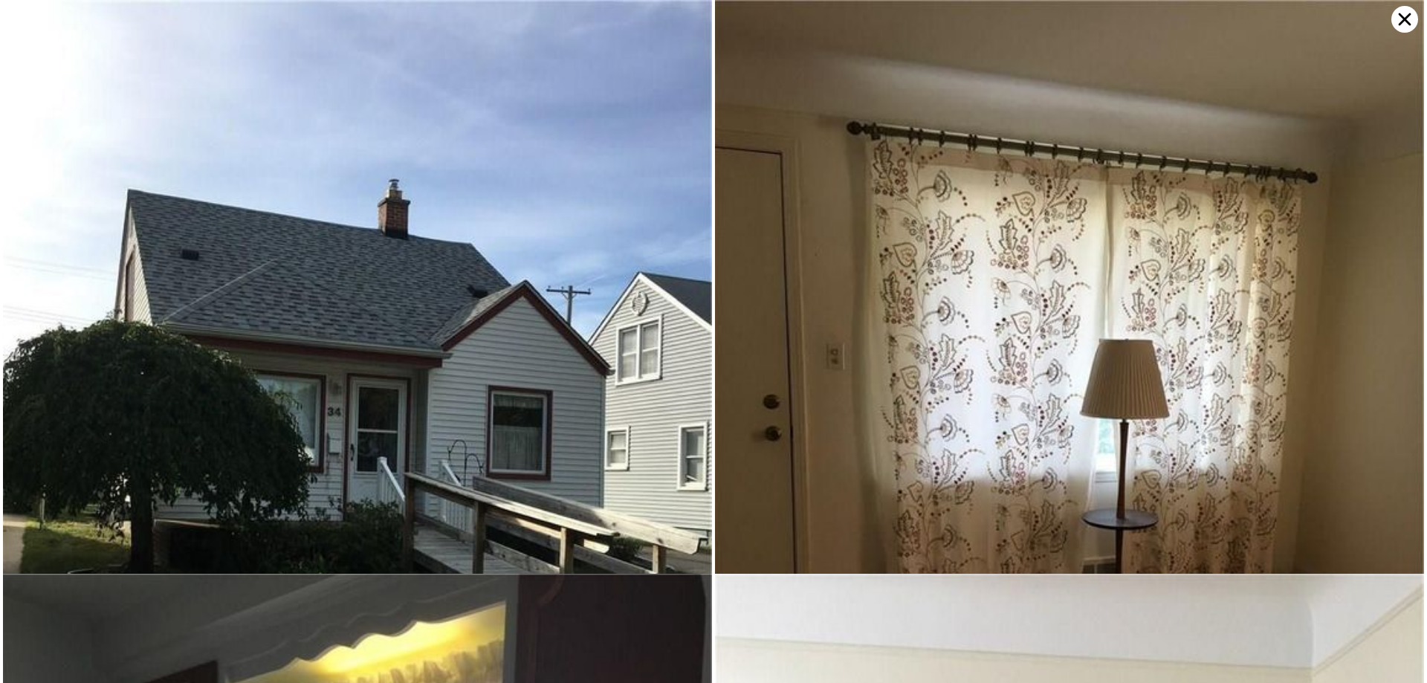
click at [732, 283] on img at bounding box center [1069, 472] width 709 height 945
click at [626, 288] on img at bounding box center [357, 472] width 709 height 945
click at [1398, 28] on icon at bounding box center [1404, 19] width 27 height 27
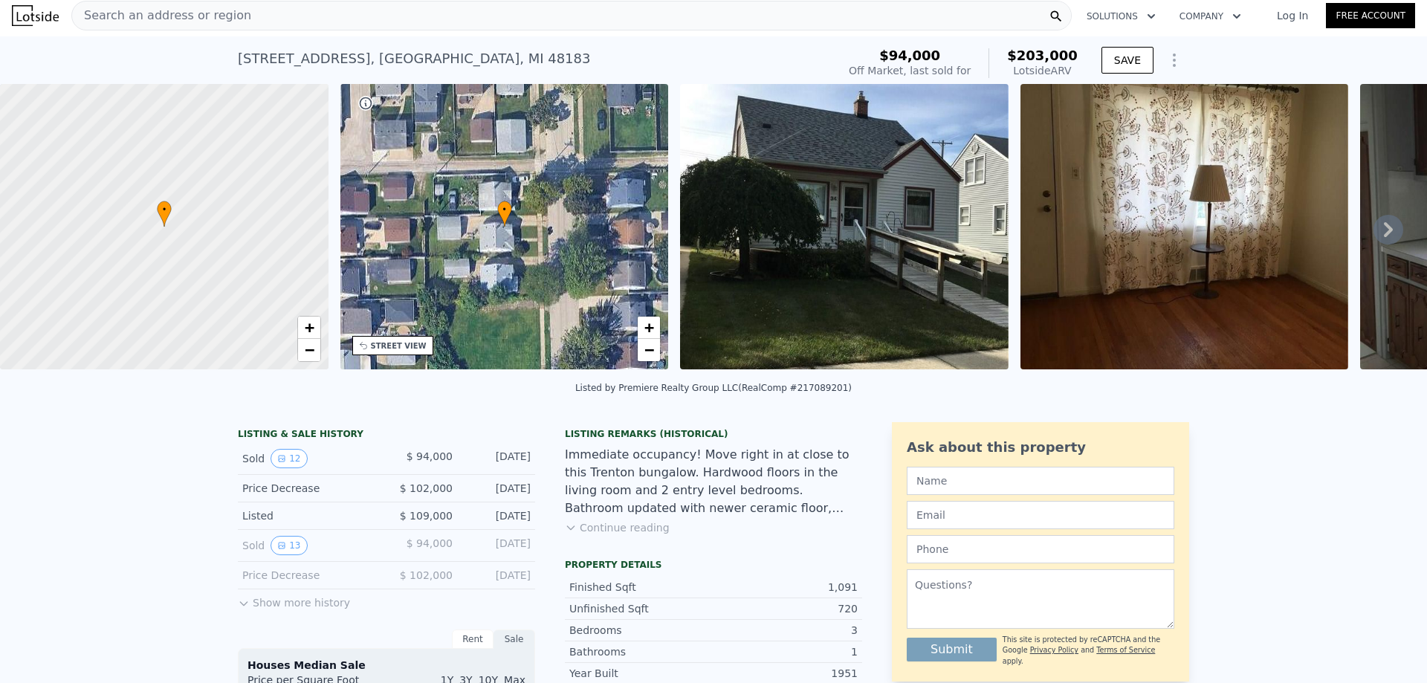
click at [166, 219] on icon at bounding box center [164, 213] width 13 height 25
click at [848, 228] on img at bounding box center [844, 226] width 328 height 285
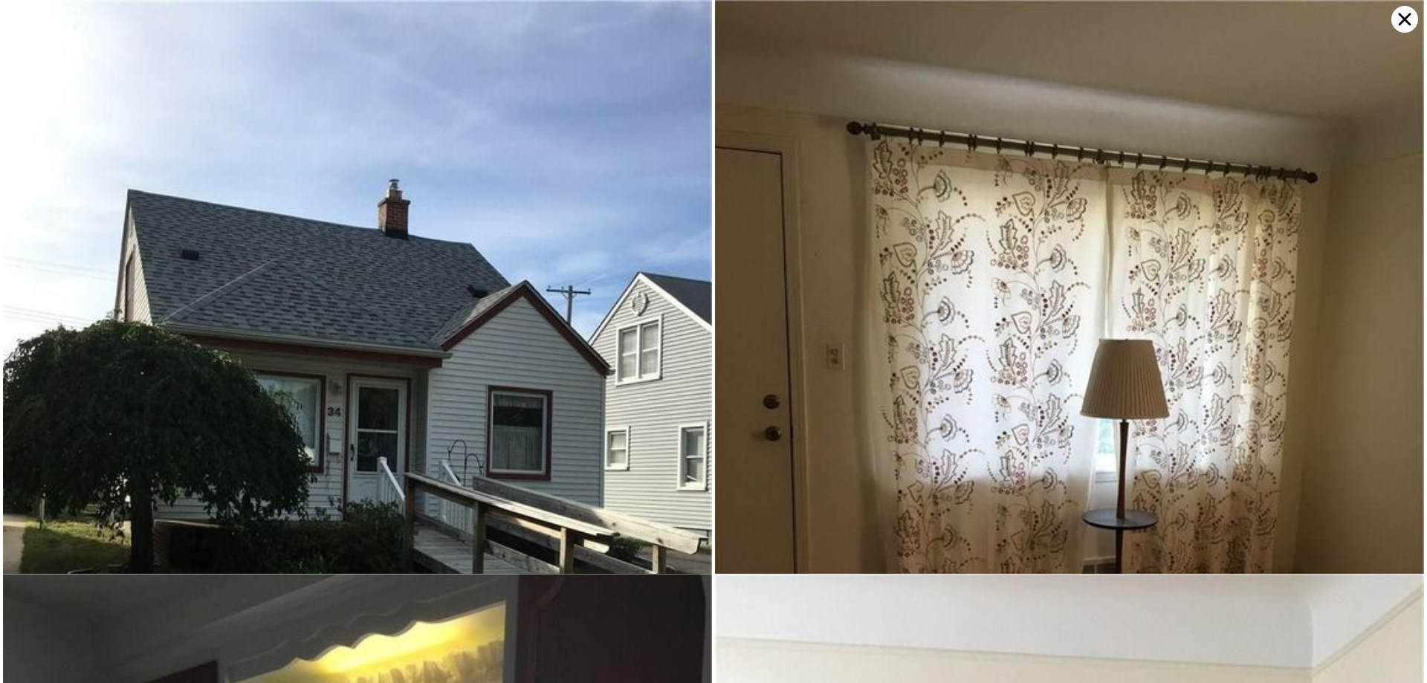
click at [849, 228] on img at bounding box center [1069, 472] width 709 height 945
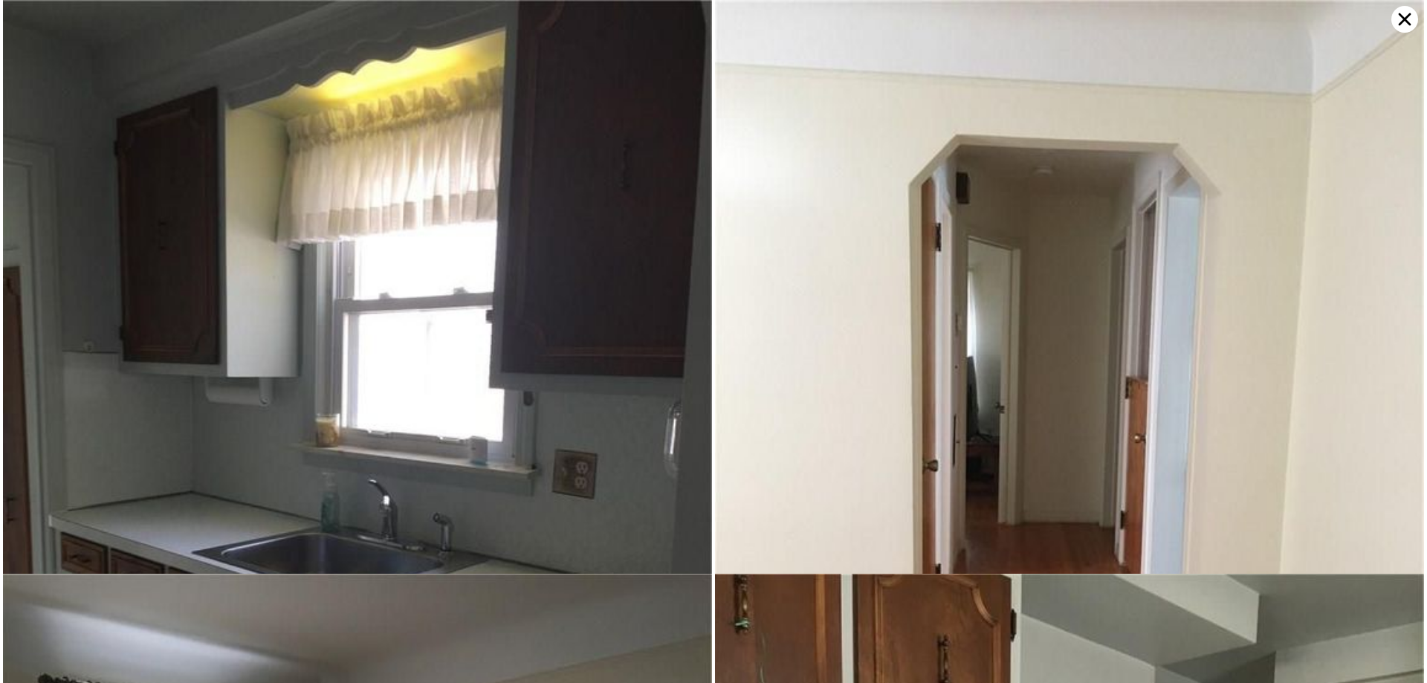
scroll to position [0, 0]
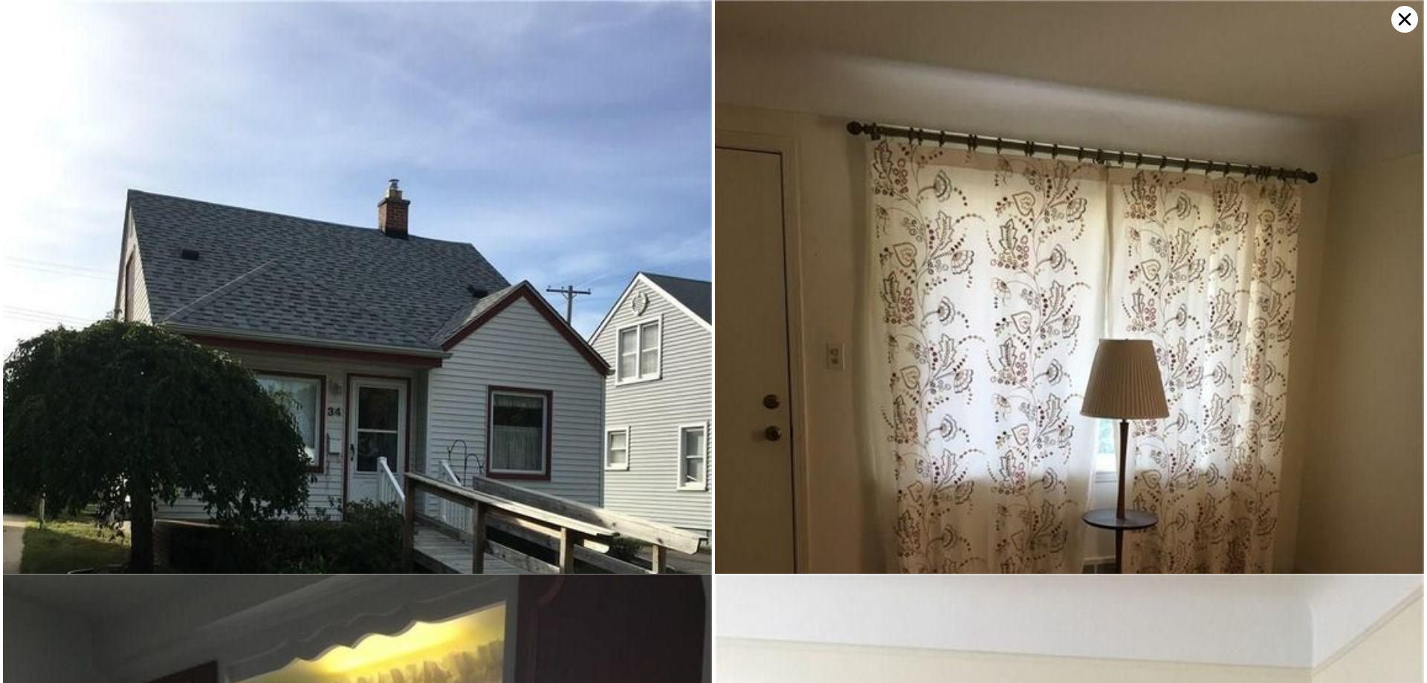
click at [1407, 25] on icon at bounding box center [1404, 19] width 27 height 27
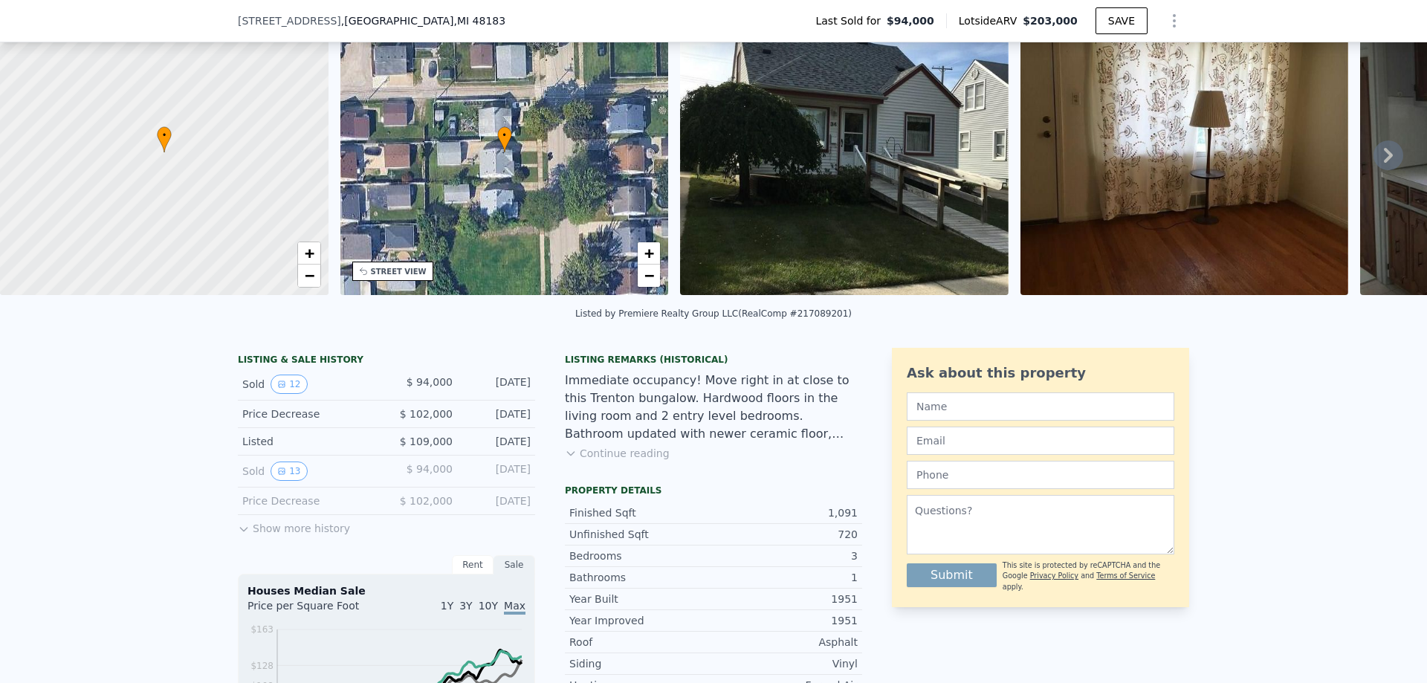
scroll to position [5, 0]
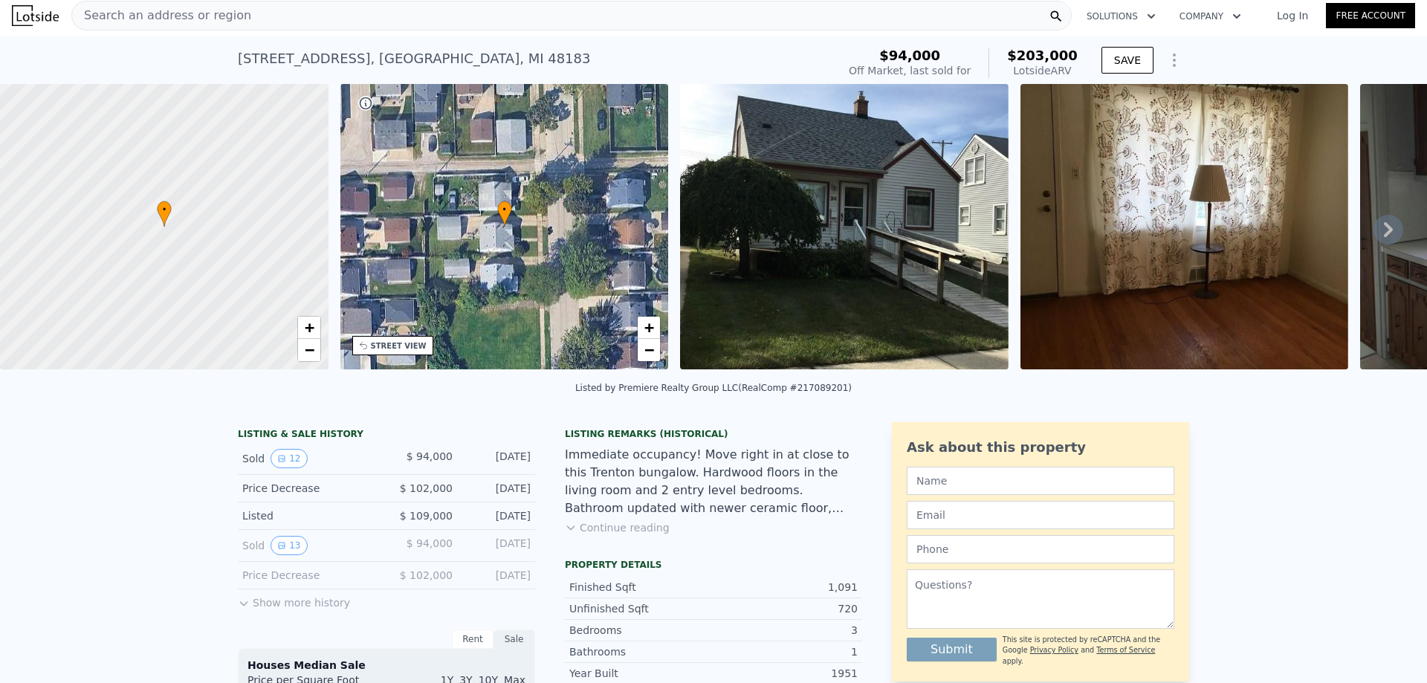
click at [866, 270] on img at bounding box center [844, 226] width 328 height 285
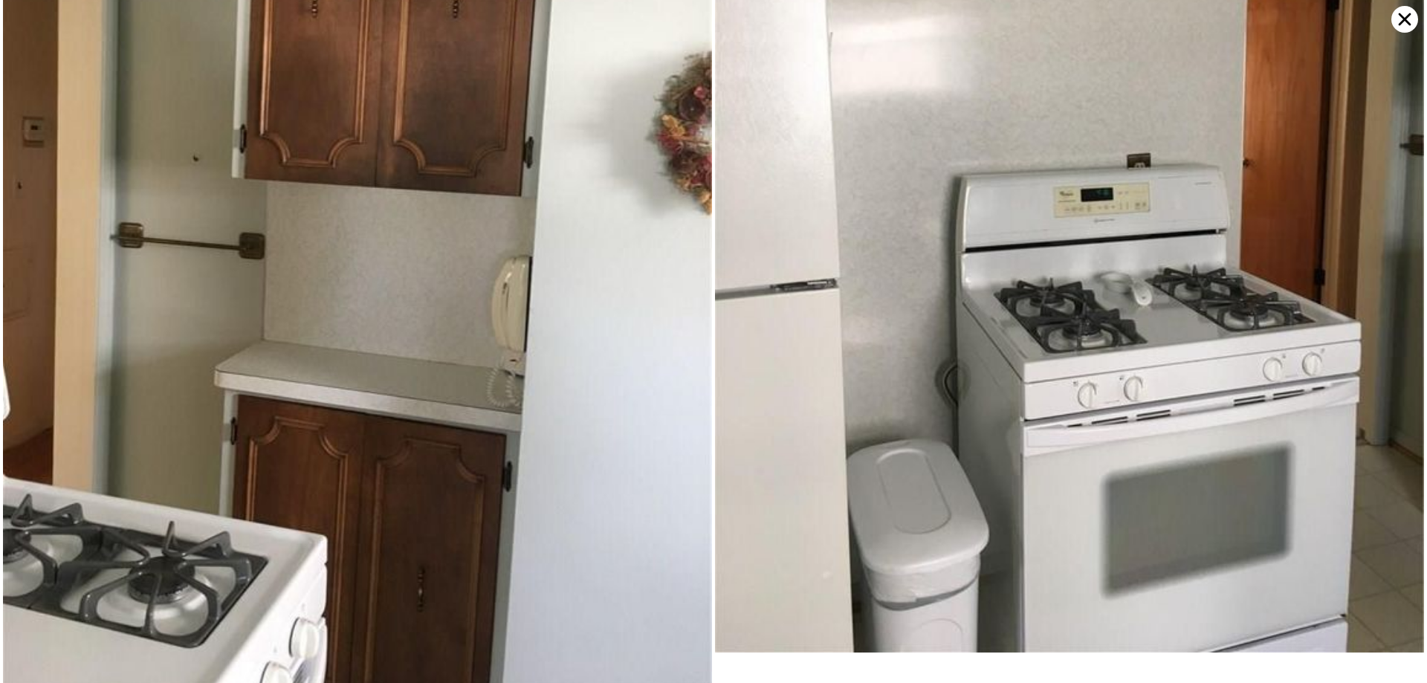
scroll to position [3123, 0]
click at [1006, 244] on img at bounding box center [1069, 178] width 709 height 945
click at [1410, 23] on icon at bounding box center [1404, 19] width 27 height 27
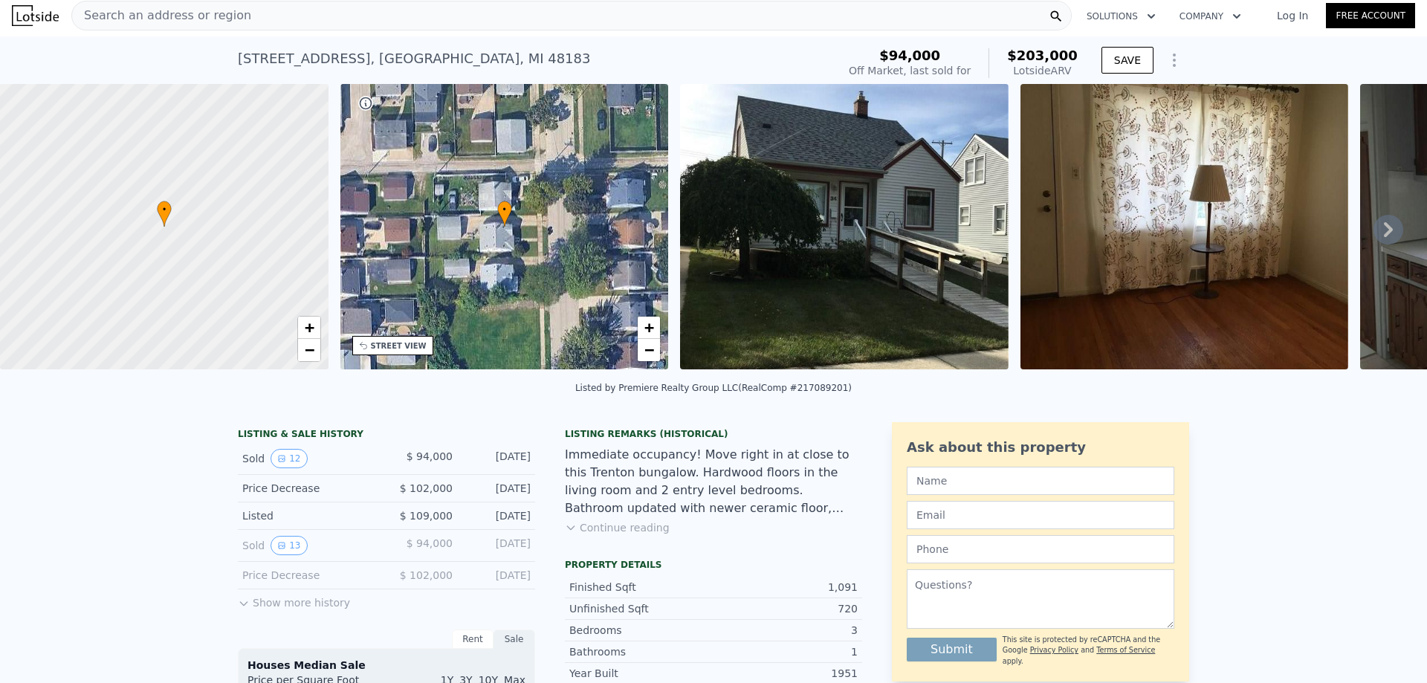
click at [198, 14] on span "Search an address or region" at bounding box center [161, 16] width 179 height 18
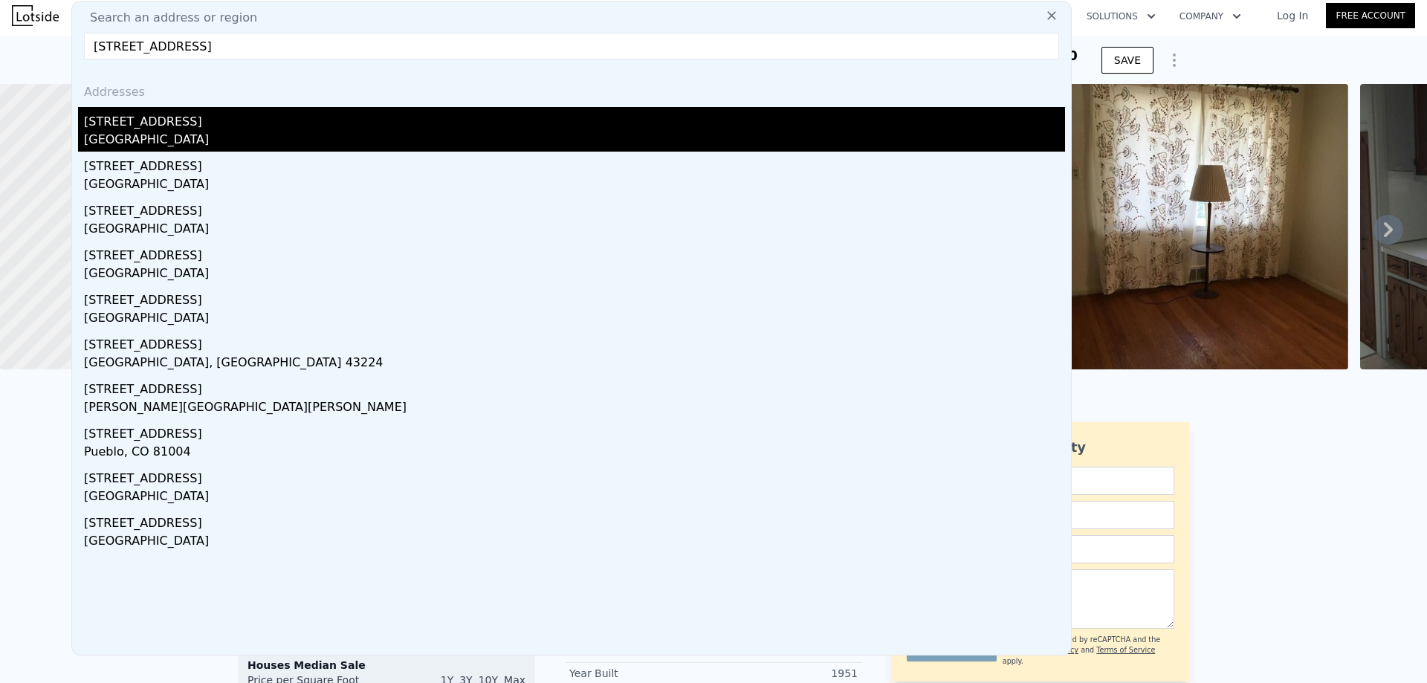
type input "[STREET_ADDRESS]"
click at [257, 132] on div "[GEOGRAPHIC_DATA]" at bounding box center [574, 141] width 981 height 21
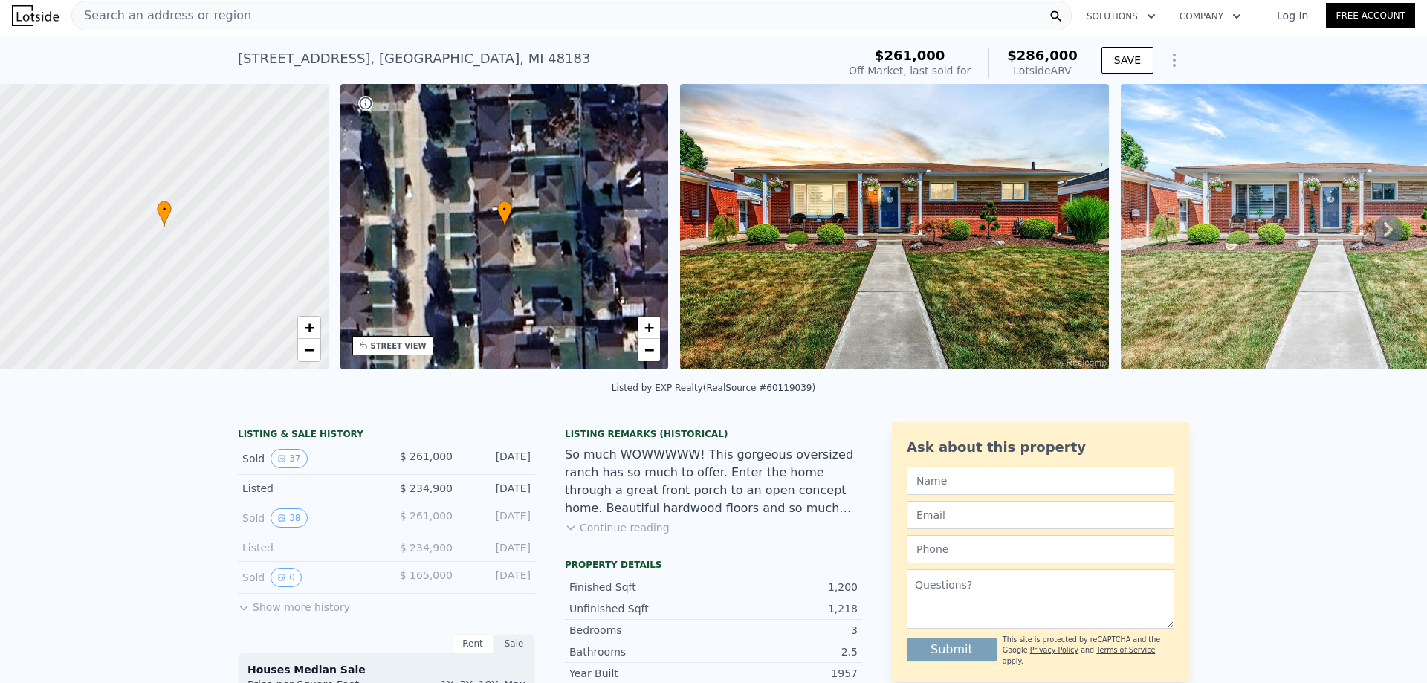
click at [855, 233] on img at bounding box center [894, 226] width 429 height 285
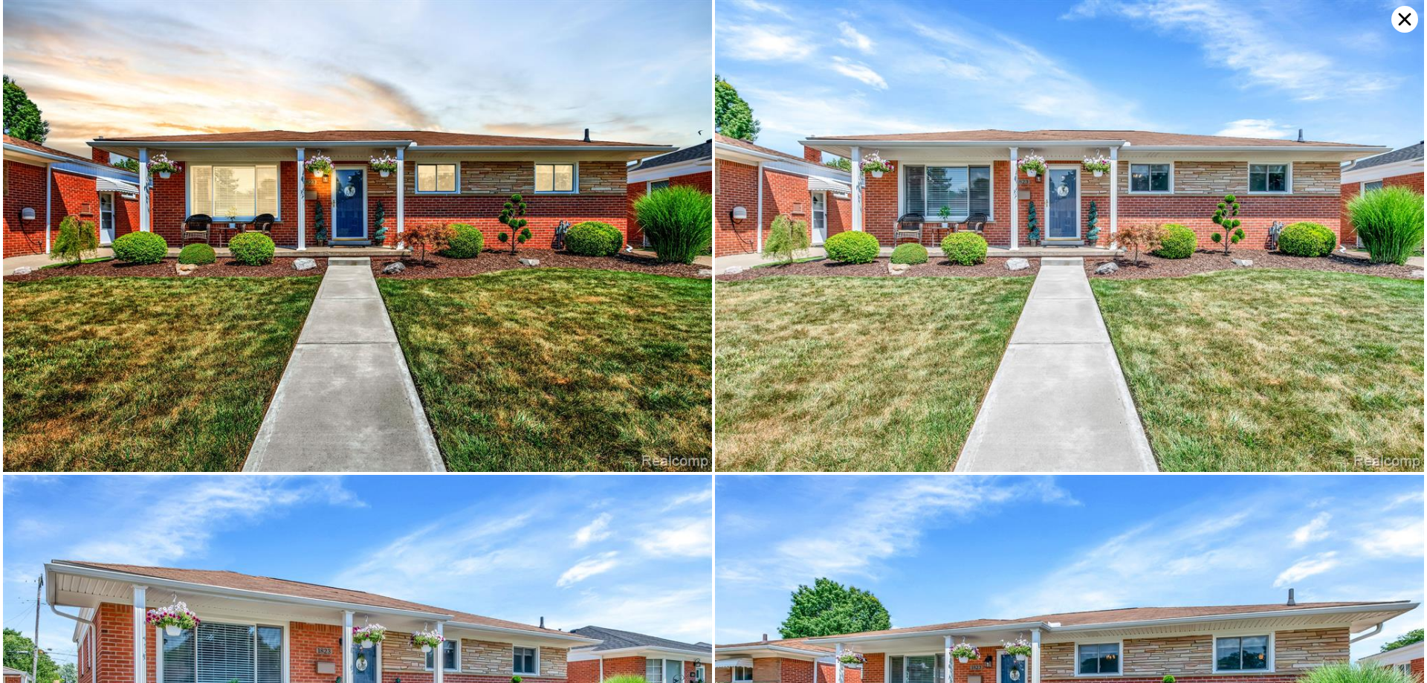
click at [1387, 20] on img at bounding box center [1069, 236] width 709 height 472
click at [1399, 19] on icon at bounding box center [1404, 19] width 27 height 27
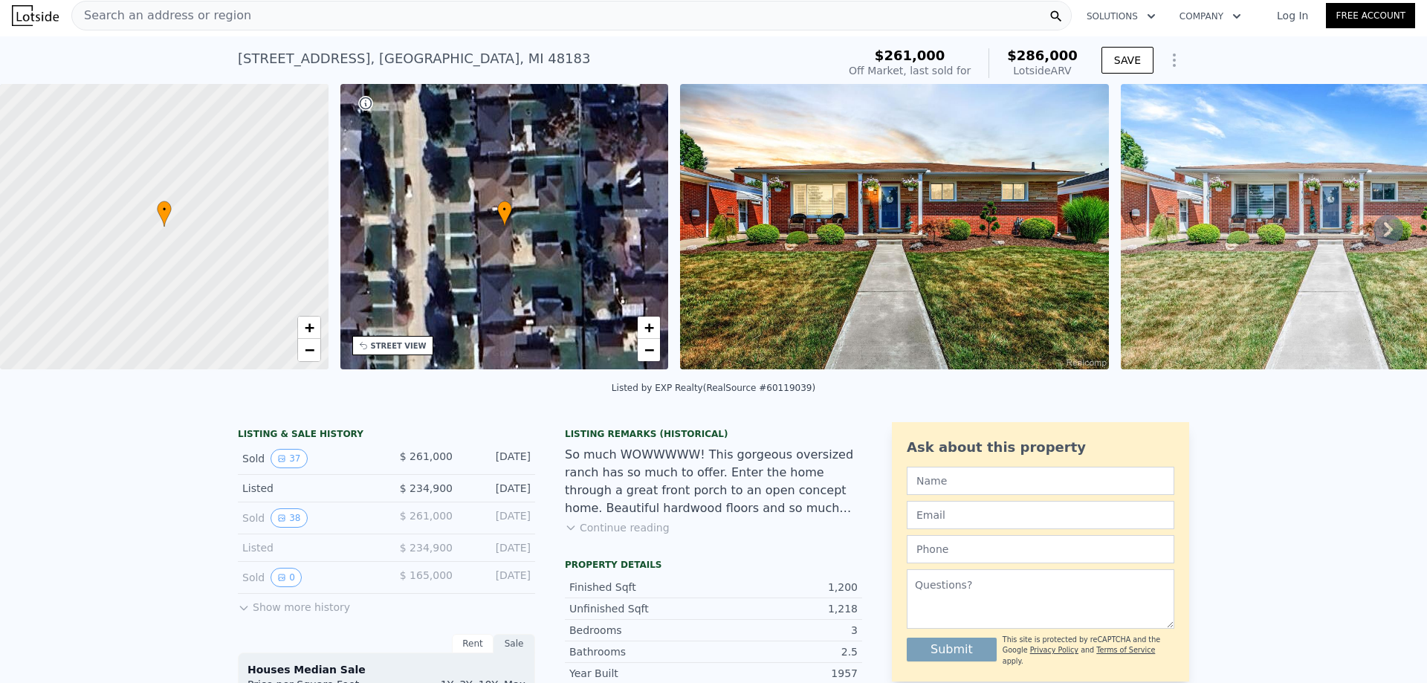
click at [227, 15] on span "Search an address or region" at bounding box center [161, 16] width 179 height 18
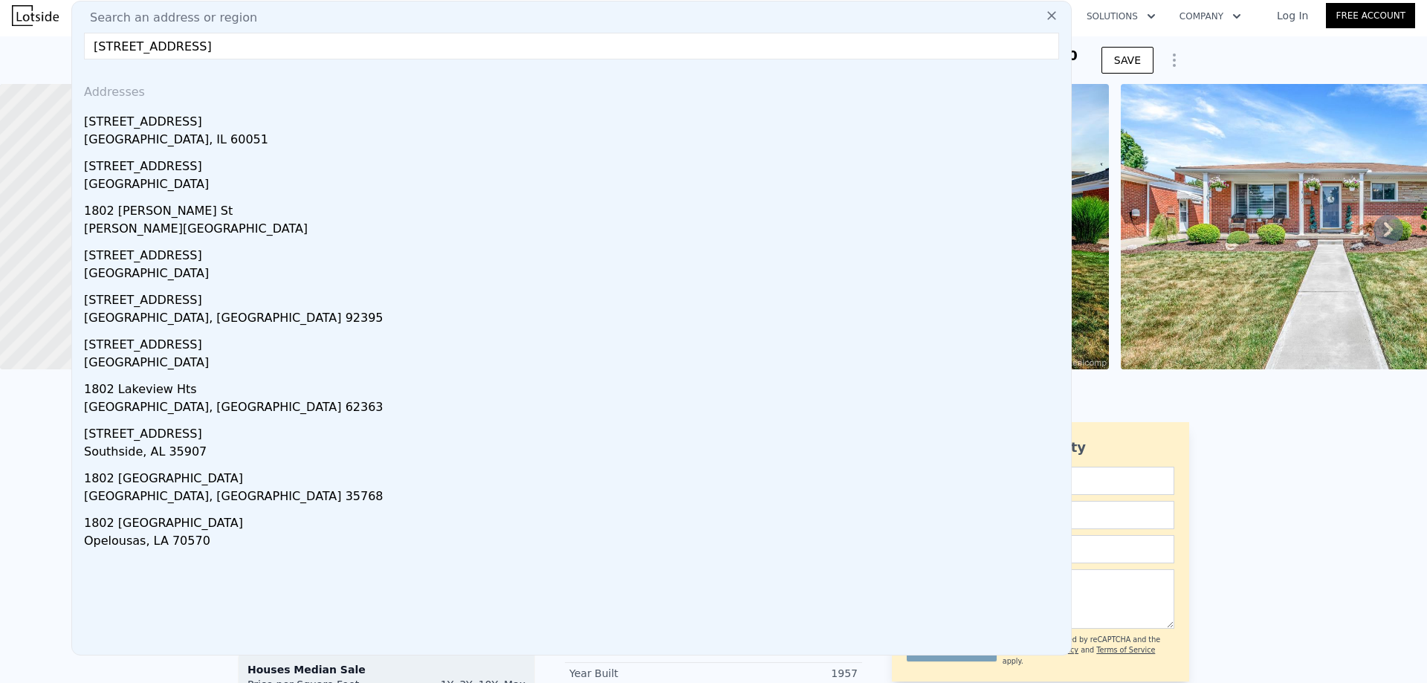
type input "[STREET_ADDRESS]"
click at [204, 114] on div "[STREET_ADDRESS]" at bounding box center [574, 119] width 981 height 24
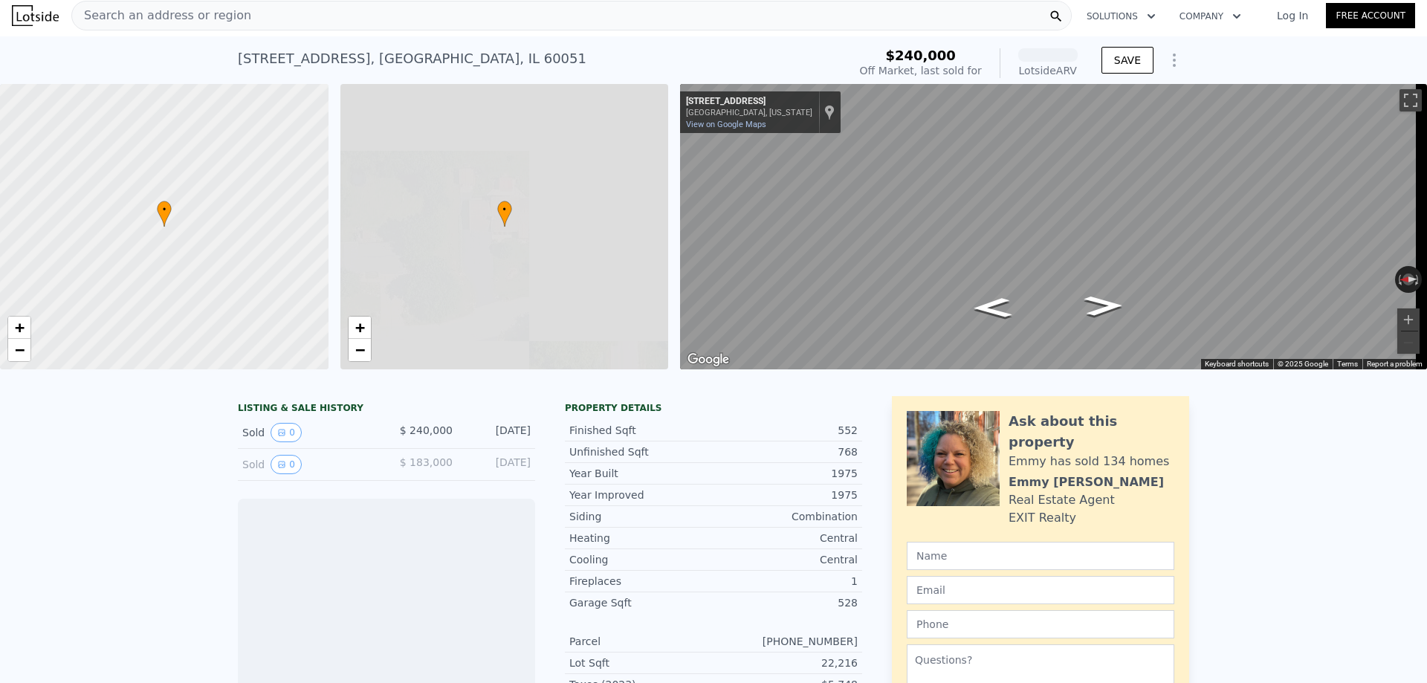
click at [213, 16] on span "Search an address or region" at bounding box center [161, 16] width 179 height 18
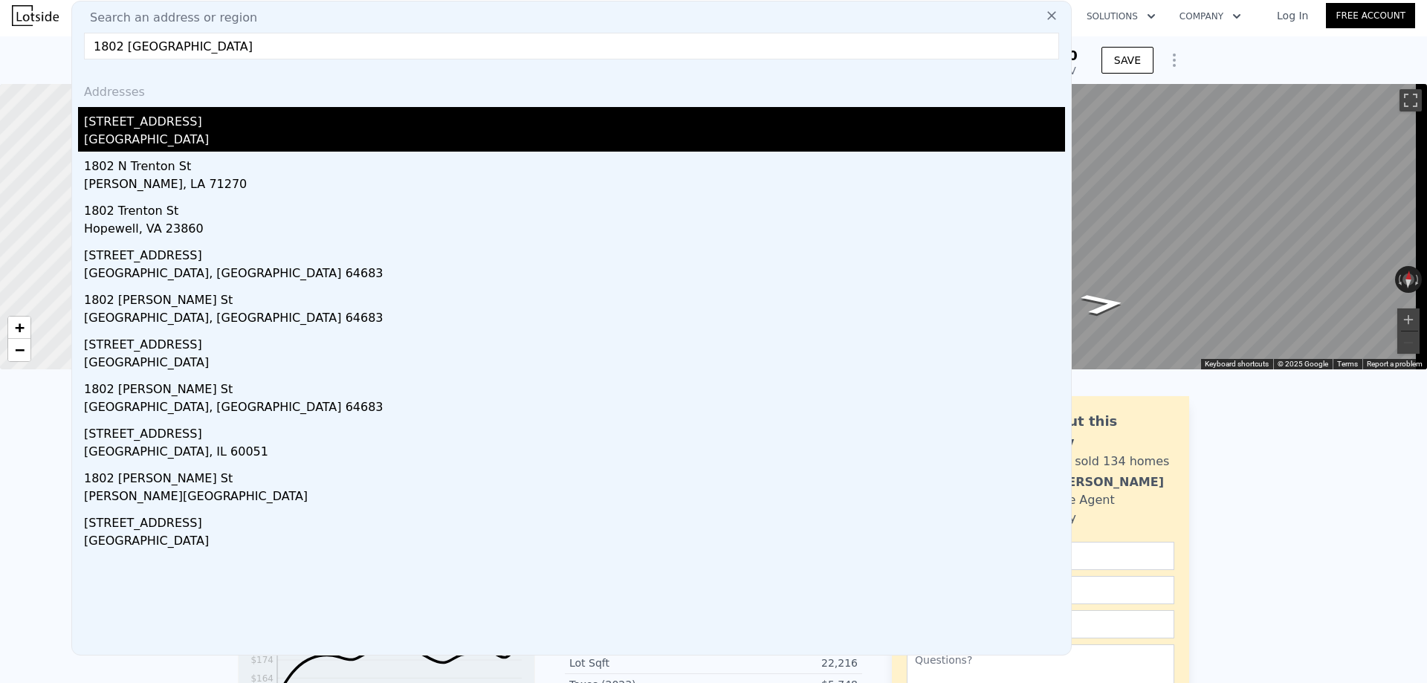
type input "1802 [GEOGRAPHIC_DATA]"
click at [276, 140] on div "[GEOGRAPHIC_DATA]" at bounding box center [574, 141] width 981 height 21
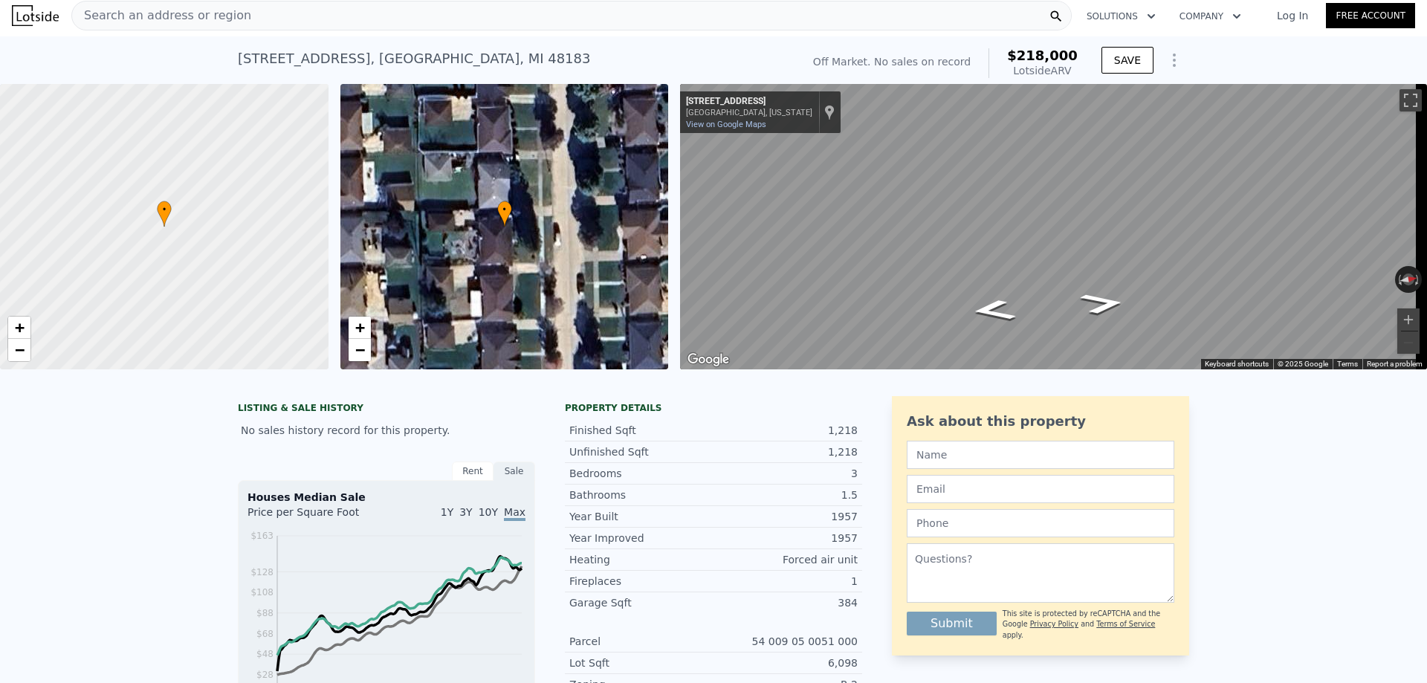
click at [149, 14] on span "Search an address or region" at bounding box center [161, 16] width 179 height 18
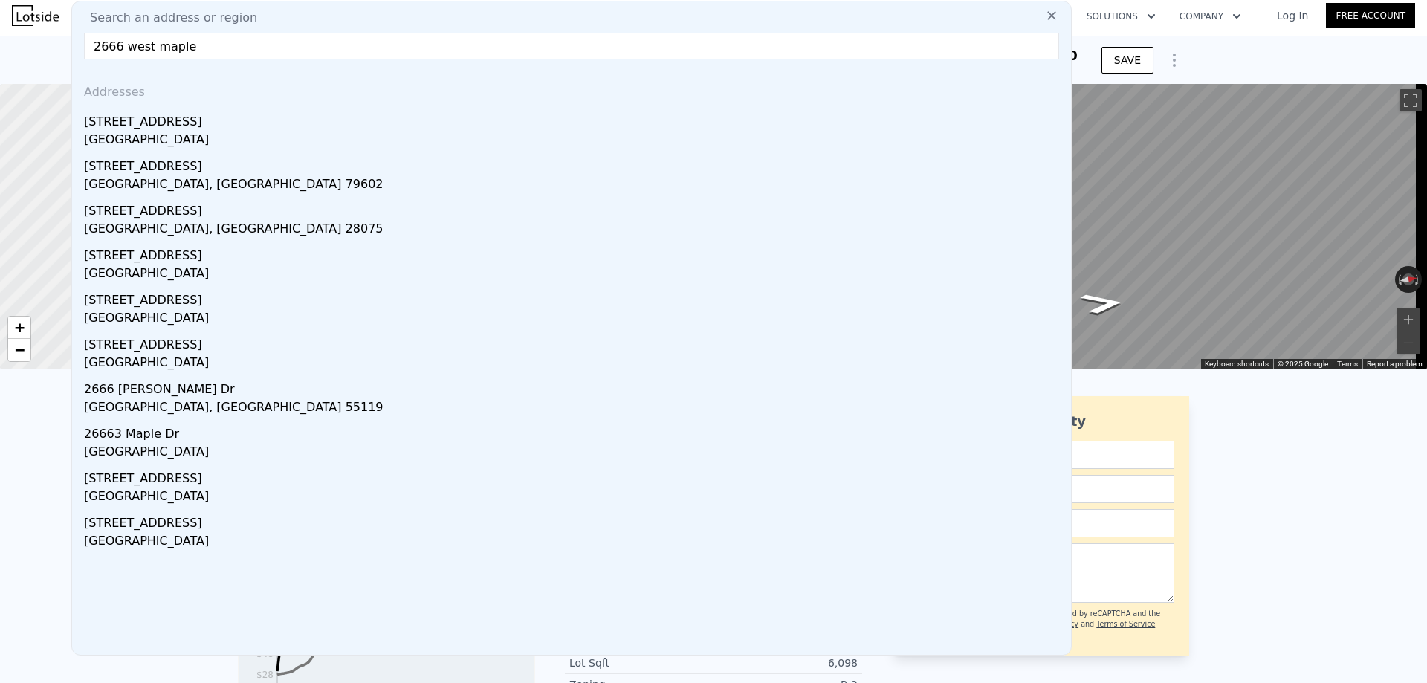
click at [106, 50] on input "2666 west maple" at bounding box center [571, 46] width 975 height 27
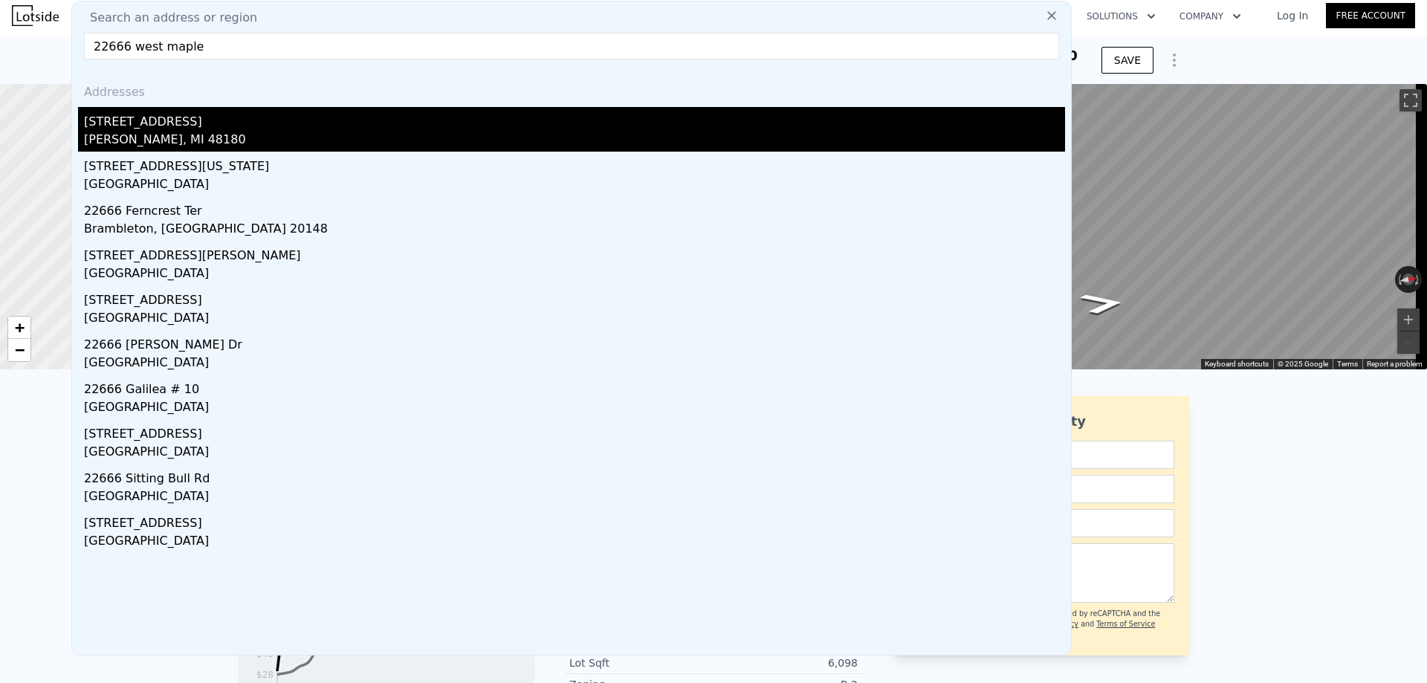
type input "22666 west maple"
click at [230, 127] on div "[STREET_ADDRESS]" at bounding box center [574, 119] width 981 height 24
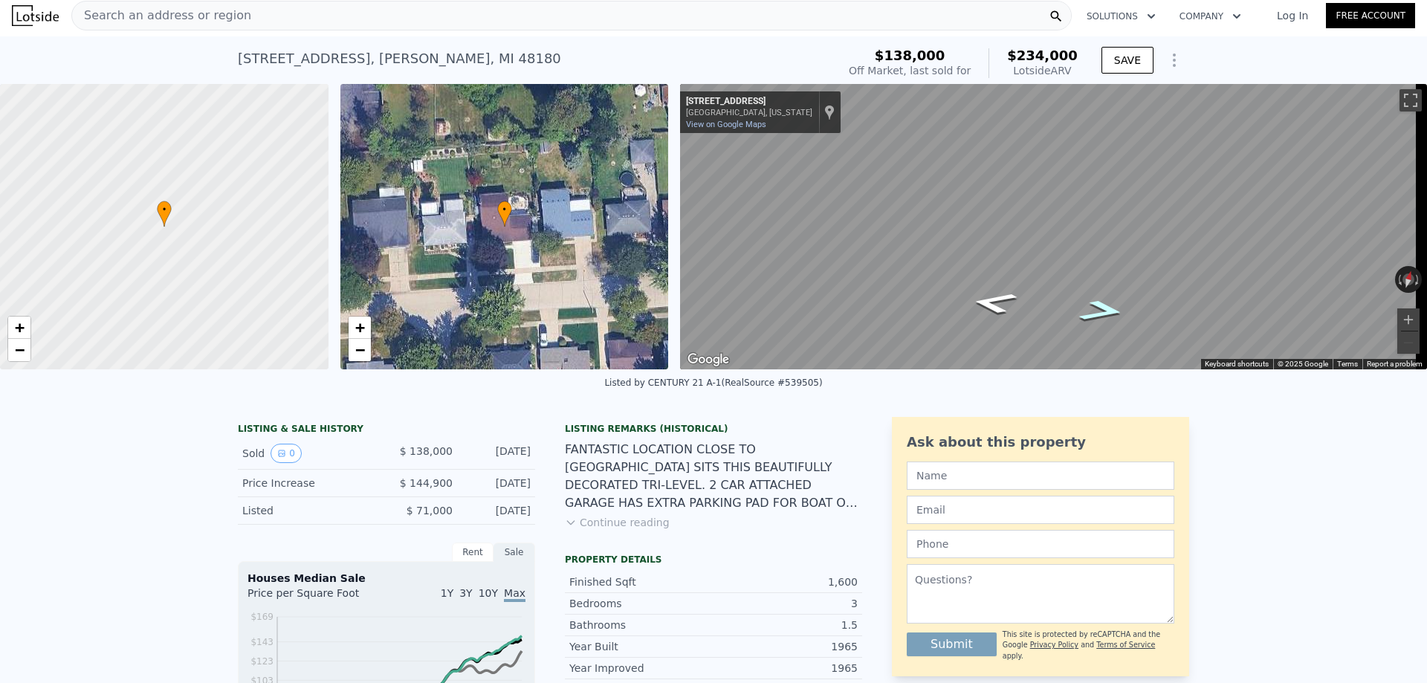
click at [1098, 302] on icon "Go East, W Maplelawn Ave" at bounding box center [1101, 311] width 85 height 33
click at [622, 505] on div "FANTASTIC LOCATION CLOSE TO [GEOGRAPHIC_DATA] SITS THIS BEAUTIFULLY DECORATED T…" at bounding box center [713, 476] width 297 height 71
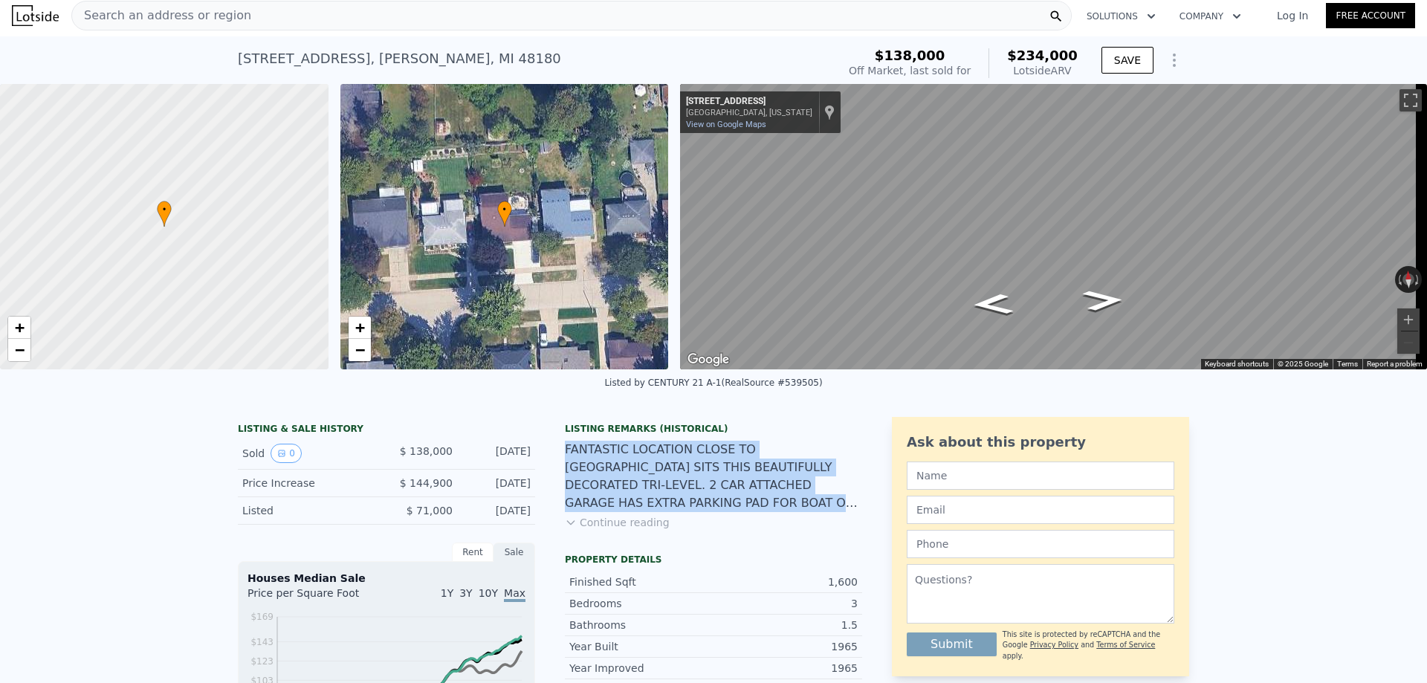
click at [622, 505] on div "FANTASTIC LOCATION CLOSE TO [GEOGRAPHIC_DATA] SITS THIS BEAUTIFULLY DECORATED T…" at bounding box center [713, 476] width 297 height 71
